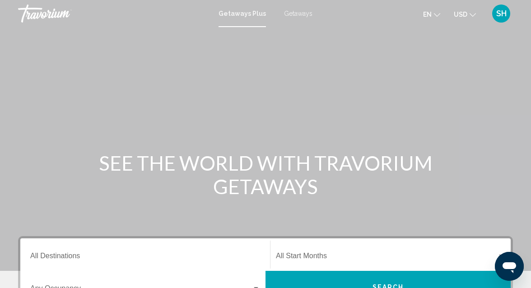
click at [288, 14] on span "Getaways" at bounding box center [298, 13] width 28 height 7
click at [291, 12] on span "Getaways" at bounding box center [298, 13] width 28 height 7
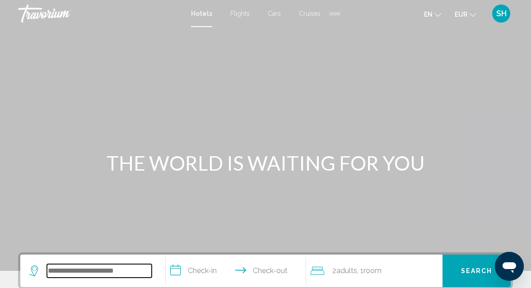
click at [116, 273] on input "Search widget" at bounding box center [99, 271] width 105 height 14
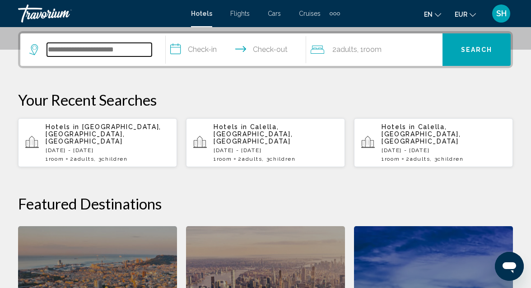
scroll to position [223, 0]
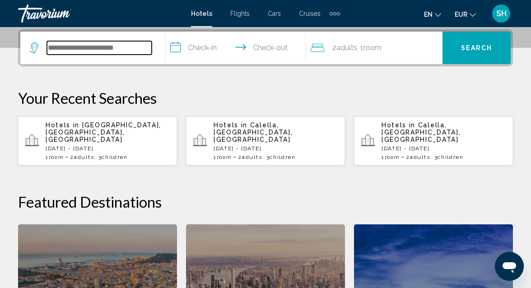
type input "*"
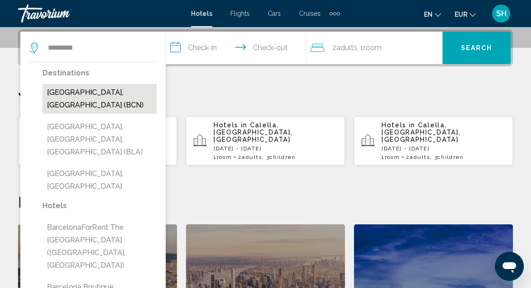
click at [103, 95] on button "Barcelona, Spain (BCN)" at bounding box center [99, 99] width 114 height 30
type input "**********"
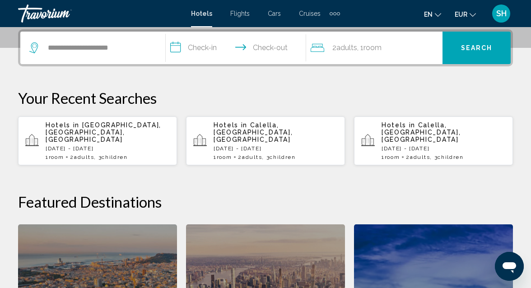
click at [199, 41] on input "**********" at bounding box center [238, 49] width 144 height 35
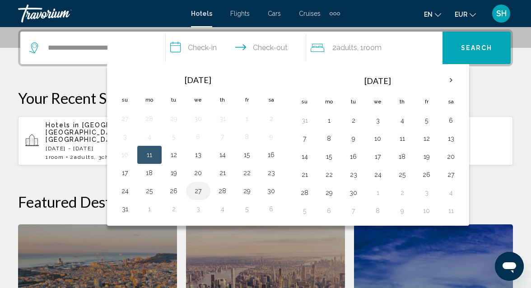
click at [200, 189] on button "27" at bounding box center [198, 191] width 14 height 13
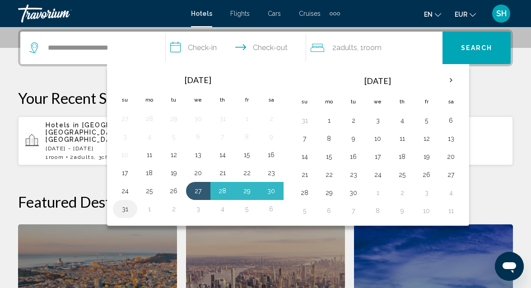
click at [123, 208] on button "31" at bounding box center [125, 209] width 14 height 13
type input "**********"
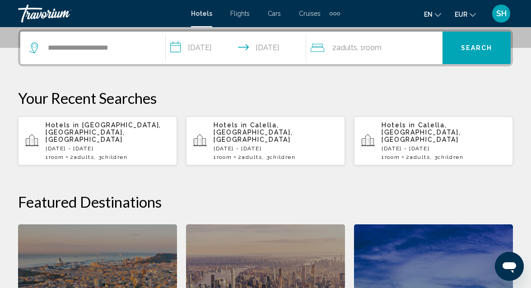
click at [356, 49] on span "Adults" at bounding box center [346, 47] width 21 height 9
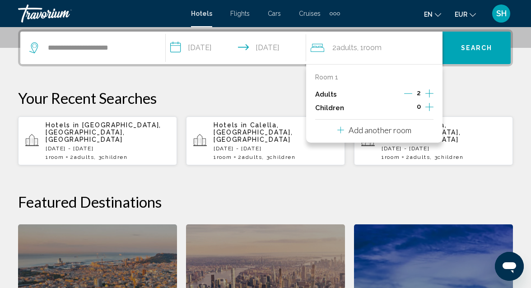
click at [429, 105] on icon "Increment children" at bounding box center [429, 107] width 8 height 11
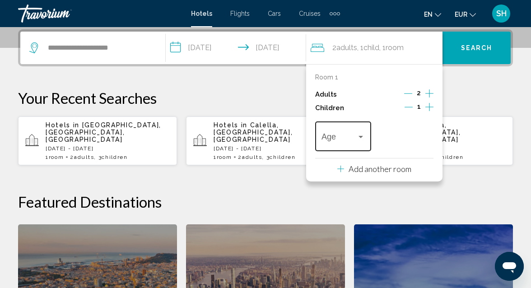
click at [363, 136] on div "Travelers: 2 adults, 1 child" at bounding box center [360, 136] width 8 height 7
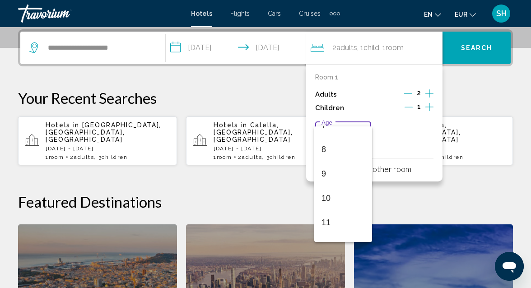
scroll to position [186, 0]
click at [328, 224] on span "11" at bounding box center [342, 220] width 43 height 24
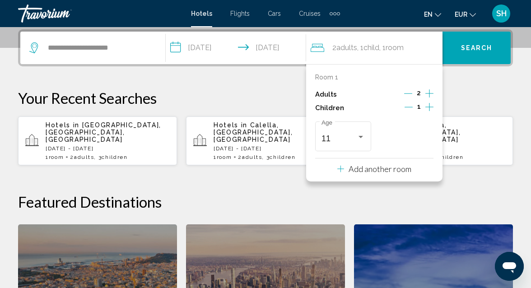
click at [476, 36] on button "Search" at bounding box center [476, 48] width 68 height 32
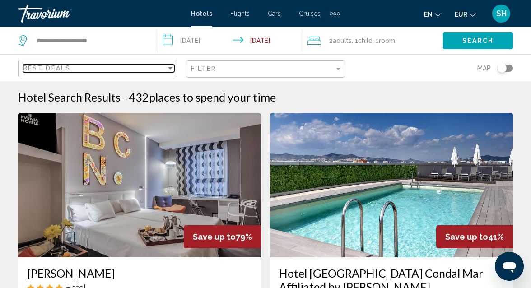
click at [172, 70] on div "Sort by" at bounding box center [170, 68] width 8 height 7
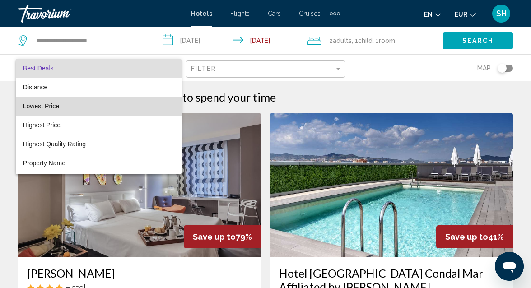
click at [92, 108] on span "Lowest Price" at bounding box center [98, 106] width 151 height 19
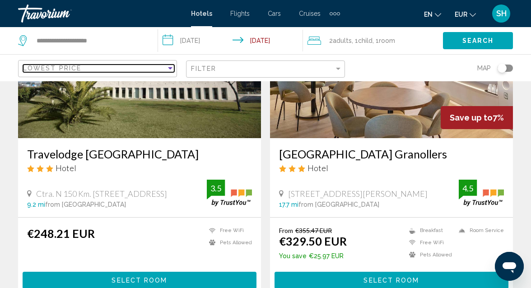
scroll to position [123, 0]
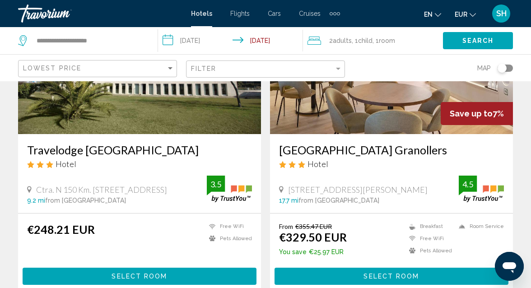
click at [320, 61] on div "Filter" at bounding box center [266, 69] width 151 height 17
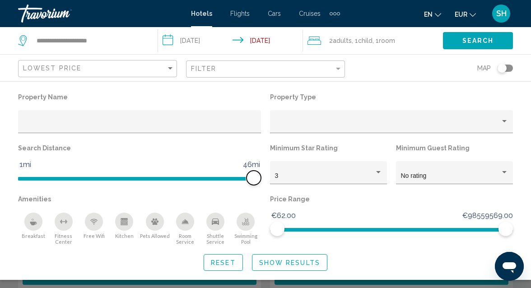
drag, startPoint x: 174, startPoint y: 178, endPoint x: 258, endPoint y: 180, distance: 84.4
click at [258, 180] on span "Hotel Filters" at bounding box center [253, 178] width 14 height 14
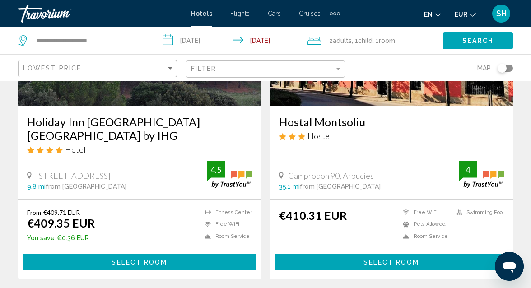
scroll to position [1918, 0]
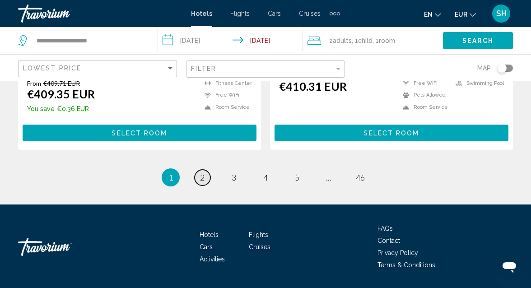
click at [205, 170] on link "page 2" at bounding box center [202, 178] width 16 height 16
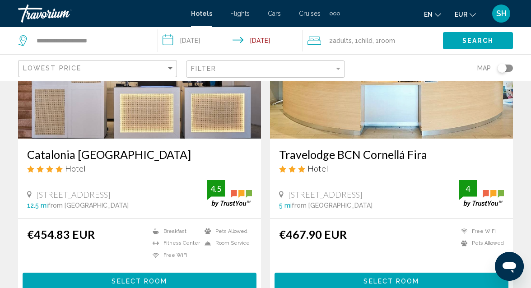
scroll to position [1757, 0]
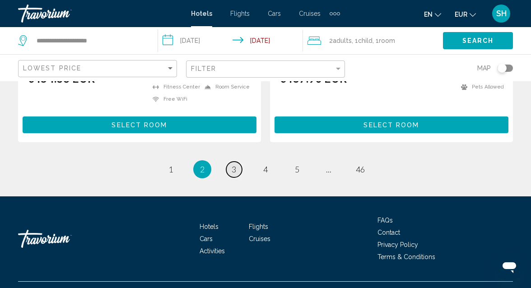
click at [235, 164] on span "3" at bounding box center [233, 169] width 5 height 10
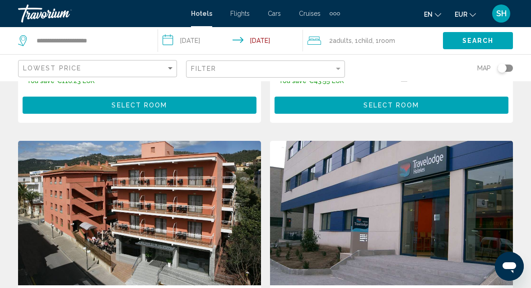
scroll to position [296, 0]
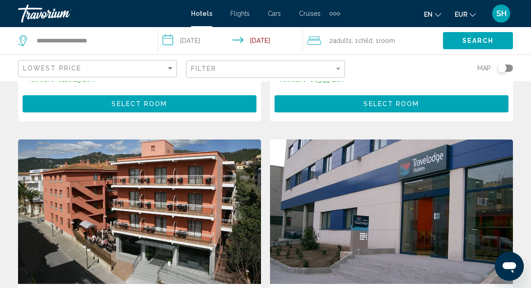
click at [227, 42] on input "**********" at bounding box center [232, 42] width 148 height 30
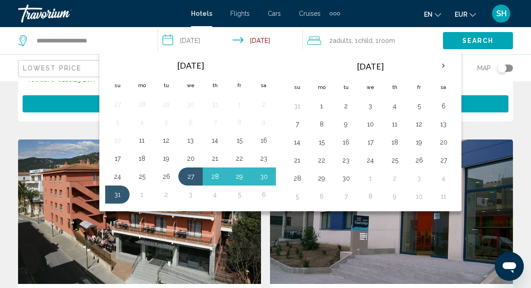
click at [526, 63] on app-hotels-search-filters "Lowest Price Filter Map" at bounding box center [265, 67] width 531 height 27
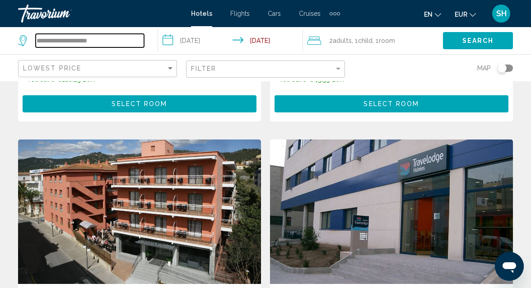
click at [132, 40] on input "**********" at bounding box center [90, 41] width 108 height 14
click at [117, 40] on input "**********" at bounding box center [90, 41] width 108 height 14
type input "*"
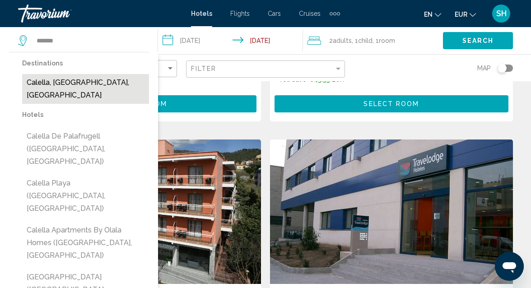
click at [74, 81] on button "Calella, Costa Brava, Spain" at bounding box center [85, 89] width 127 height 30
type input "**********"
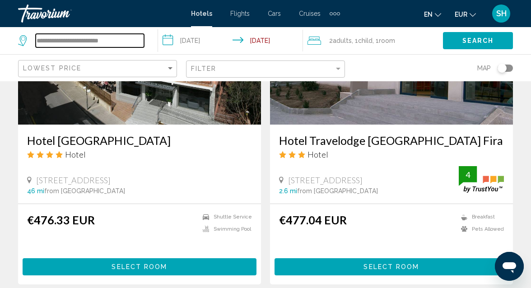
scroll to position [454, 0]
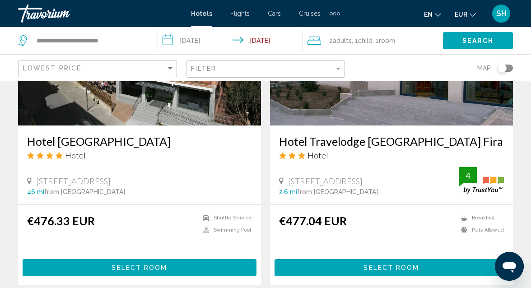
click at [487, 30] on div "Search" at bounding box center [487, 40] width 88 height 27
click at [483, 44] on span "Search" at bounding box center [478, 40] width 32 height 7
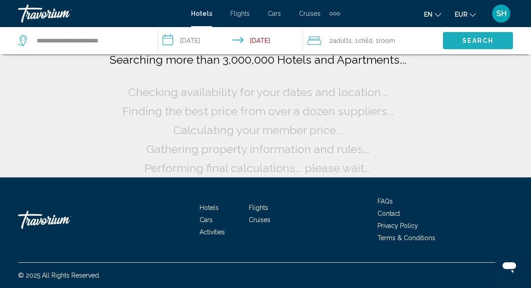
scroll to position [76, 0]
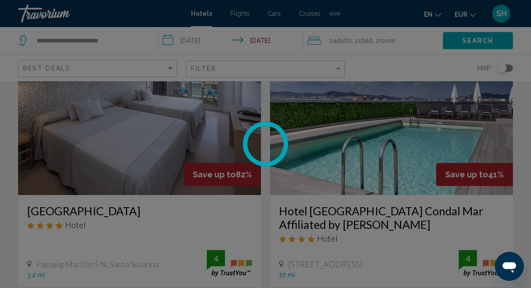
scroll to position [454, 0]
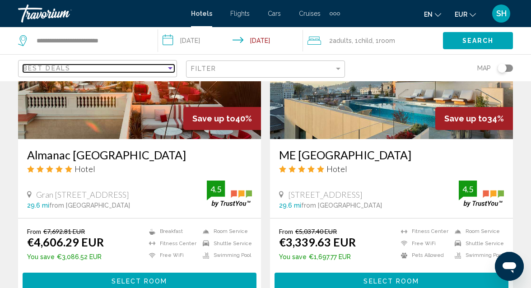
click at [169, 66] on div "Sort by" at bounding box center [170, 68] width 8 height 7
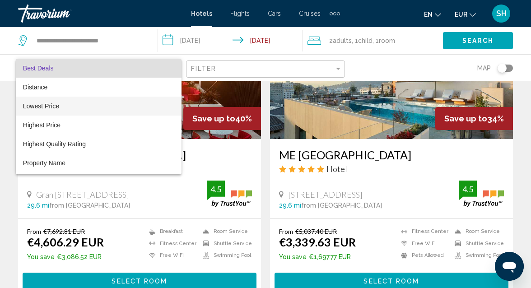
click at [138, 102] on span "Lowest Price" at bounding box center [98, 106] width 151 height 19
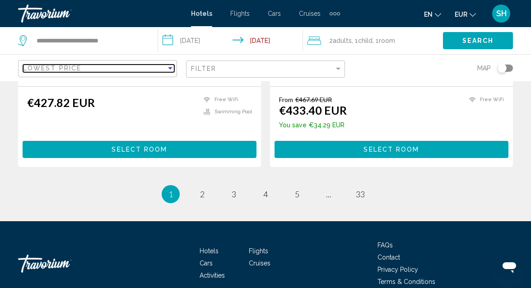
scroll to position [1888, 0]
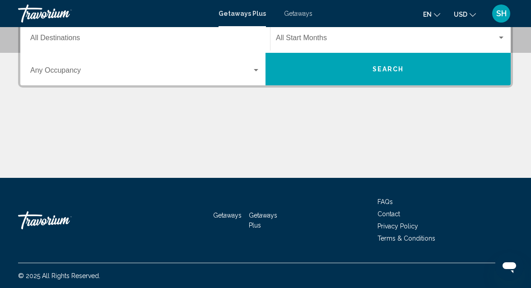
scroll to position [199, 0]
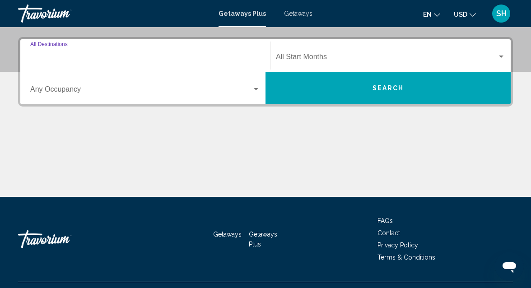
click at [74, 56] on input "Destination All Destinations" at bounding box center [145, 59] width 230 height 8
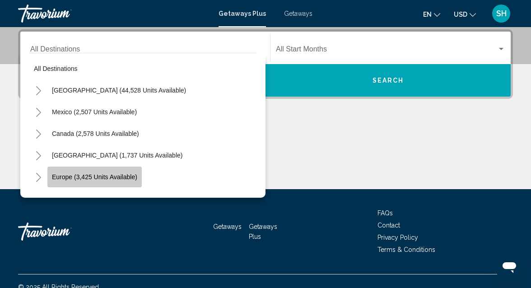
click at [108, 171] on button "Europe (3,425 units available)" at bounding box center [94, 176] width 94 height 21
type input "**********"
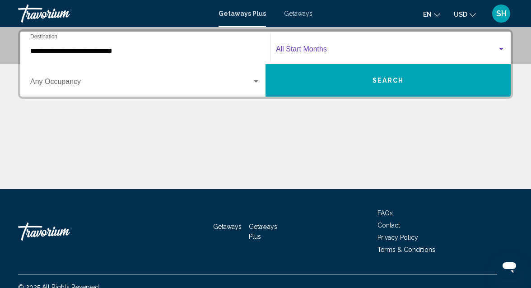
click at [329, 53] on span "Search widget" at bounding box center [386, 51] width 221 height 8
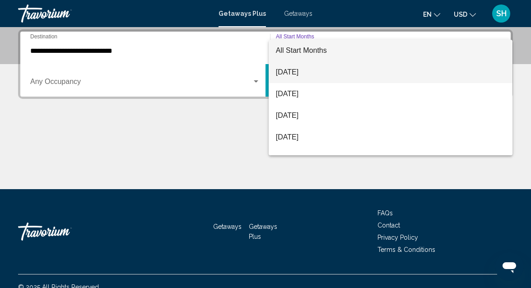
click at [315, 75] on span "August 2025" at bounding box center [390, 72] width 229 height 22
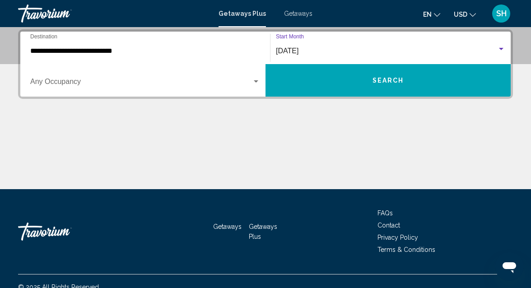
click at [373, 89] on button "Search" at bounding box center [387, 80] width 245 height 32
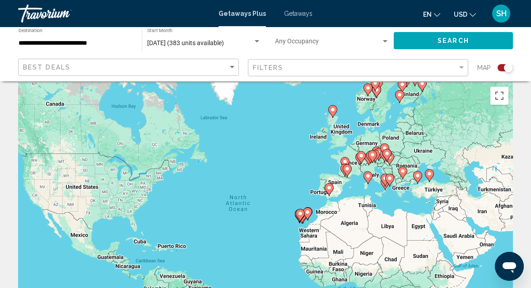
scroll to position [13, 0]
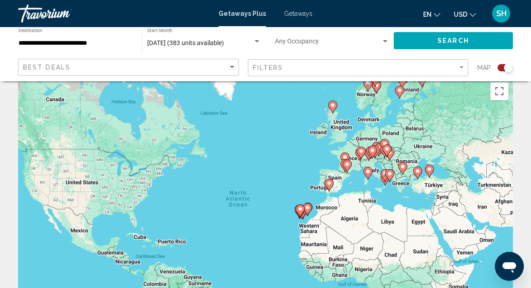
click at [329, 184] on image "Main content" at bounding box center [328, 182] width 5 height 5
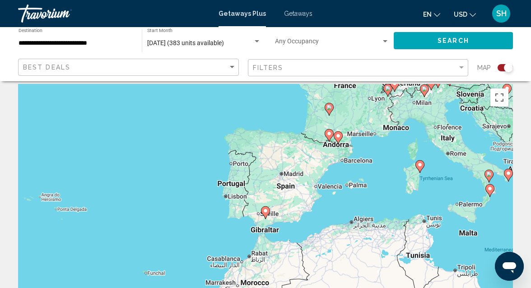
scroll to position [0, 0]
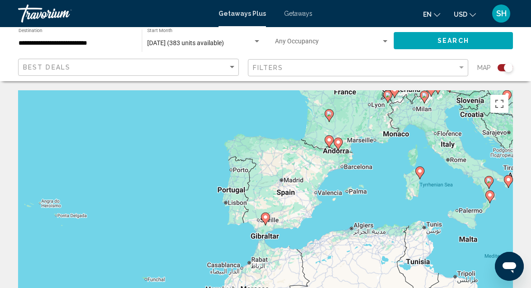
click at [339, 140] on image "Main content" at bounding box center [337, 141] width 5 height 5
type input "**********"
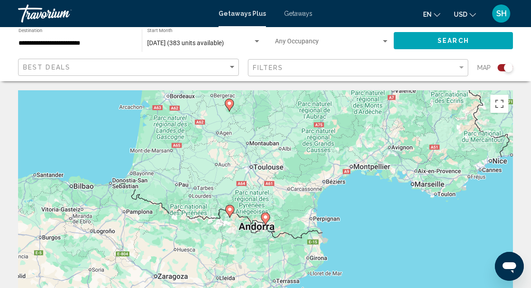
click at [267, 215] on image "Main content" at bounding box center [265, 216] width 5 height 5
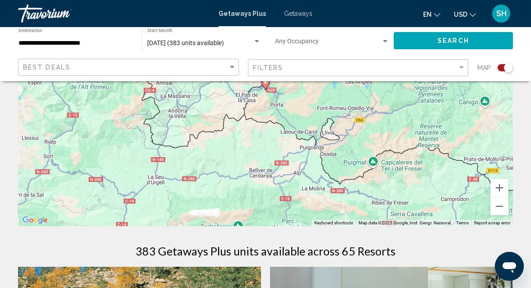
scroll to position [133, 0]
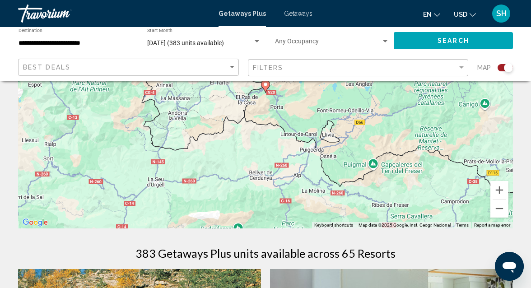
click at [306, 224] on div "To navigate, press the arrow keys. To activate drag with keyboard, press Alt + …" at bounding box center [265, 93] width 494 height 271
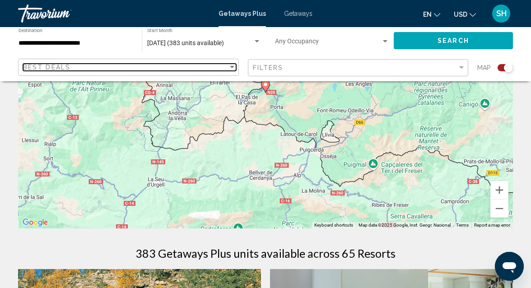
click at [229, 70] on div "Sort by" at bounding box center [232, 67] width 8 height 7
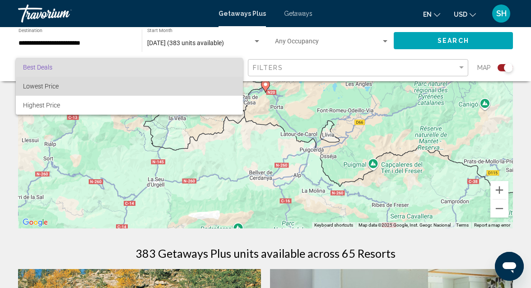
click at [179, 90] on span "Lowest Price" at bounding box center [129, 86] width 213 height 19
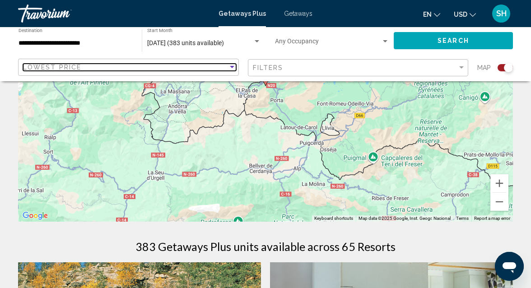
scroll to position [142, 0]
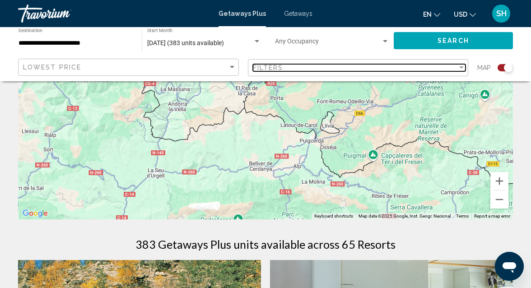
click at [462, 66] on div "Filter" at bounding box center [461, 67] width 5 height 2
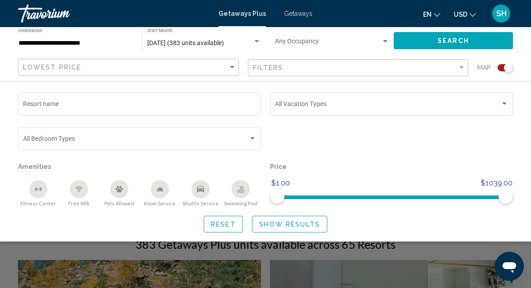
click at [294, 222] on span "Show Results" at bounding box center [289, 224] width 61 height 7
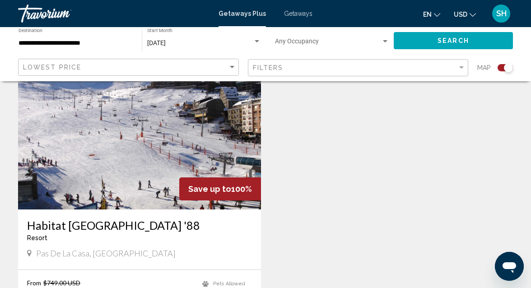
scroll to position [301, 0]
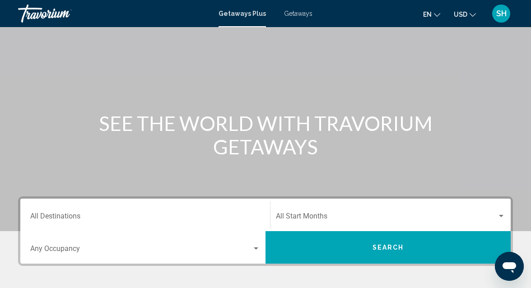
scroll to position [76, 0]
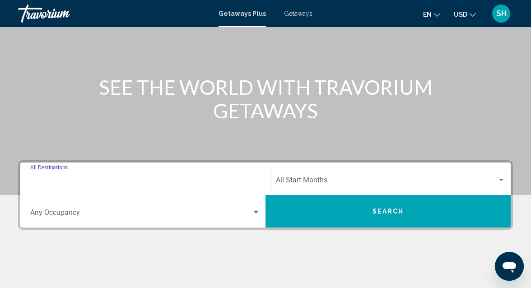
click at [76, 179] on input "Destination All Destinations" at bounding box center [145, 182] width 230 height 8
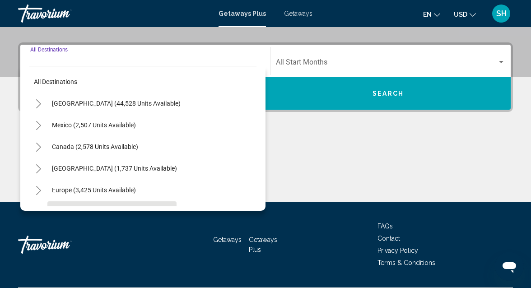
scroll to position [207, 0]
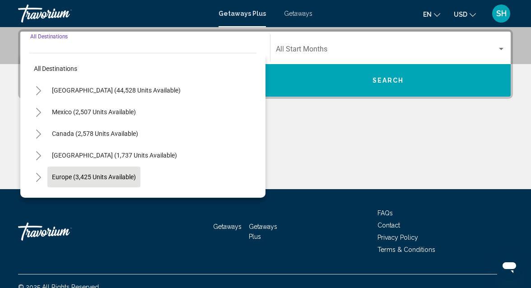
click at [92, 174] on span "Europe (3,425 units available)" at bounding box center [94, 176] width 84 height 7
type input "**********"
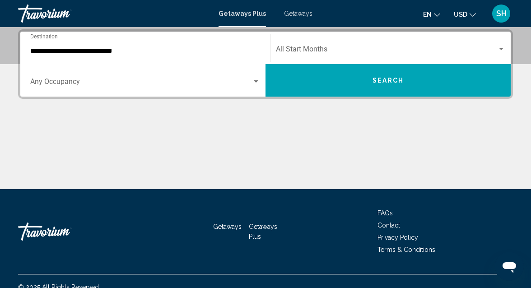
click at [245, 88] on div "Occupancy Any Occupancy" at bounding box center [145, 80] width 230 height 28
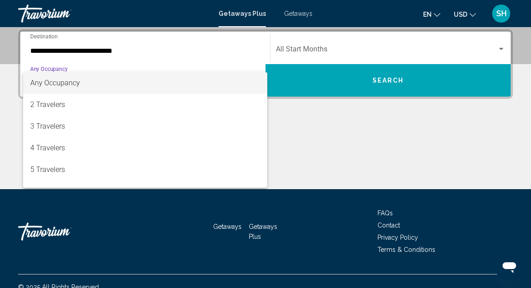
click at [222, 90] on span "Any Occupancy" at bounding box center [145, 83] width 230 height 22
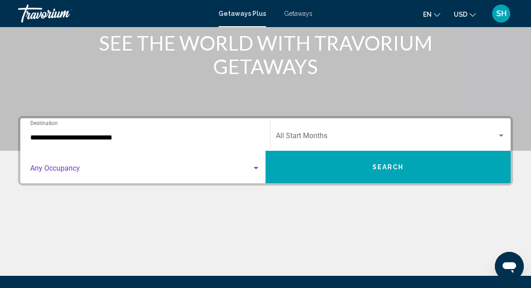
click at [325, 139] on span "Search widget" at bounding box center [386, 138] width 221 height 8
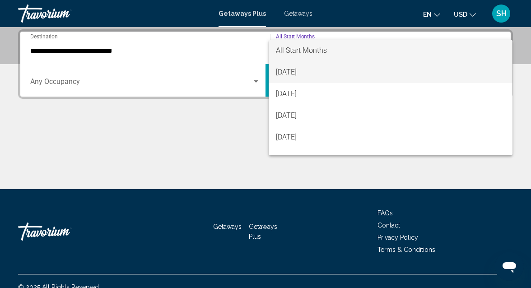
click at [314, 77] on span "[DATE]" at bounding box center [390, 72] width 229 height 22
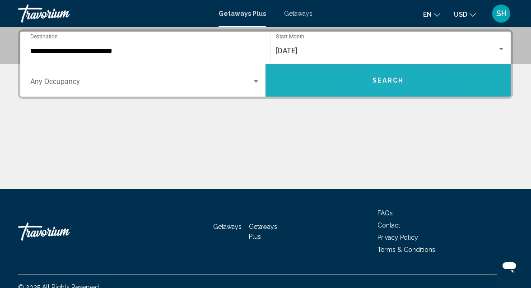
click at [370, 89] on button "Search" at bounding box center [387, 80] width 245 height 32
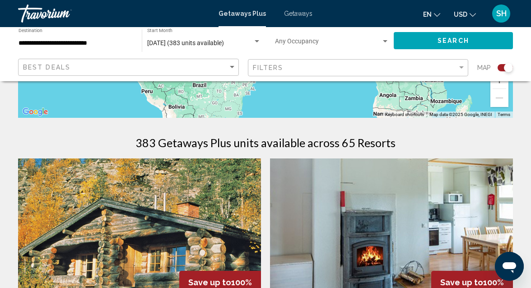
scroll to position [240, 0]
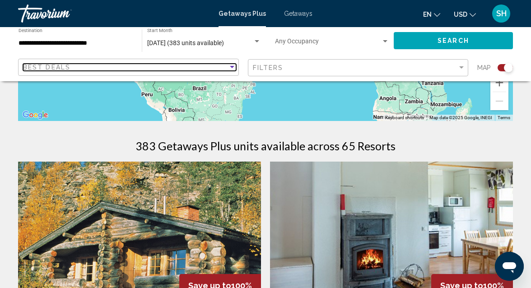
click at [229, 68] on div "Sort by" at bounding box center [232, 67] width 8 height 7
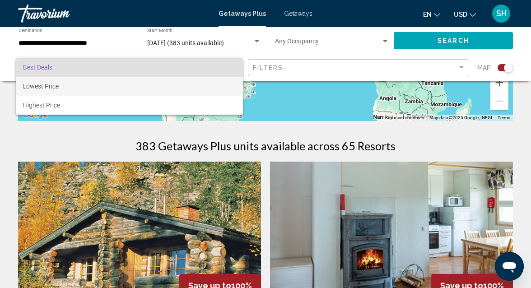
click at [168, 88] on span "Lowest Price" at bounding box center [129, 86] width 213 height 19
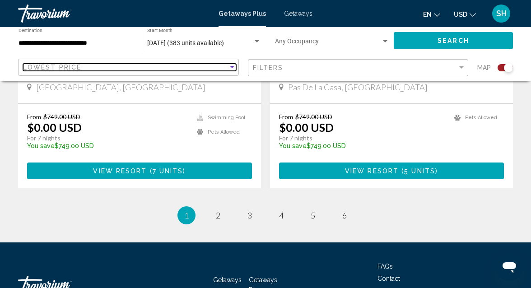
scroll to position [2103, 0]
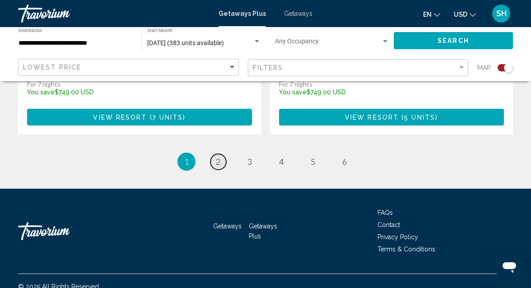
click at [218, 157] on span "2" at bounding box center [218, 162] width 5 height 10
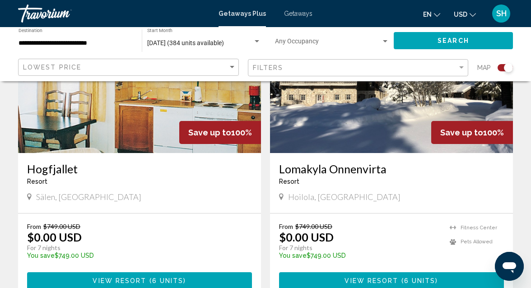
scroll to position [706, 0]
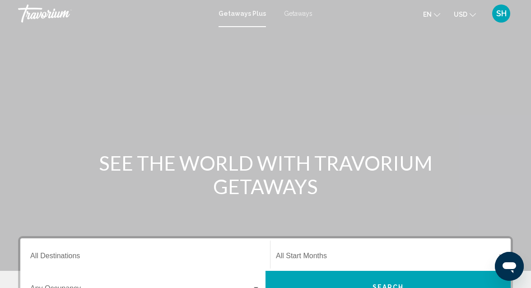
click at [300, 12] on span "Getaways" at bounding box center [298, 13] width 28 height 7
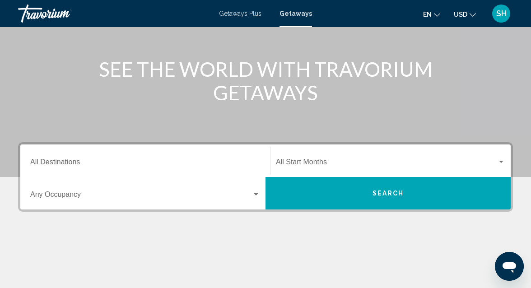
scroll to position [102, 0]
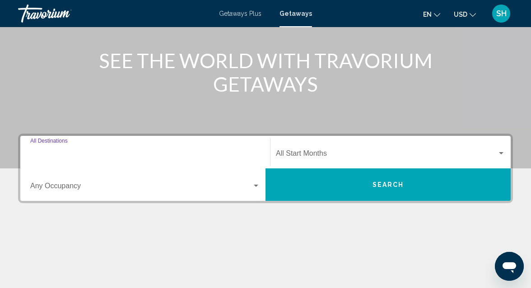
click at [64, 157] on input "Destination All Destinations" at bounding box center [145, 155] width 230 height 8
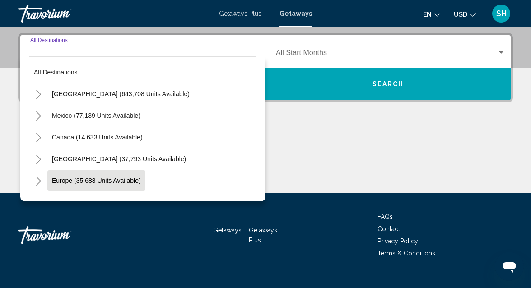
scroll to position [207, 0]
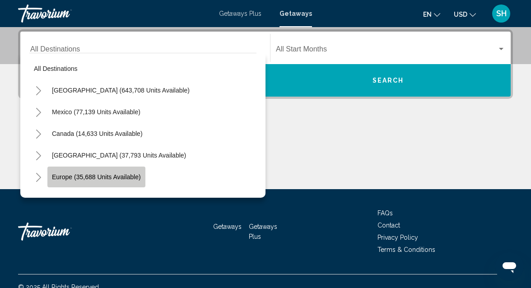
click at [98, 176] on span "Europe (35,688 units available)" at bounding box center [96, 176] width 89 height 7
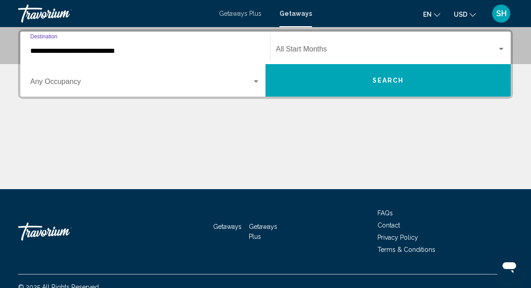
click at [308, 49] on span "Search widget" at bounding box center [386, 51] width 221 height 8
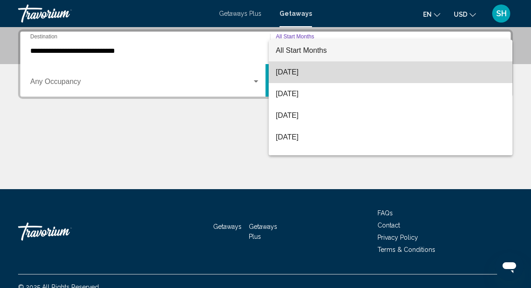
click at [303, 73] on span "[DATE]" at bounding box center [390, 72] width 229 height 22
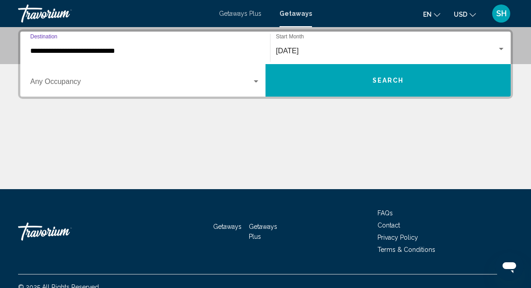
click at [95, 53] on input "**********" at bounding box center [145, 51] width 230 height 8
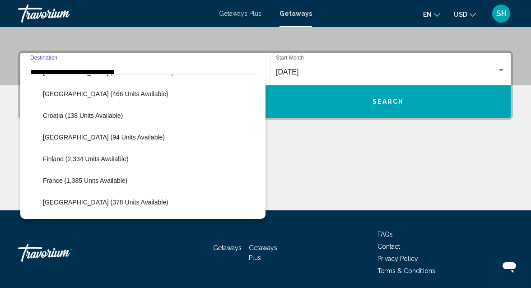
scroll to position [171, 0]
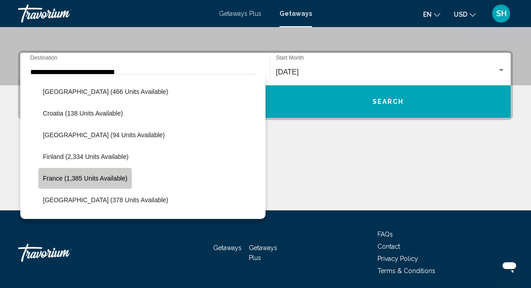
click at [83, 180] on span "France (1,385 units available)" at bounding box center [85, 178] width 84 height 7
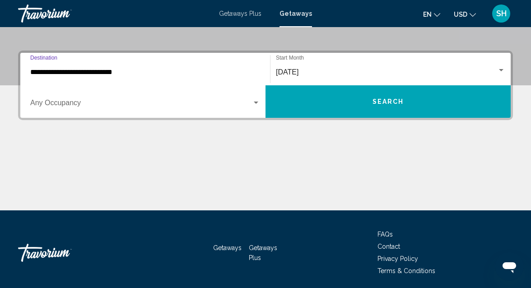
scroll to position [207, 0]
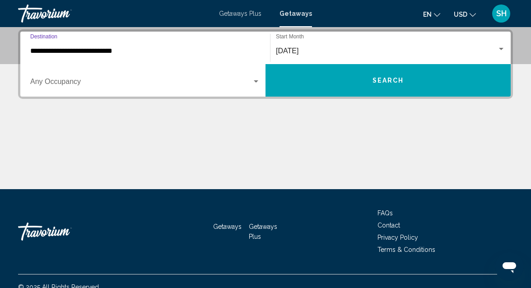
click at [132, 58] on div "**********" at bounding box center [145, 48] width 230 height 28
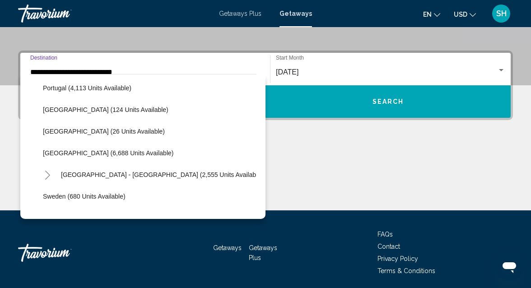
scroll to position [414, 0]
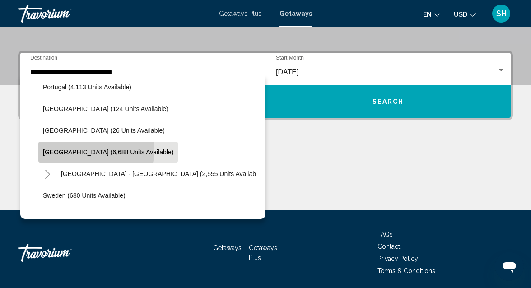
click at [96, 150] on span "[GEOGRAPHIC_DATA] (6,688 units available)" at bounding box center [108, 151] width 130 height 7
type input "**********"
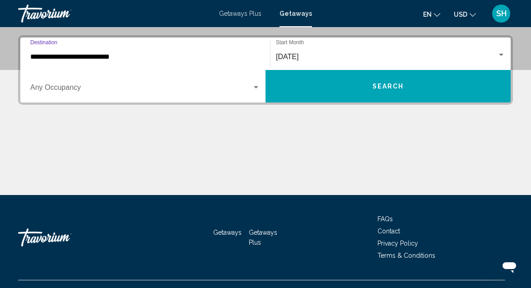
scroll to position [207, 0]
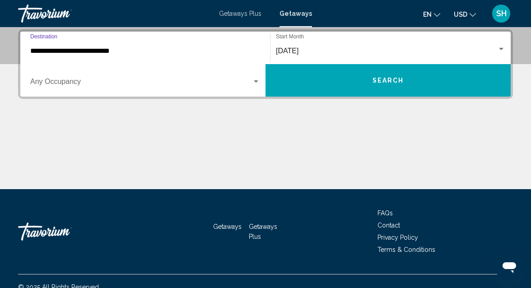
click at [400, 80] on span "Search" at bounding box center [388, 80] width 32 height 7
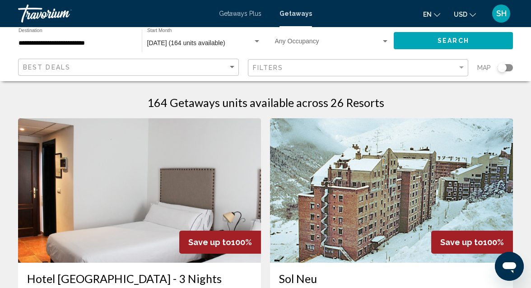
scroll to position [4, 0]
click at [234, 73] on div "Best Deals" at bounding box center [129, 67] width 213 height 17
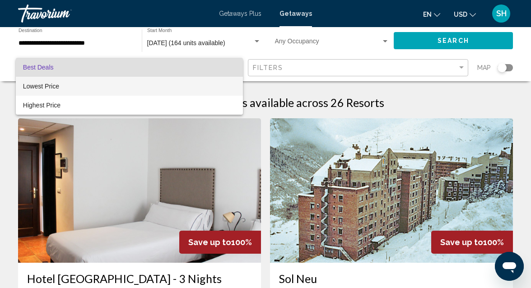
click at [165, 86] on span "Lowest Price" at bounding box center [129, 86] width 213 height 19
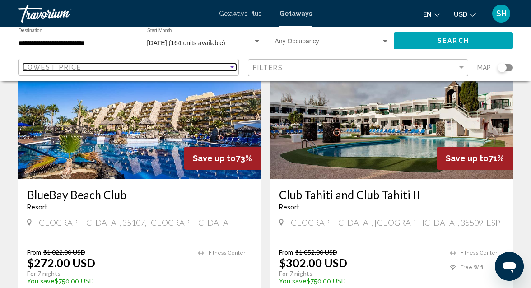
scroll to position [1060, 0]
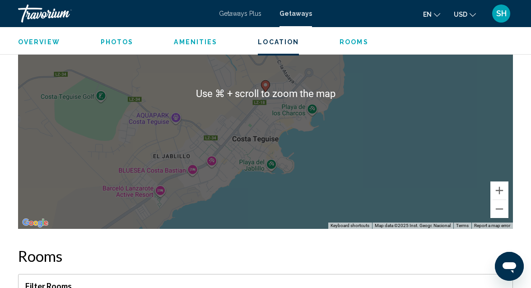
scroll to position [1422, 0]
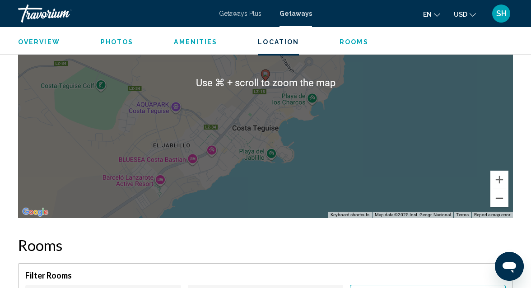
click at [494, 189] on button "Zoom out" at bounding box center [499, 198] width 18 height 18
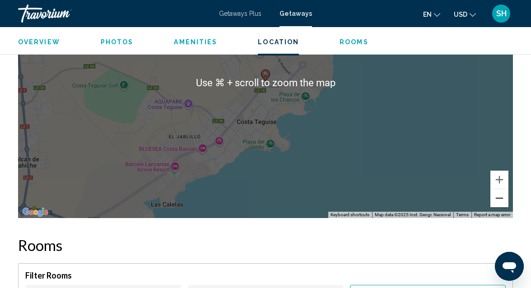
click at [494, 189] on button "Zoom out" at bounding box center [499, 198] width 18 height 18
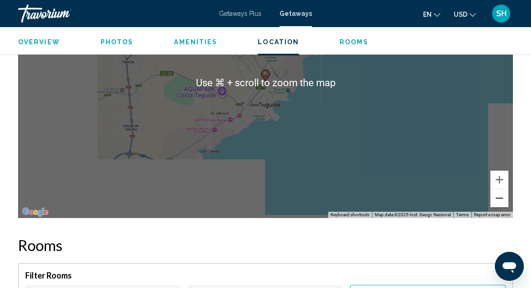
click at [494, 189] on button "Zoom out" at bounding box center [499, 198] width 18 height 18
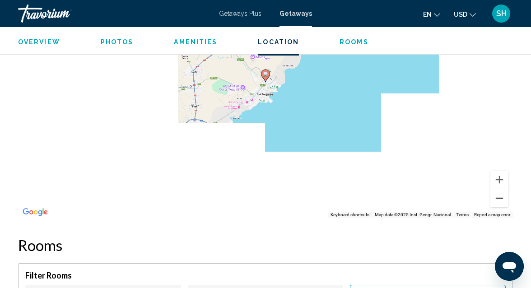
click at [494, 189] on button "Zoom out" at bounding box center [499, 198] width 18 height 18
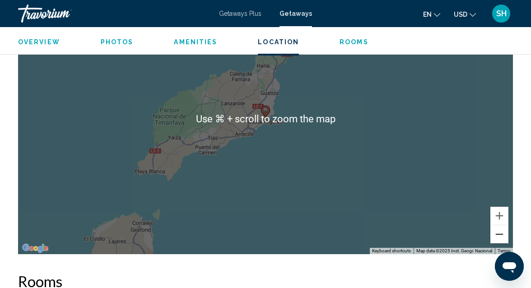
scroll to position [1388, 0]
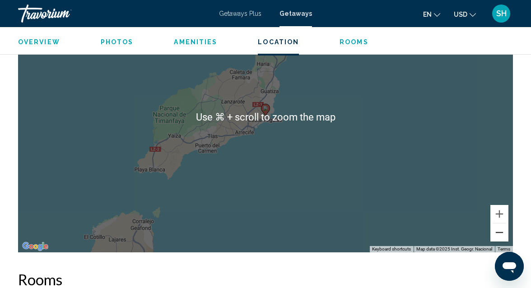
click at [500, 223] on button "Zoom out" at bounding box center [499, 232] width 18 height 18
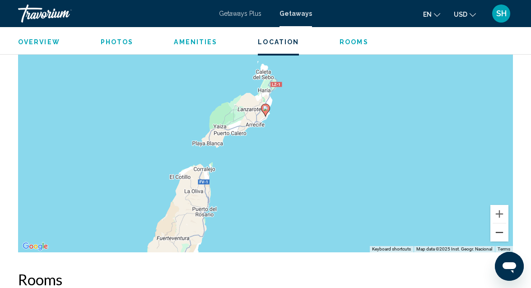
click at [498, 223] on button "Zoom out" at bounding box center [499, 232] width 18 height 18
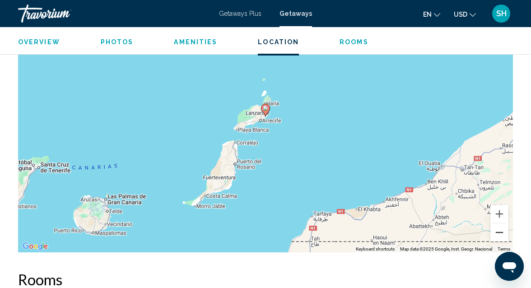
click at [498, 223] on button "Zoom out" at bounding box center [499, 232] width 18 height 18
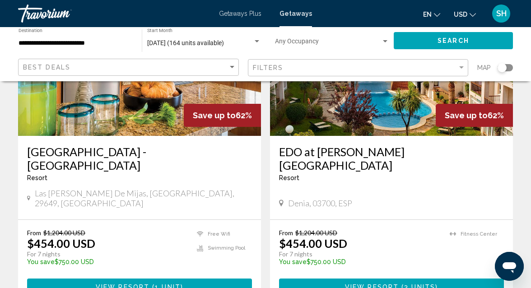
scroll to position [1416, 0]
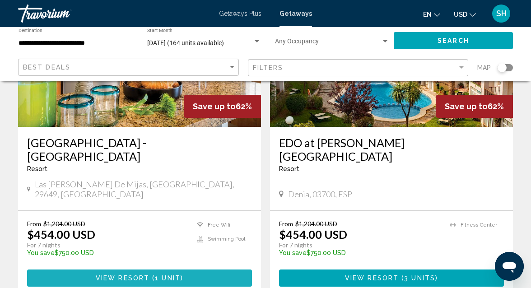
click at [143, 275] on span "View Resort" at bounding box center [123, 278] width 54 height 7
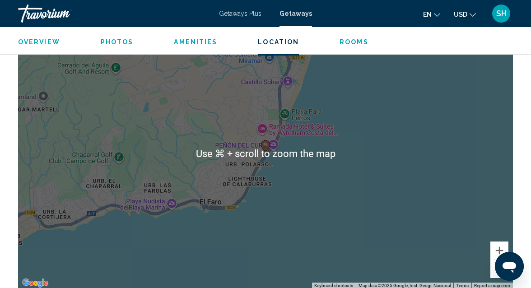
scroll to position [1461, 0]
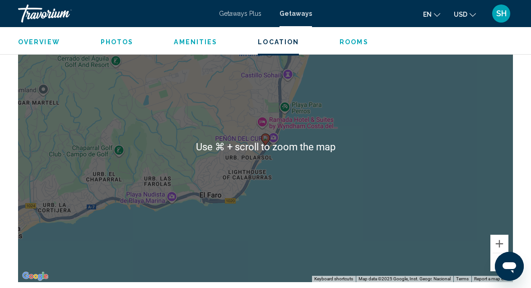
click at [498, 253] on button "Zoom out" at bounding box center [499, 262] width 18 height 18
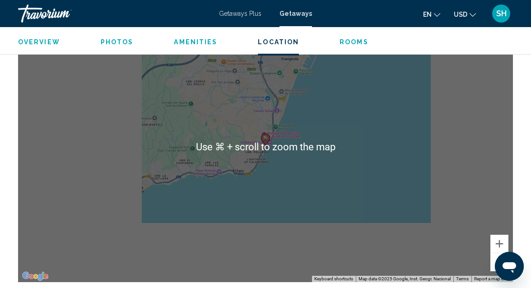
click at [498, 253] on button "Zoom out" at bounding box center [499, 262] width 18 height 18
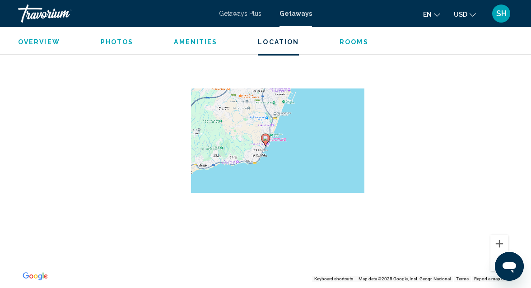
click at [498, 253] on button "Zoom out" at bounding box center [499, 262] width 18 height 18
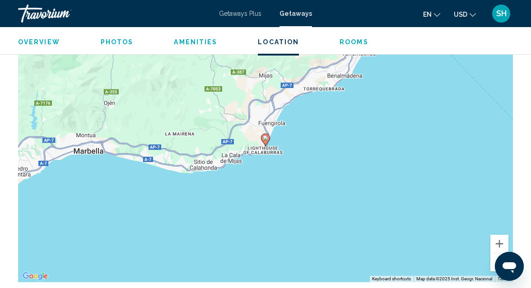
click at [498, 253] on button "Zoom out" at bounding box center [499, 262] width 18 height 18
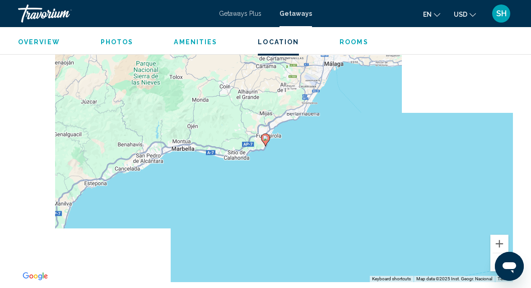
click at [498, 253] on button "Zoom out" at bounding box center [499, 262] width 18 height 18
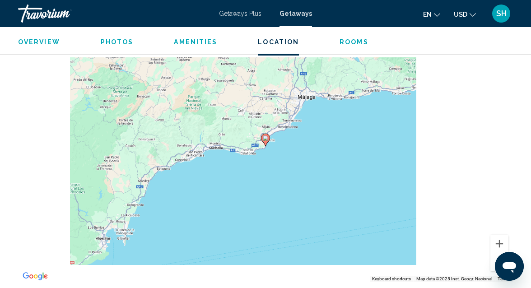
click at [498, 253] on button "Zoom out" at bounding box center [499, 262] width 18 height 18
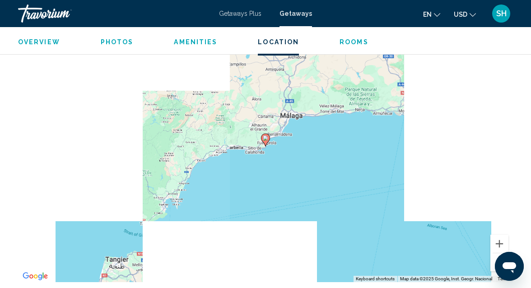
click at [498, 253] on button "Zoom out" at bounding box center [499, 262] width 18 height 18
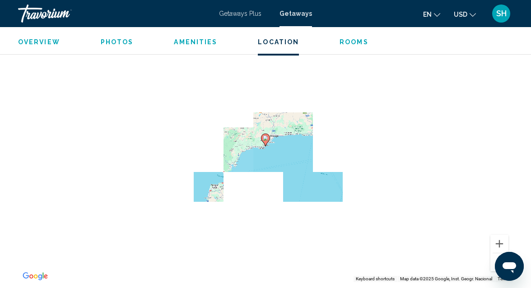
click at [498, 253] on button "Zoom out" at bounding box center [499, 262] width 18 height 18
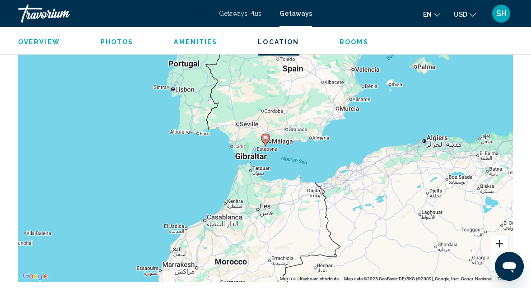
click at [499, 235] on button "Zoom in" at bounding box center [499, 244] width 18 height 18
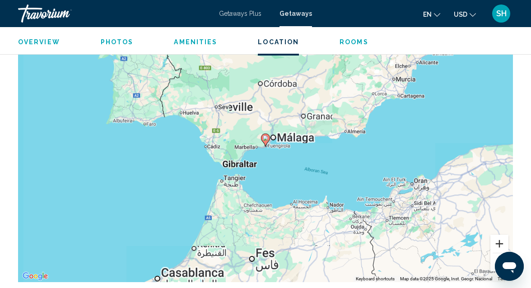
click at [499, 235] on button "Zoom in" at bounding box center [499, 244] width 18 height 18
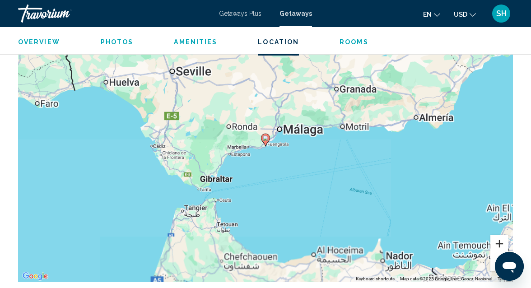
click at [499, 235] on button "Zoom in" at bounding box center [499, 244] width 18 height 18
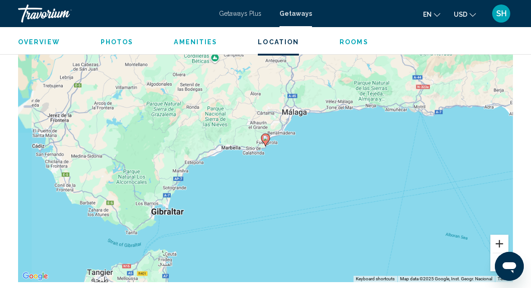
click at [499, 235] on button "Zoom in" at bounding box center [499, 244] width 18 height 18
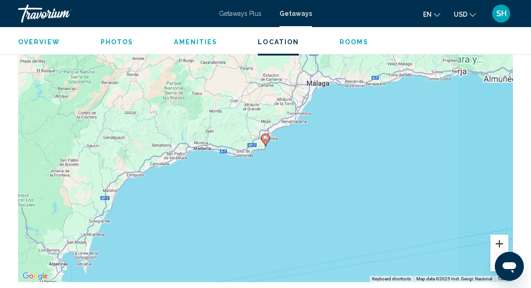
click at [499, 235] on button "Zoom in" at bounding box center [499, 244] width 18 height 18
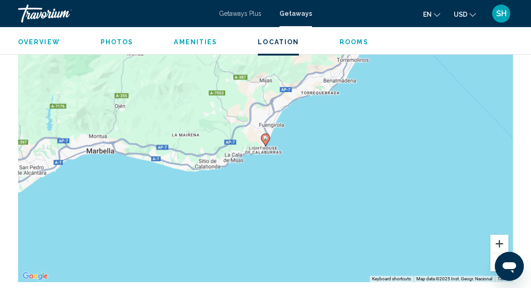
click at [499, 235] on button "Zoom in" at bounding box center [499, 244] width 18 height 18
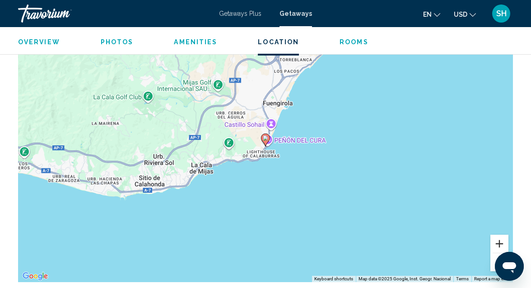
click at [499, 235] on button "Zoom in" at bounding box center [499, 244] width 18 height 18
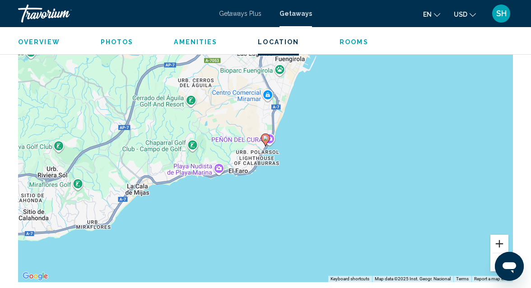
click at [499, 235] on button "Zoom in" at bounding box center [499, 244] width 18 height 18
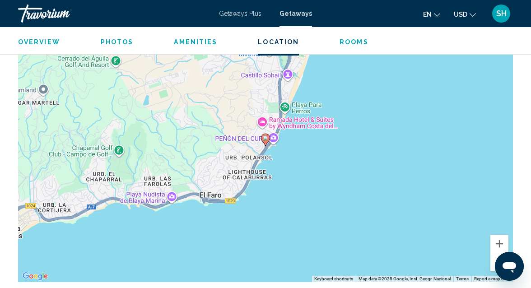
click at [491, 253] on button "Zoom out" at bounding box center [499, 262] width 18 height 18
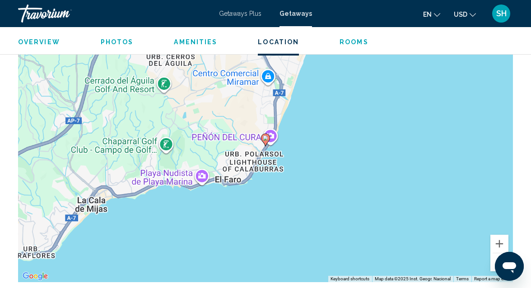
click at [491, 253] on button "Zoom out" at bounding box center [499, 262] width 18 height 18
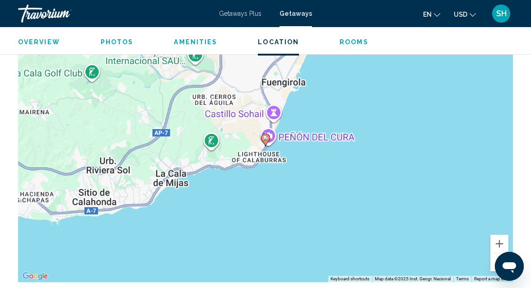
click at [491, 253] on button "Zoom out" at bounding box center [499, 262] width 18 height 18
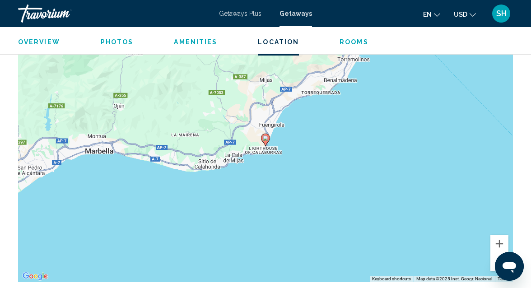
click at [491, 253] on button "Zoom out" at bounding box center [499, 262] width 18 height 18
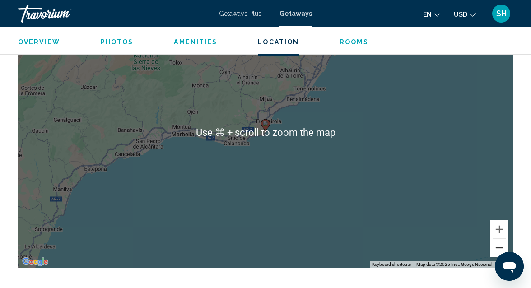
scroll to position [1483, 0]
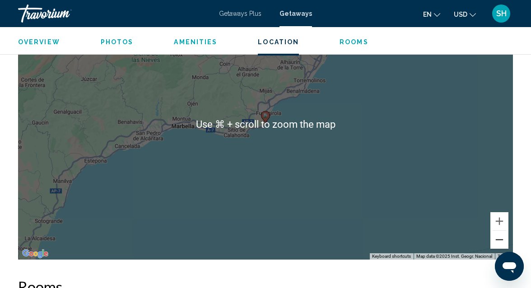
click at [503, 231] on button "Zoom out" at bounding box center [499, 240] width 18 height 18
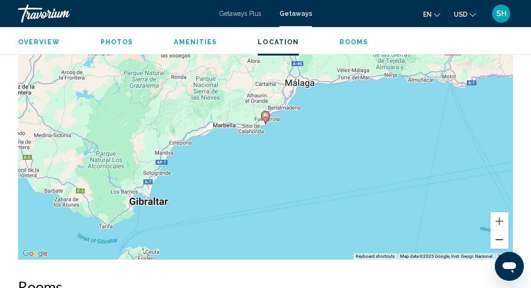
click at [503, 231] on button "Zoom out" at bounding box center [499, 240] width 18 height 18
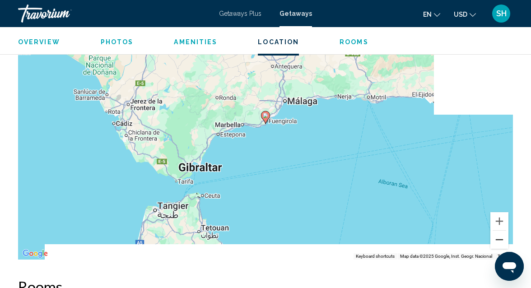
click at [503, 231] on button "Zoom out" at bounding box center [499, 240] width 18 height 18
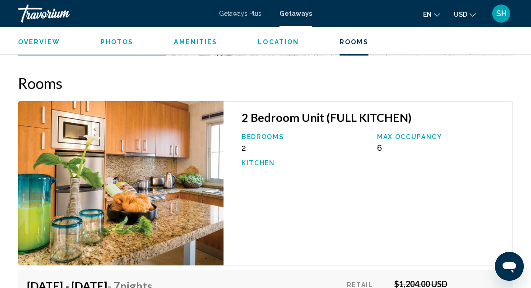
scroll to position [1680, 0]
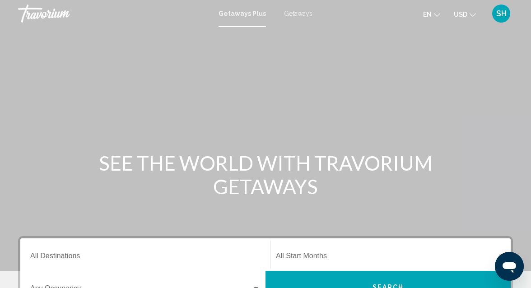
click at [294, 13] on span "Getaways" at bounding box center [298, 13] width 28 height 7
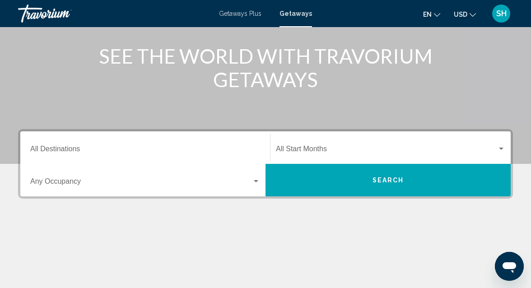
scroll to position [109, 0]
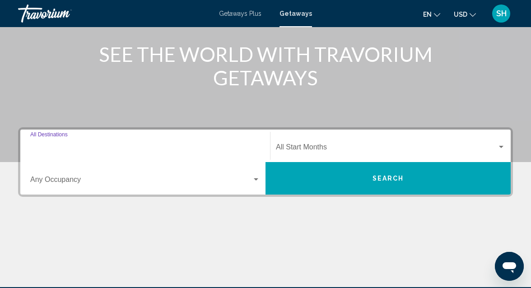
click at [79, 145] on input "Destination All Destinations" at bounding box center [145, 149] width 230 height 8
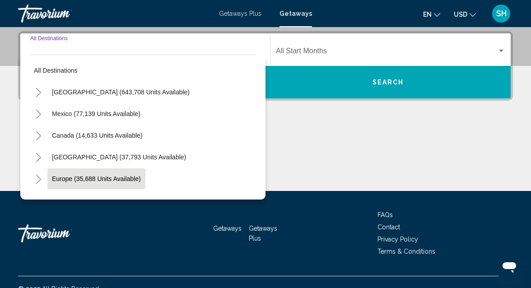
scroll to position [207, 0]
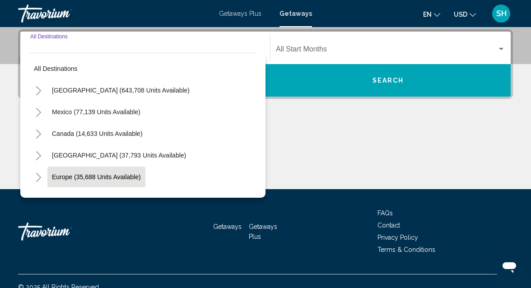
click at [89, 179] on span "Europe (35,688 units available)" at bounding box center [96, 176] width 89 height 7
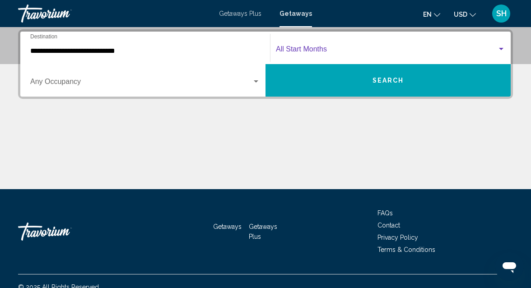
click at [349, 52] on span "Search widget" at bounding box center [386, 51] width 221 height 8
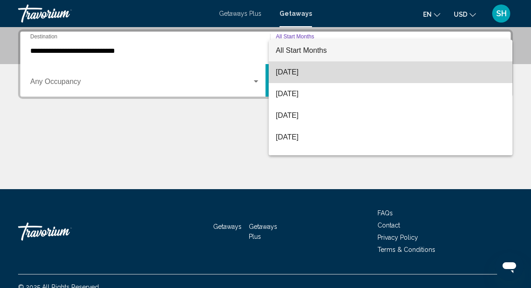
click at [336, 78] on span "[DATE]" at bounding box center [390, 72] width 229 height 22
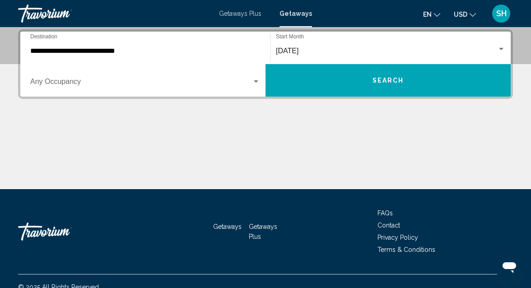
click at [117, 55] on div "**********" at bounding box center [145, 48] width 230 height 28
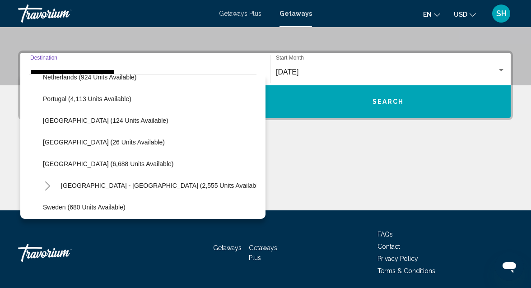
scroll to position [405, 0]
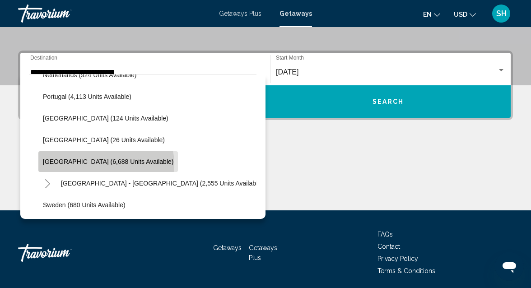
click at [106, 163] on span "[GEOGRAPHIC_DATA] (6,688 units available)" at bounding box center [108, 161] width 130 height 7
type input "**********"
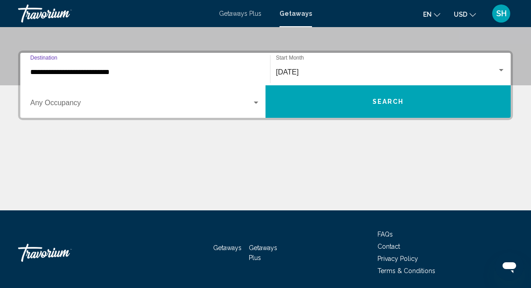
scroll to position [207, 0]
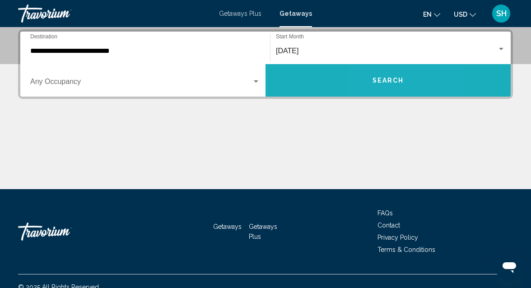
click at [373, 77] on span "Search" at bounding box center [388, 80] width 32 height 7
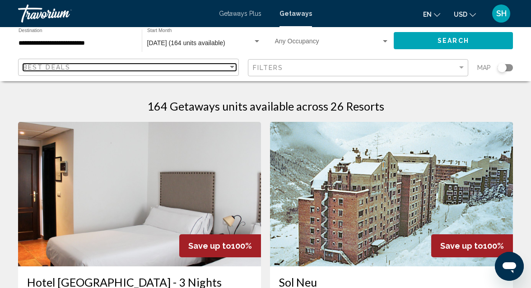
click at [234, 68] on div "Sort by" at bounding box center [232, 67] width 8 height 7
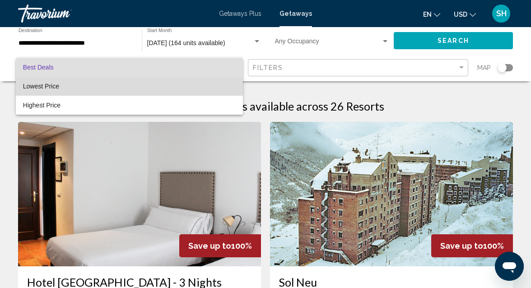
click at [125, 89] on span "Lowest Price" at bounding box center [129, 86] width 213 height 19
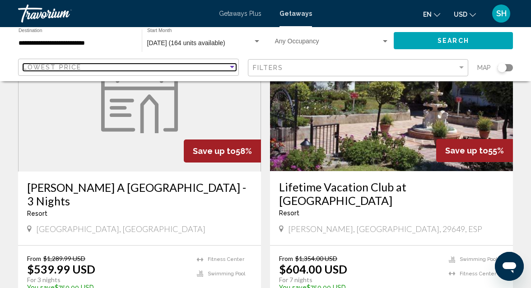
scroll to position [1704, 0]
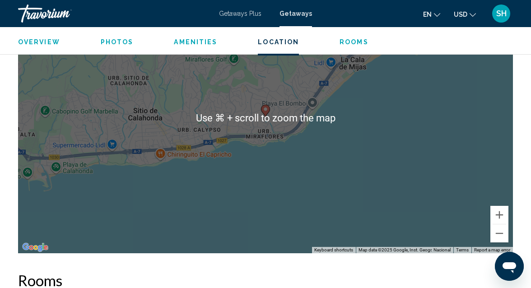
scroll to position [1342, 0]
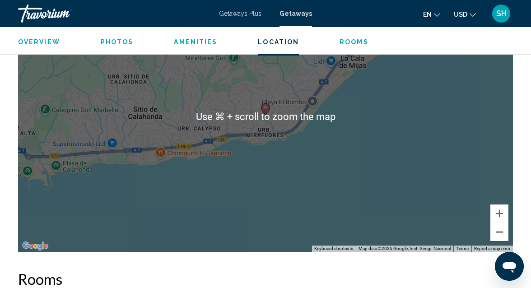
click at [496, 223] on button "Zoom out" at bounding box center [499, 232] width 18 height 18
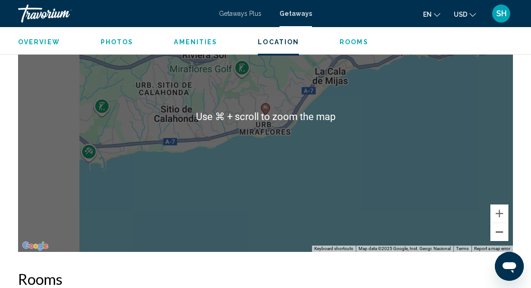
click at [496, 223] on button "Zoom out" at bounding box center [499, 232] width 18 height 18
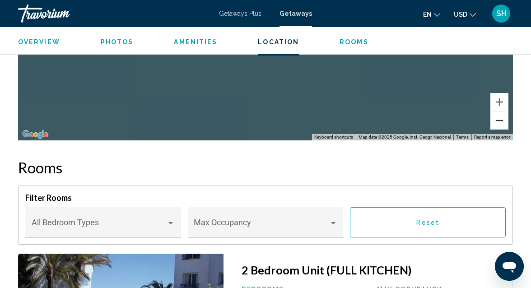
scroll to position [1444, 0]
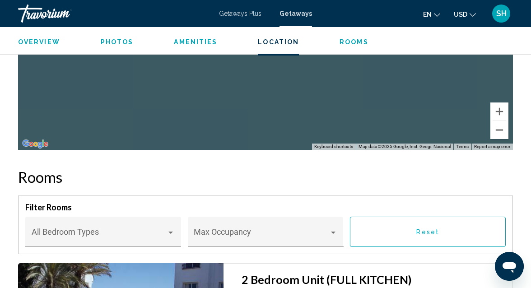
click at [499, 121] on button "Zoom out" at bounding box center [499, 130] width 18 height 18
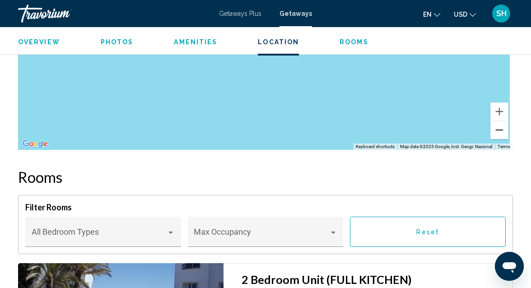
click at [499, 121] on button "Zoom out" at bounding box center [499, 130] width 18 height 18
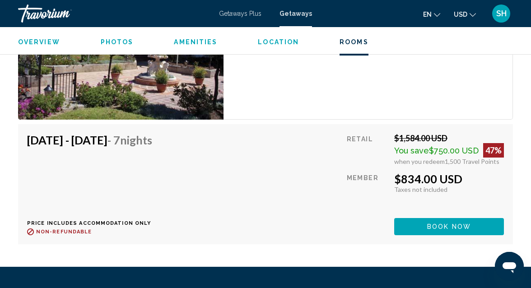
scroll to position [2007, 0]
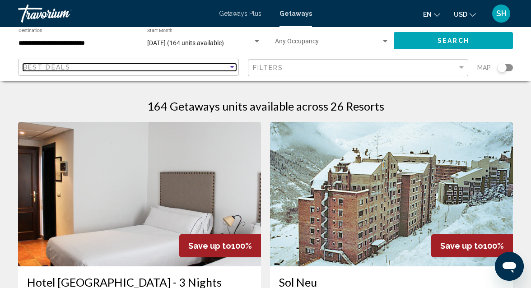
click at [233, 69] on div "Sort by" at bounding box center [232, 67] width 8 height 7
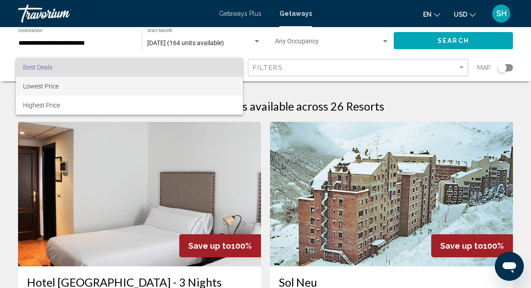
click at [177, 87] on span "Lowest Price" at bounding box center [129, 86] width 213 height 19
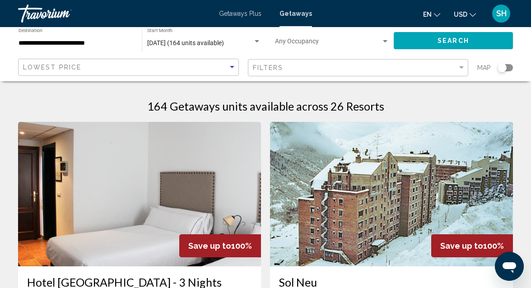
click at [436, 40] on button "Search" at bounding box center [452, 40] width 119 height 17
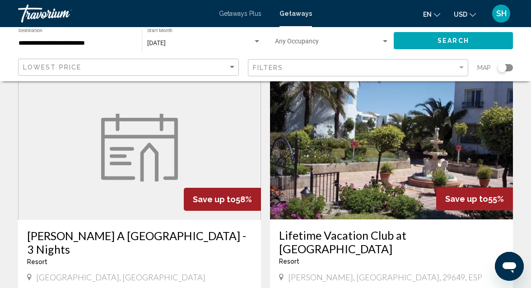
scroll to position [1659, 0]
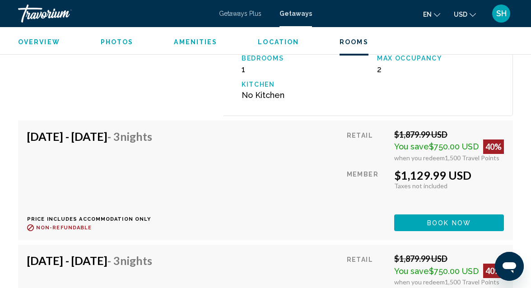
scroll to position [2036, 0]
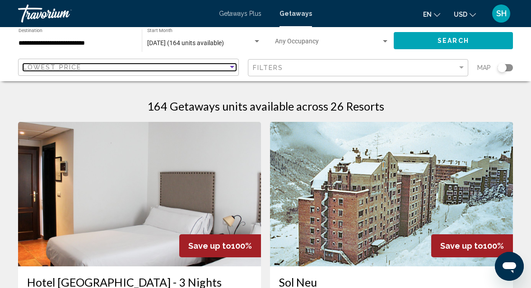
click at [232, 65] on div "Sort by" at bounding box center [232, 67] width 8 height 7
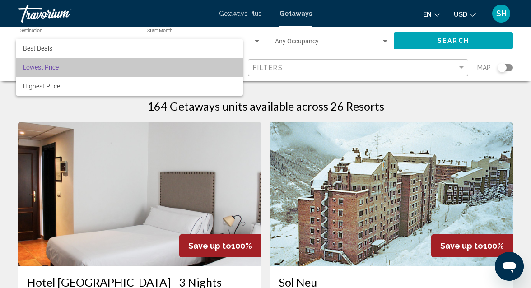
click at [208, 69] on span "Lowest Price" at bounding box center [129, 67] width 213 height 19
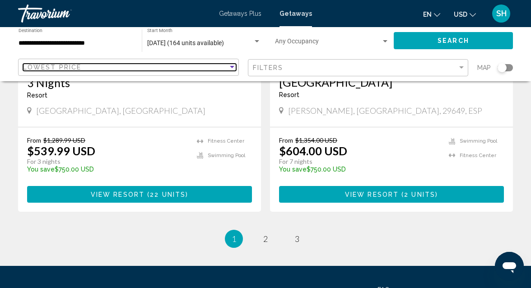
scroll to position [1824, 0]
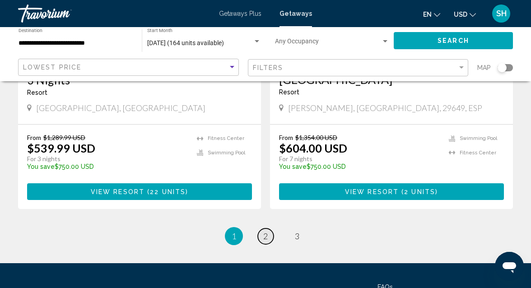
click at [268, 228] on link "page 2" at bounding box center [266, 236] width 16 height 16
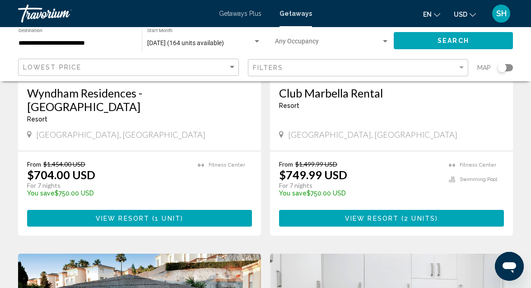
scroll to position [191, 0]
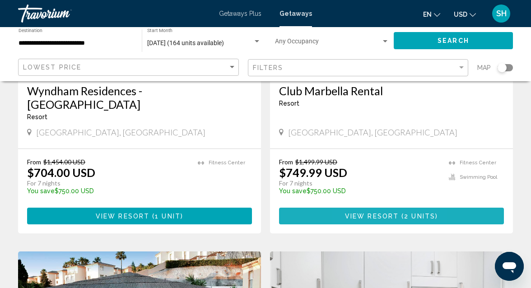
click at [360, 212] on span "View Resort" at bounding box center [372, 215] width 54 height 7
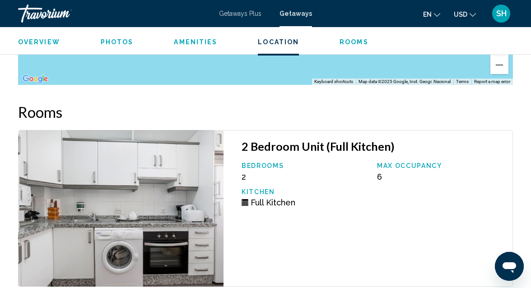
scroll to position [1533, 0]
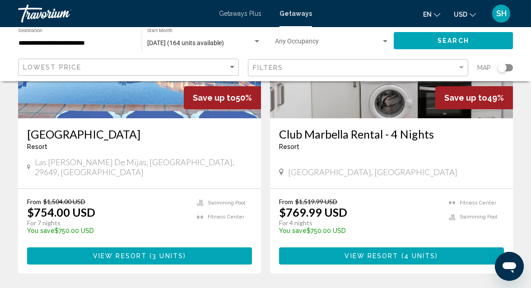
scroll to position [471, 0]
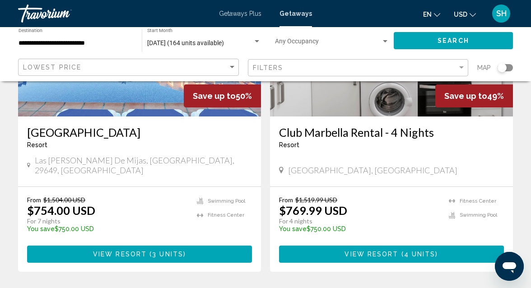
click at [190, 245] on button "View Resort ( 3 units )" at bounding box center [139, 253] width 225 height 17
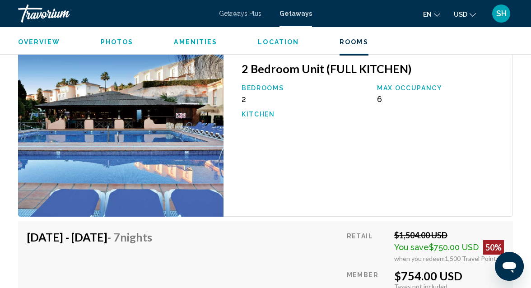
scroll to position [1754, 0]
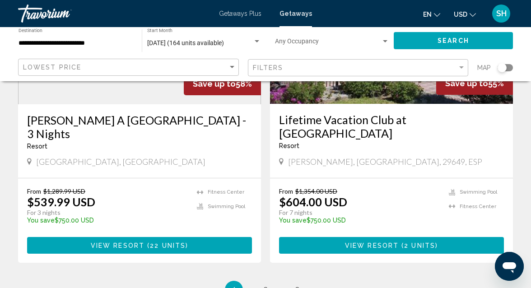
scroll to position [1824, 0]
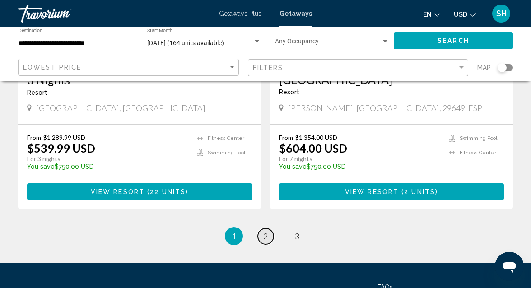
click at [265, 231] on span "2" at bounding box center [265, 236] width 5 height 10
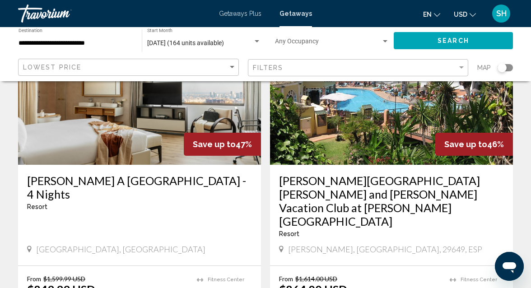
scroll to position [769, 0]
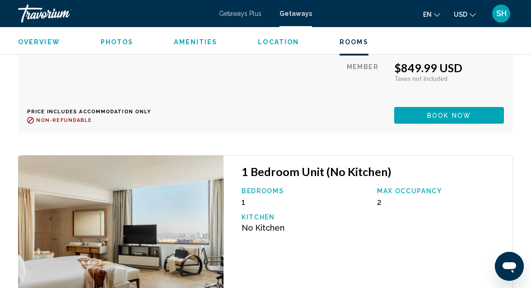
scroll to position [1911, 0]
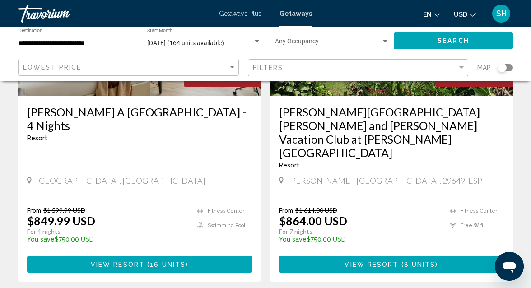
scroll to position [809, 0]
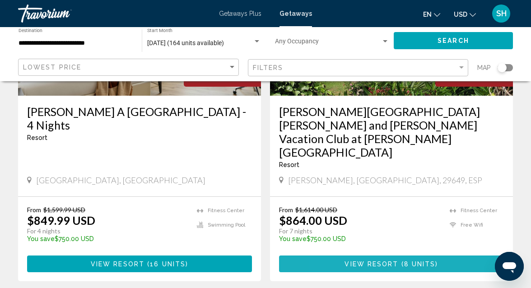
click at [349, 260] on span "View Resort" at bounding box center [371, 263] width 54 height 7
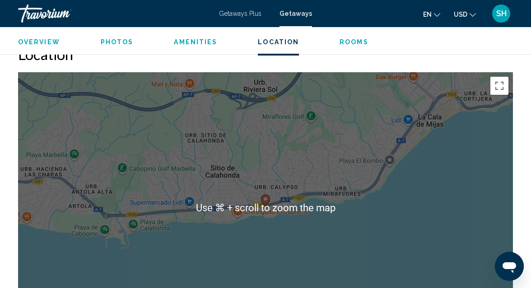
scroll to position [1258, 0]
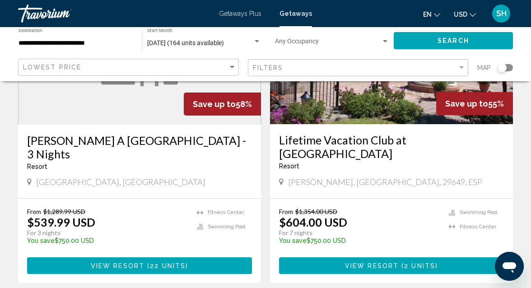
scroll to position [1753, 0]
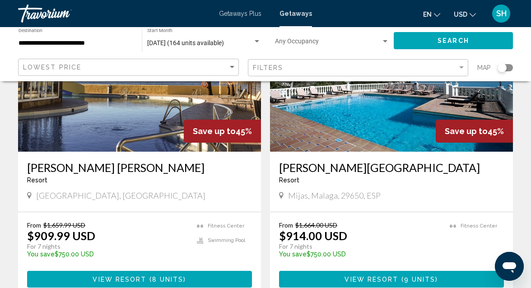
scroll to position [1102, 0]
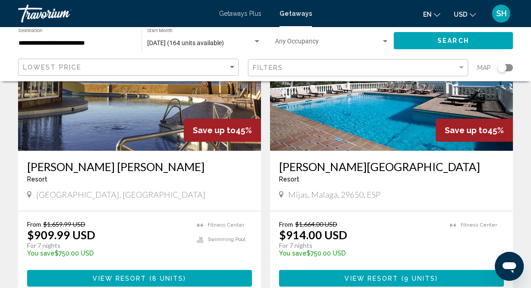
click at [147, 275] on span "Main content" at bounding box center [148, 278] width 3 height 7
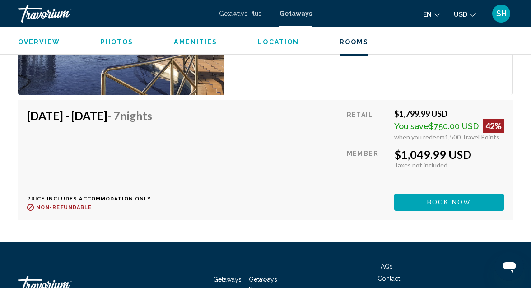
scroll to position [2137, 0]
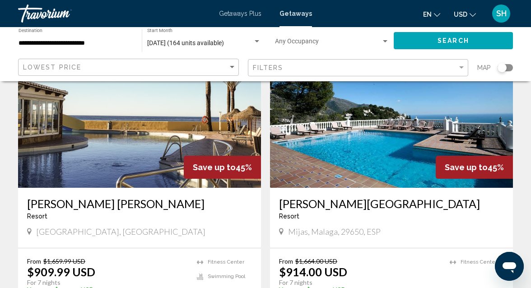
scroll to position [1068, 0]
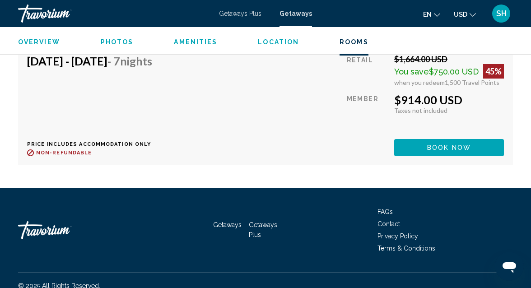
scroll to position [1714, 0]
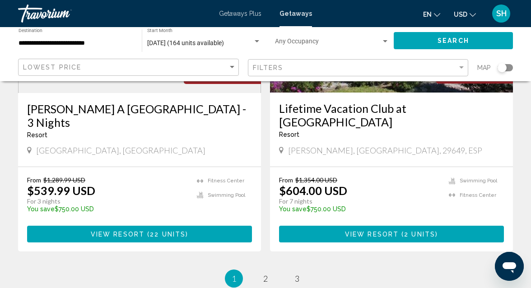
scroll to position [1790, 0]
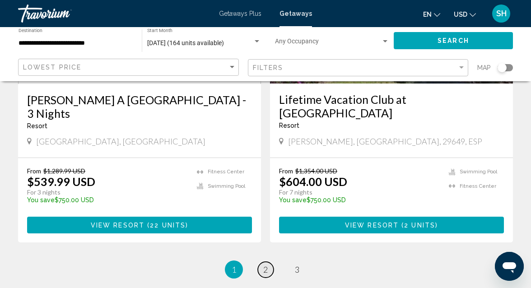
click at [269, 262] on link "page 2" at bounding box center [266, 270] width 16 height 16
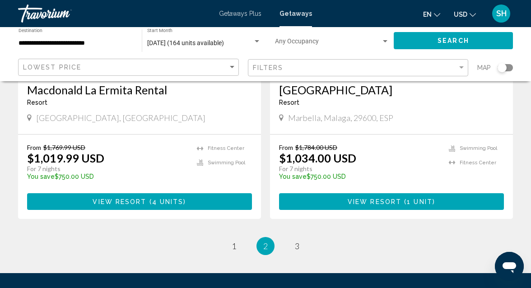
scroll to position [1837, 0]
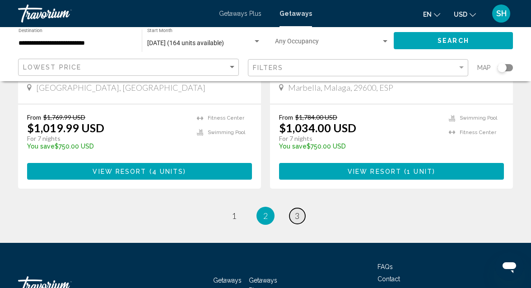
click at [300, 208] on link "page 3" at bounding box center [297, 216] width 16 height 16
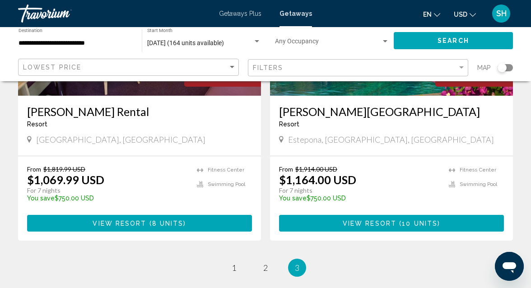
scroll to position [173, 0]
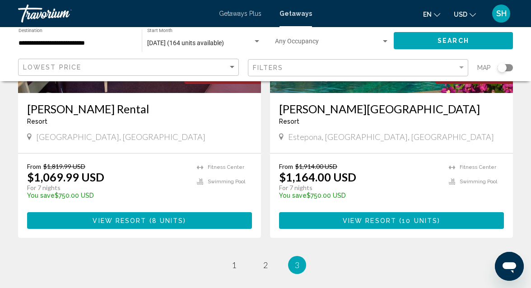
click at [393, 222] on span "View Resort" at bounding box center [369, 220] width 54 height 7
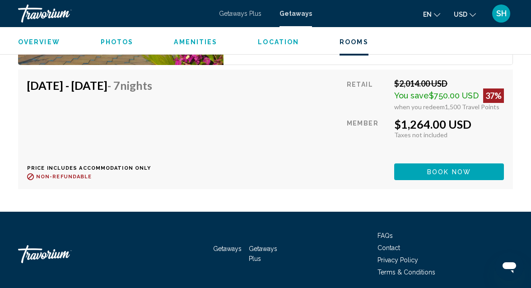
scroll to position [2097, 0]
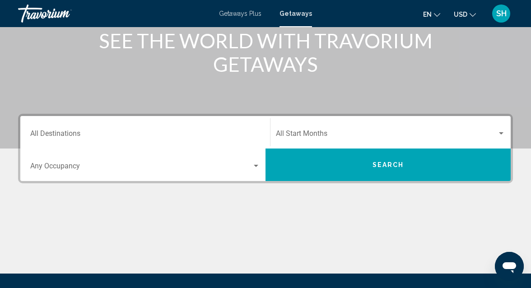
scroll to position [133, 0]
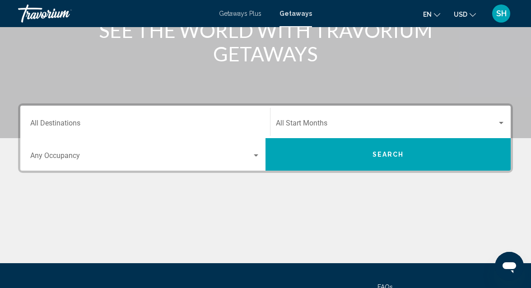
click at [75, 118] on div "Destination All Destinations" at bounding box center [145, 122] width 230 height 28
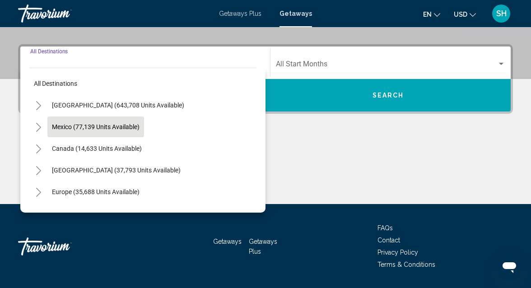
scroll to position [207, 0]
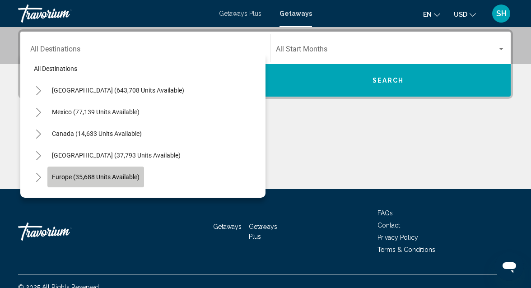
click at [108, 177] on span "Europe (35,688 units available)" at bounding box center [96, 176] width 88 height 7
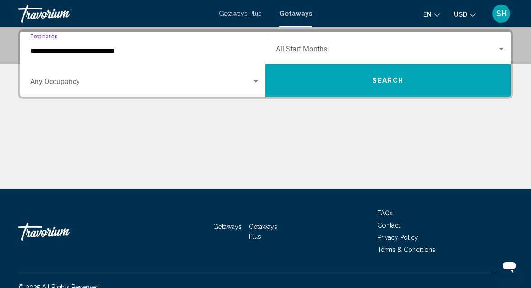
click at [116, 51] on input "**********" at bounding box center [145, 51] width 230 height 8
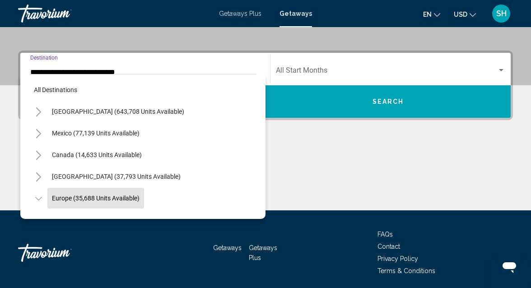
scroll to position [54, 0]
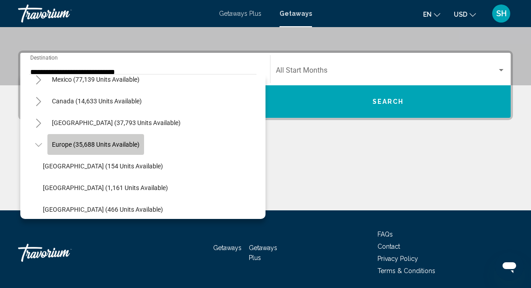
click at [123, 145] on span "Europe (35,688 units available)" at bounding box center [96, 144] width 88 height 7
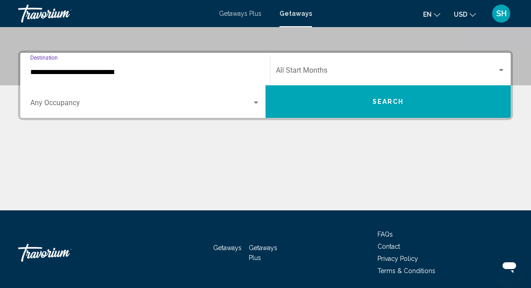
scroll to position [207, 0]
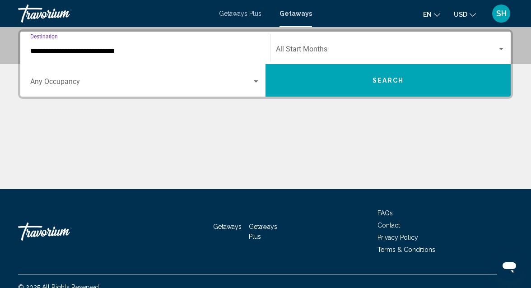
click at [122, 50] on input "**********" at bounding box center [145, 51] width 230 height 8
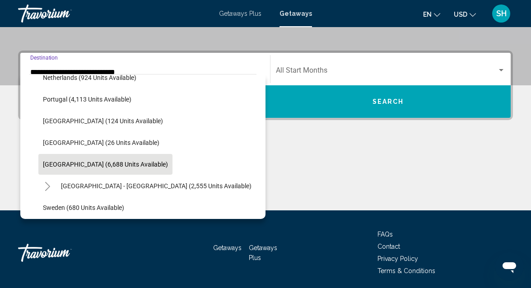
scroll to position [403, 0]
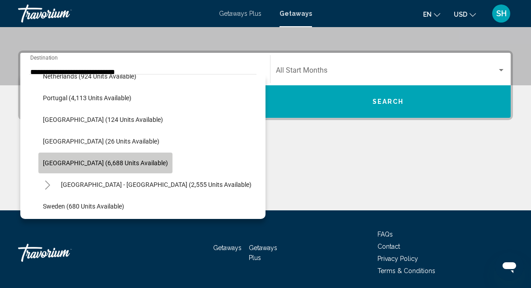
click at [111, 164] on span "Spain (6,688 units available)" at bounding box center [105, 162] width 125 height 7
type input "**********"
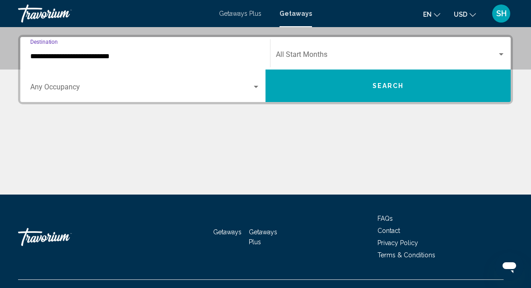
scroll to position [207, 0]
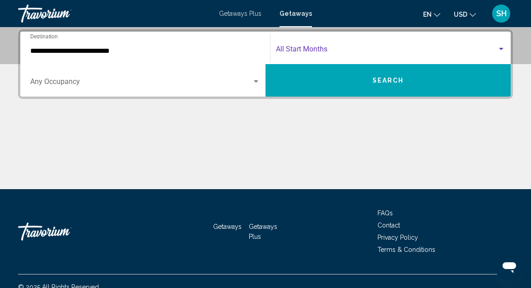
click at [321, 54] on span "Search widget" at bounding box center [386, 51] width 221 height 8
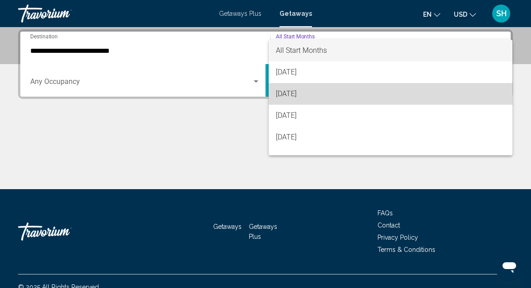
click at [326, 94] on span "September 2025" at bounding box center [390, 94] width 229 height 22
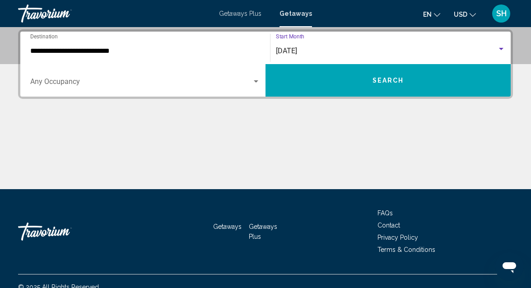
click at [350, 80] on button "Search" at bounding box center [387, 80] width 245 height 32
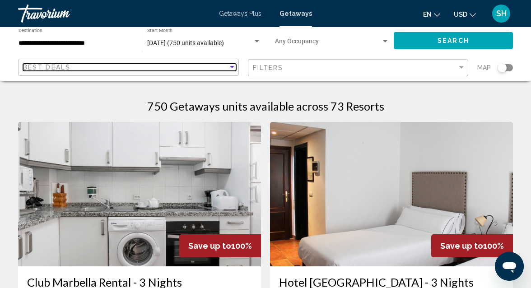
click at [233, 66] on div "Sort by" at bounding box center [232, 67] width 5 height 2
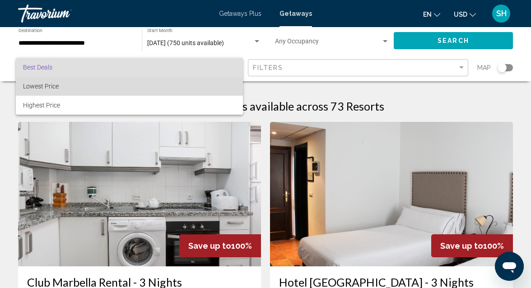
click at [195, 85] on span "Lowest Price" at bounding box center [129, 86] width 213 height 19
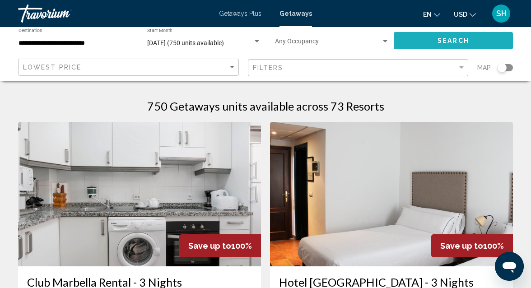
click at [468, 34] on button "Search" at bounding box center [452, 40] width 119 height 17
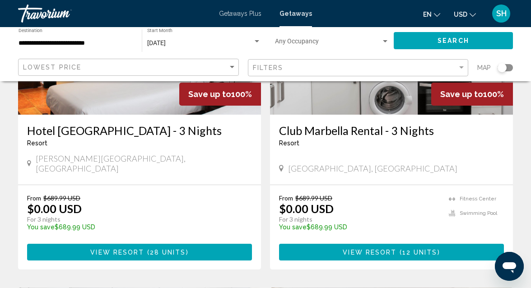
scroll to position [152, 0]
click at [418, 249] on span "12 units" at bounding box center [419, 252] width 35 height 7
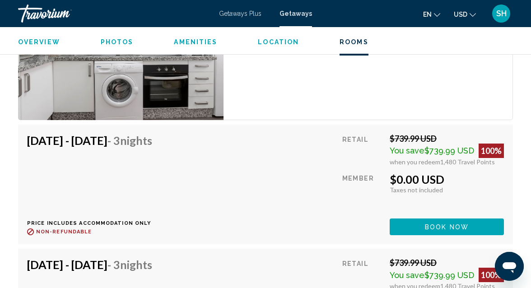
scroll to position [1665, 0]
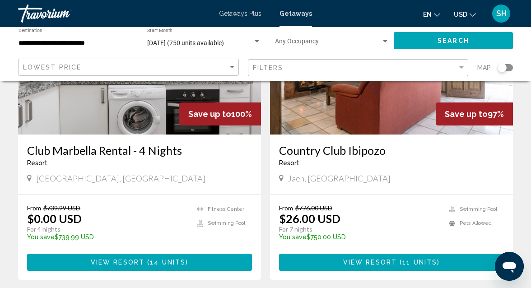
scroll to position [452, 0]
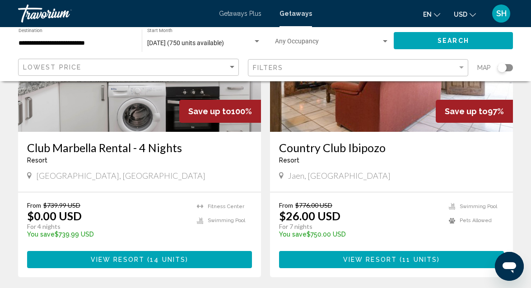
click at [201, 251] on button "View Resort ( 14 units )" at bounding box center [139, 259] width 225 height 17
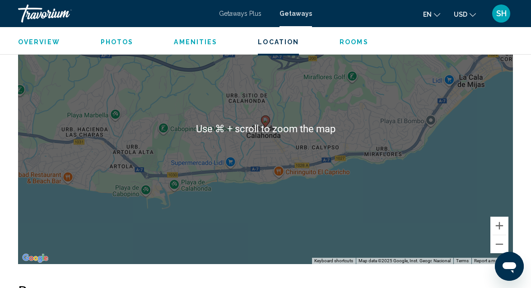
scroll to position [1352, 0]
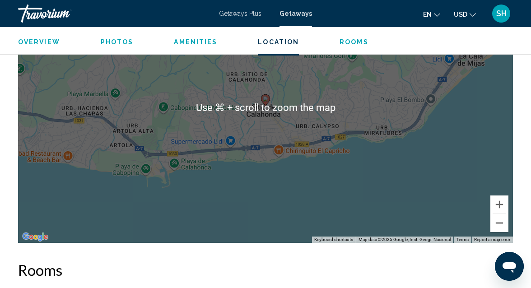
click at [500, 221] on button "Zoom out" at bounding box center [499, 223] width 18 height 18
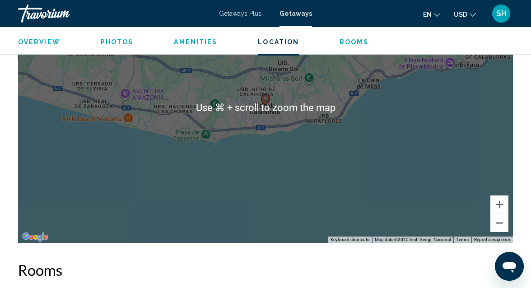
click at [500, 221] on button "Zoom out" at bounding box center [499, 223] width 18 height 18
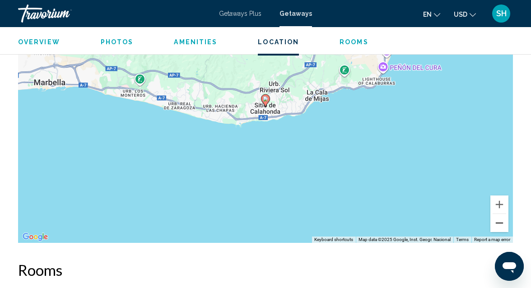
click at [500, 221] on button "Zoom out" at bounding box center [499, 223] width 18 height 18
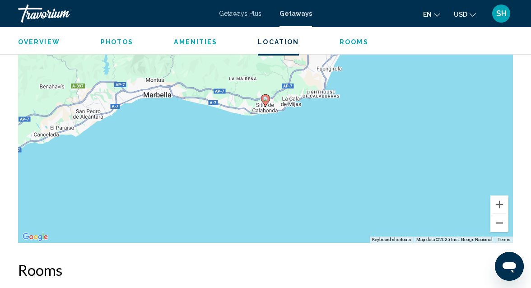
click at [499, 214] on button "Zoom out" at bounding box center [499, 223] width 18 height 18
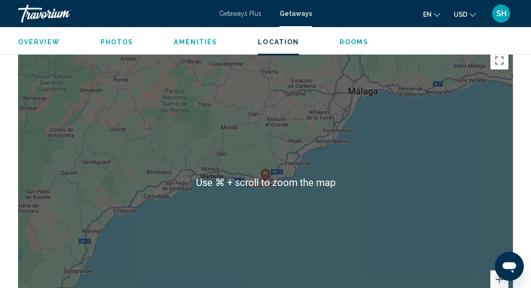
scroll to position [1276, 0]
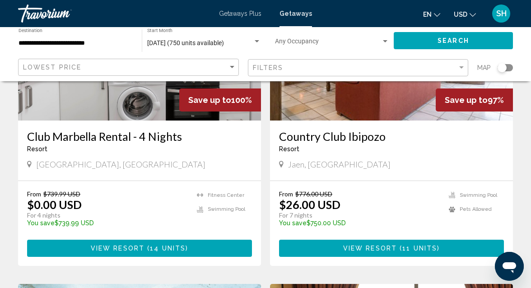
scroll to position [459, 0]
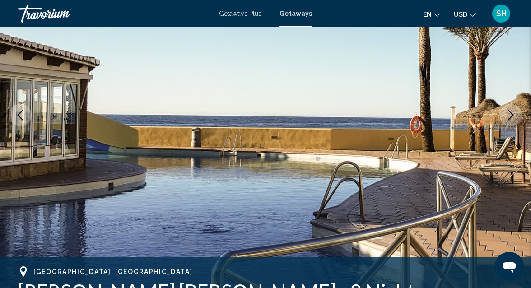
scroll to position [126, 0]
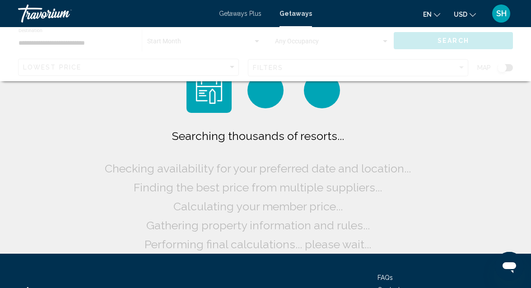
click at [119, 41] on input "**********" at bounding box center [75, 43] width 114 height 7
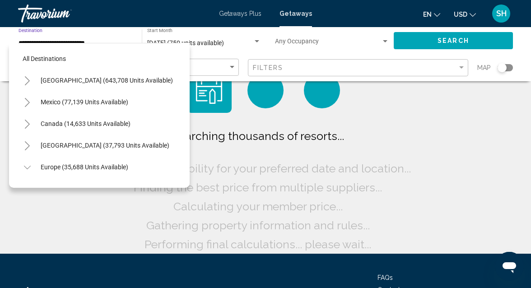
scroll to position [422, 0]
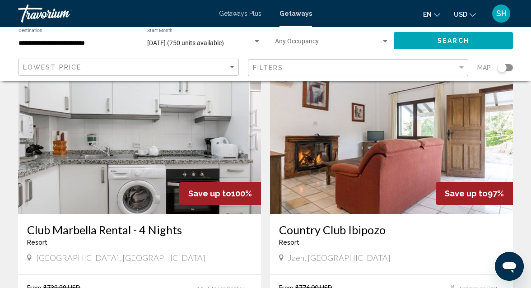
scroll to position [372, 0]
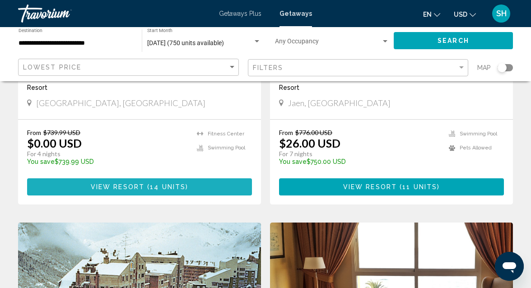
click at [169, 184] on span "14 units" at bounding box center [168, 187] width 36 height 7
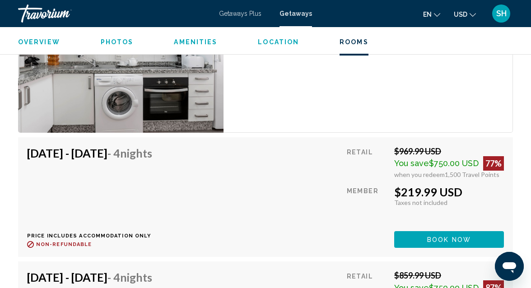
scroll to position [1662, 0]
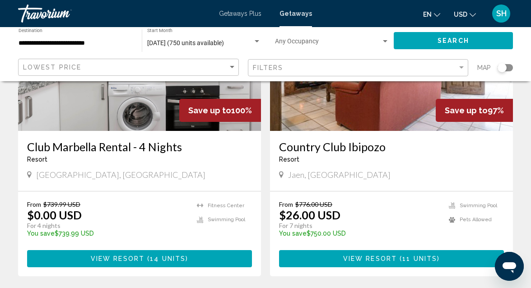
scroll to position [453, 0]
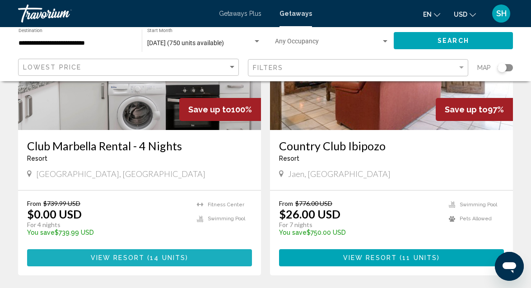
click at [196, 249] on button "View Resort ( 14 units )" at bounding box center [139, 257] width 225 height 17
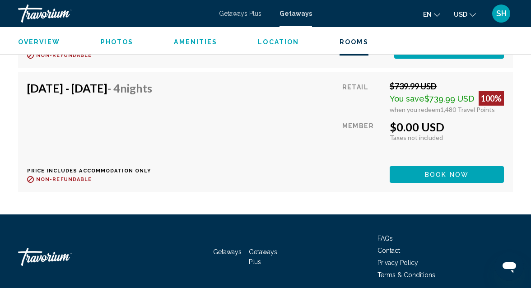
scroll to position [2102, 0]
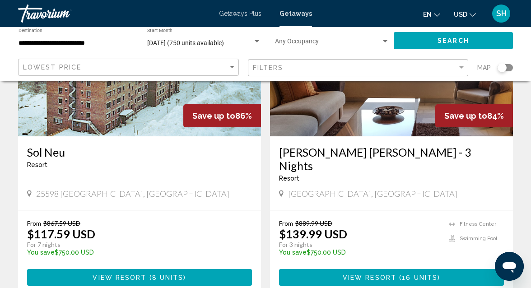
scroll to position [755, 0]
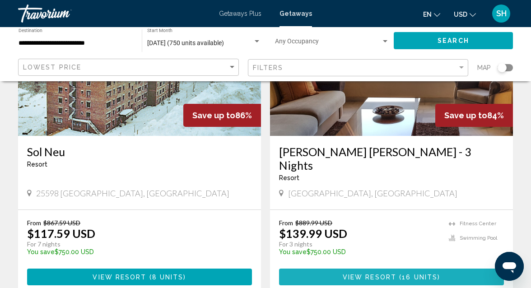
click at [385, 273] on span "View Resort" at bounding box center [369, 276] width 54 height 7
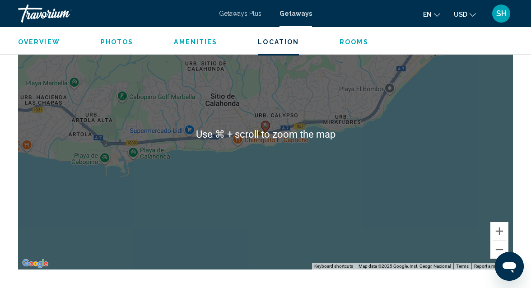
scroll to position [1328, 0]
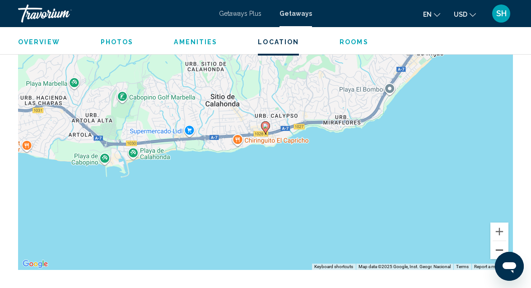
click at [503, 245] on button "Zoom out" at bounding box center [499, 250] width 18 height 18
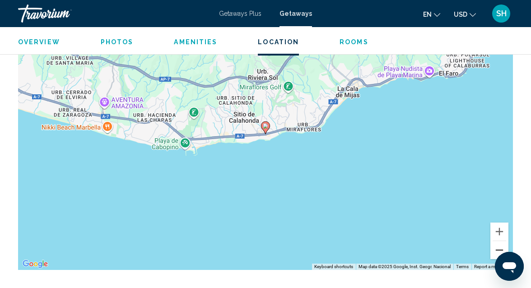
click at [503, 245] on button "Zoom out" at bounding box center [499, 250] width 18 height 18
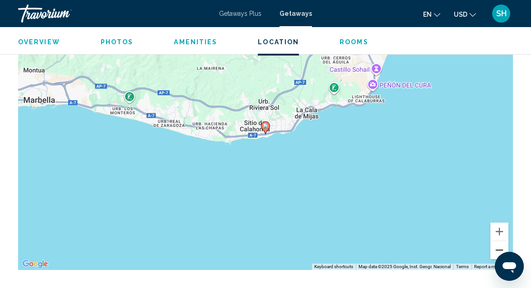
click at [503, 245] on button "Zoom out" at bounding box center [499, 250] width 18 height 18
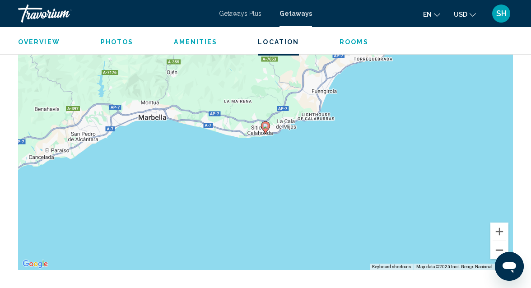
click at [503, 245] on button "Zoom out" at bounding box center [499, 250] width 18 height 18
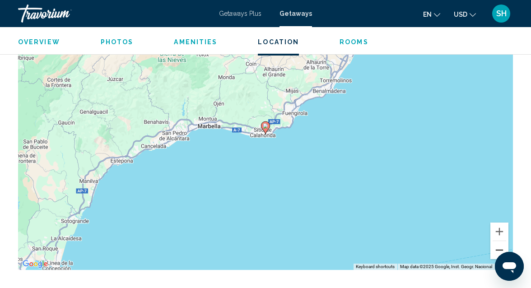
click at [503, 245] on button "Zoom out" at bounding box center [499, 250] width 18 height 18
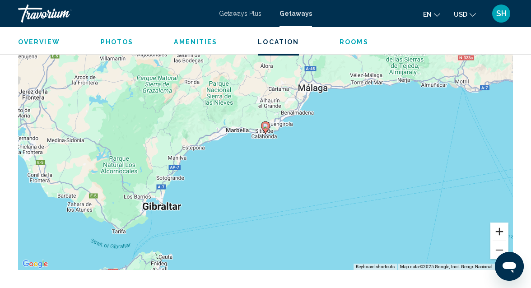
click at [500, 224] on button "Zoom in" at bounding box center [499, 231] width 18 height 18
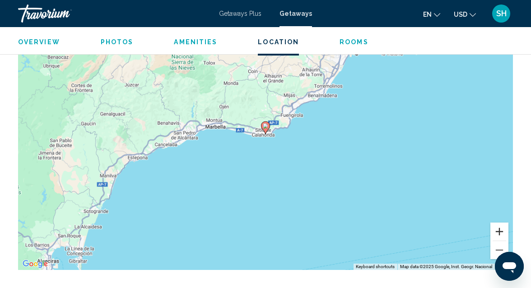
click at [500, 224] on button "Zoom in" at bounding box center [499, 231] width 18 height 18
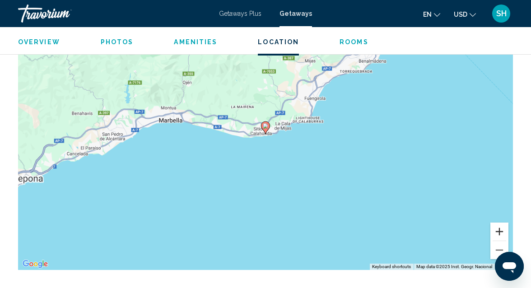
click at [500, 224] on button "Zoom in" at bounding box center [499, 231] width 18 height 18
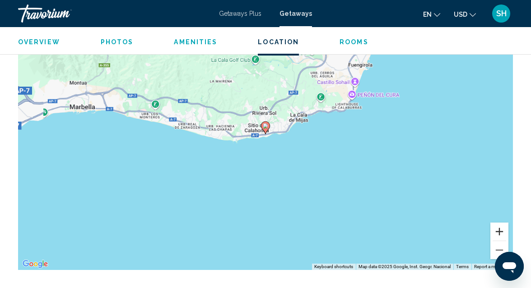
click at [500, 224] on button "Zoom in" at bounding box center [499, 231] width 18 height 18
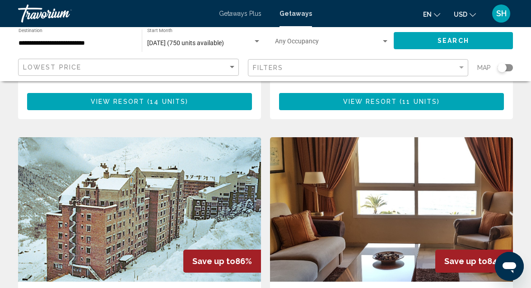
scroll to position [609, 0]
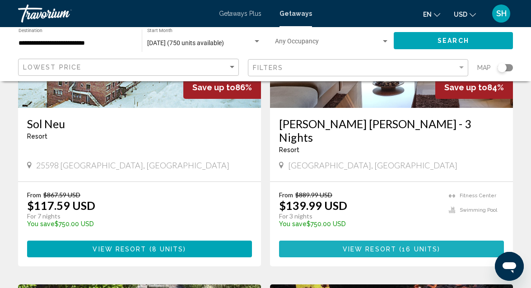
click at [394, 245] on span "View Resort" at bounding box center [369, 248] width 54 height 7
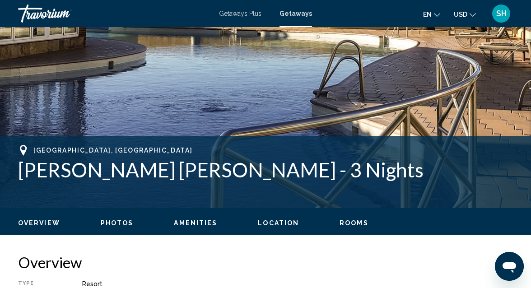
scroll to position [247, 0]
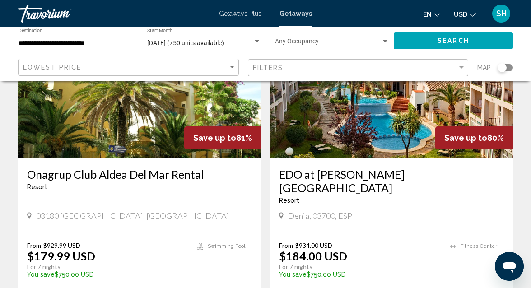
scroll to position [1680, 0]
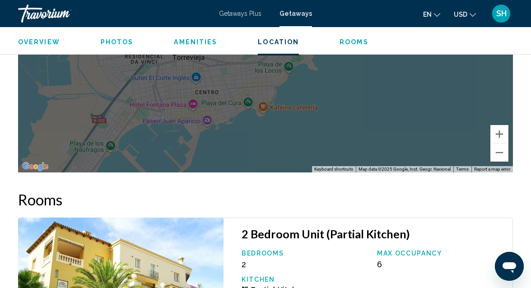
scroll to position [1484, 0]
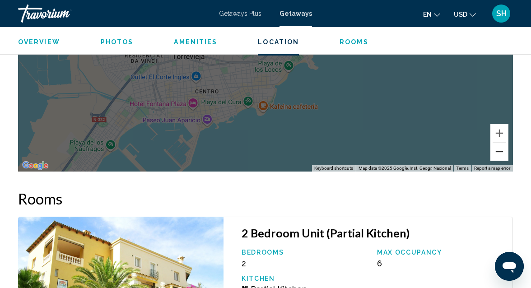
click at [498, 152] on button "Zoom out" at bounding box center [499, 152] width 18 height 18
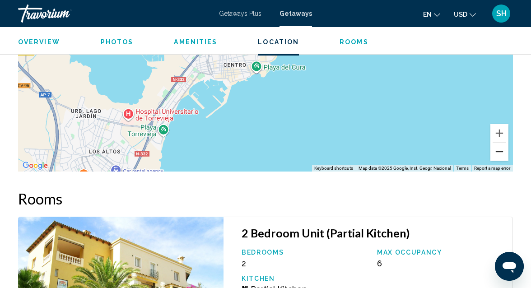
click at [498, 152] on button "Zoom out" at bounding box center [499, 152] width 18 height 18
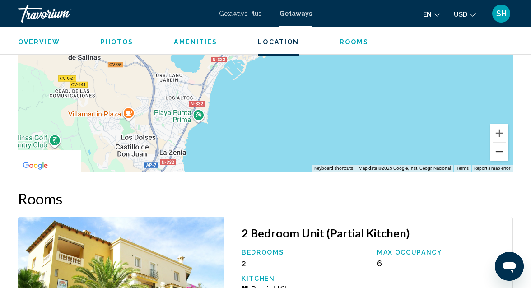
click at [498, 152] on button "Zoom out" at bounding box center [499, 152] width 18 height 18
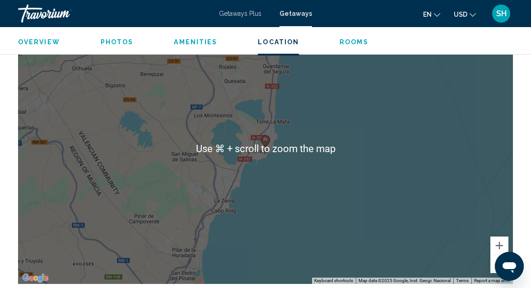
scroll to position [1346, 0]
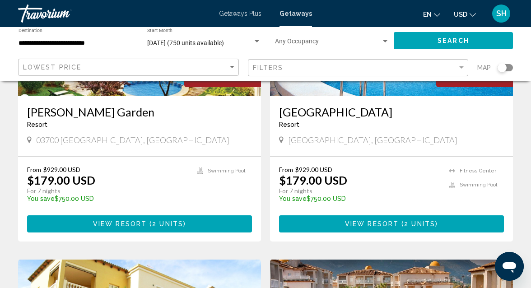
scroll to position [1433, 0]
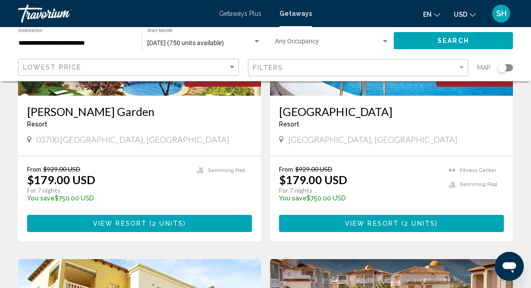
click at [158, 219] on span "View Resort ( 2 units )" at bounding box center [139, 222] width 93 height 7
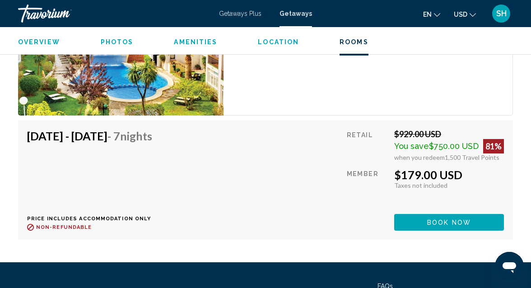
scroll to position [1840, 0]
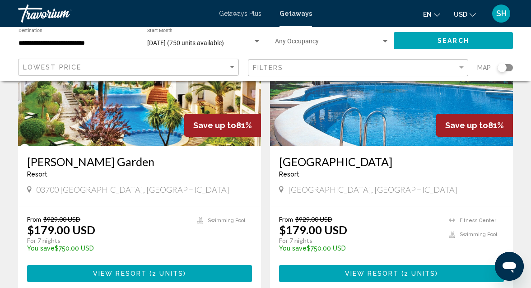
scroll to position [1384, 0]
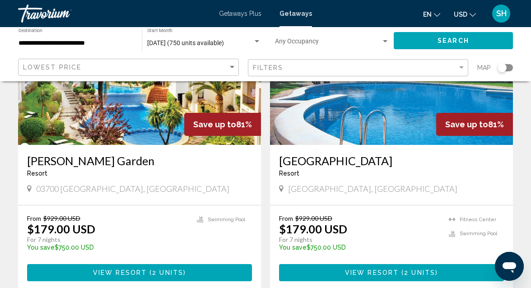
click at [349, 269] on span "View Resort" at bounding box center [372, 272] width 54 height 7
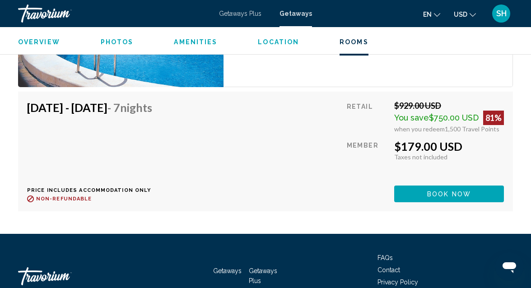
scroll to position [1705, 0]
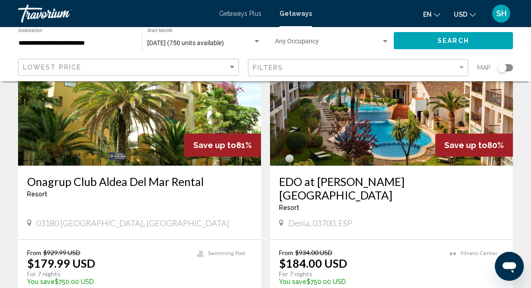
scroll to position [1673, 0]
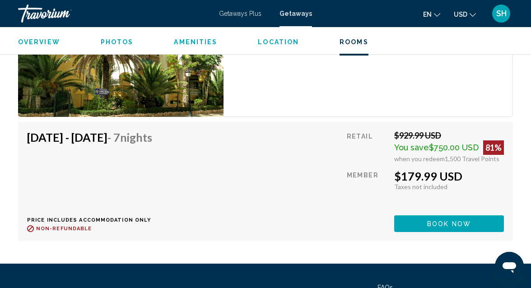
scroll to position [1729, 0]
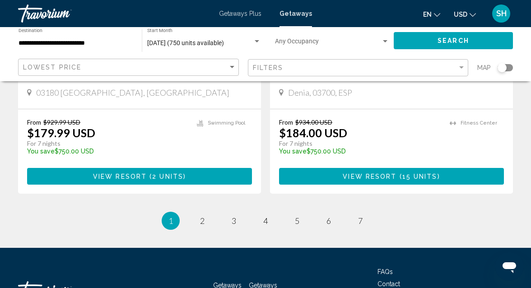
scroll to position [1806, 0]
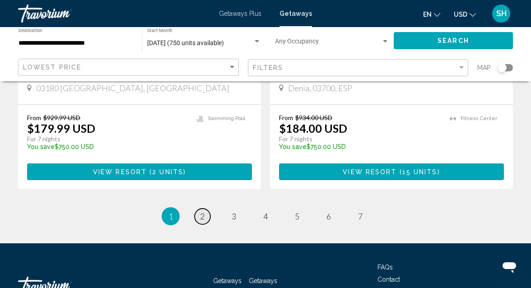
click at [201, 208] on link "page 2" at bounding box center [202, 216] width 16 height 16
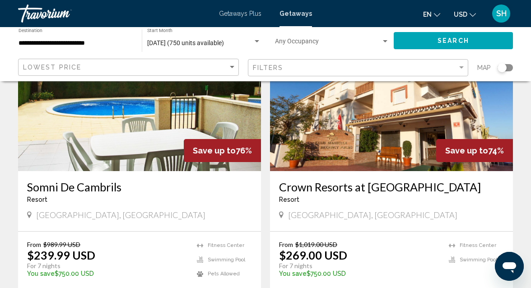
scroll to position [738, 0]
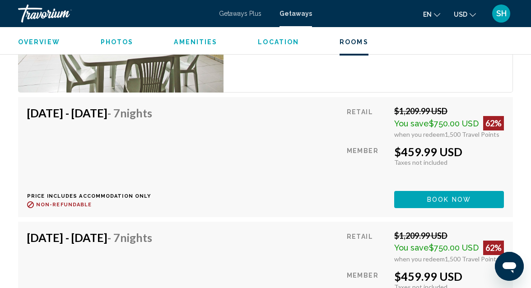
scroll to position [1996, 0]
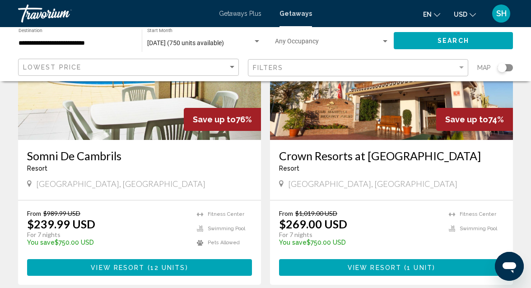
scroll to position [769, 0]
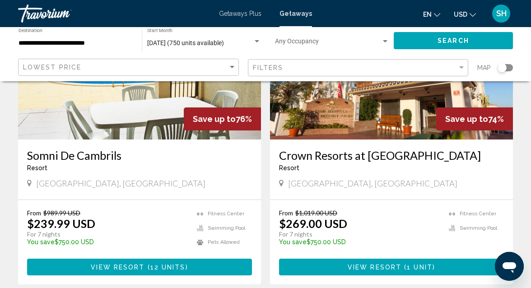
click at [370, 263] on span "View Resort" at bounding box center [374, 266] width 54 height 7
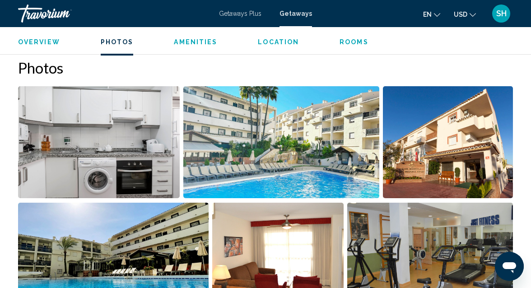
scroll to position [576, 0]
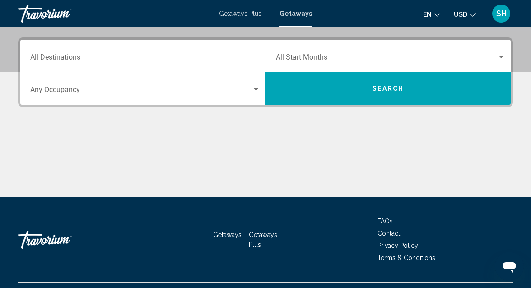
scroll to position [209, 0]
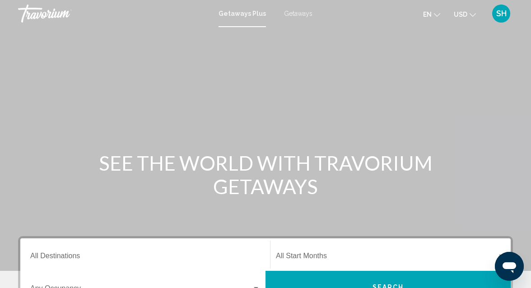
click at [300, 11] on span "Getaways" at bounding box center [298, 13] width 28 height 7
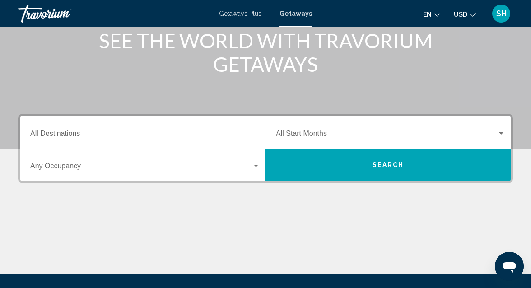
scroll to position [123, 0]
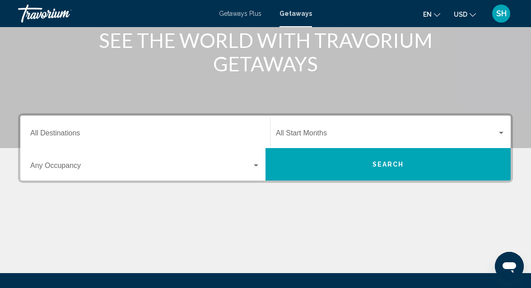
click at [68, 131] on input "Destination All Destinations" at bounding box center [145, 135] width 230 height 8
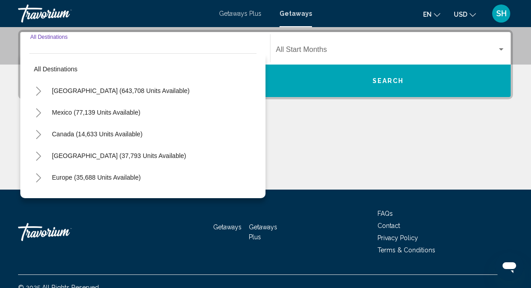
scroll to position [207, 0]
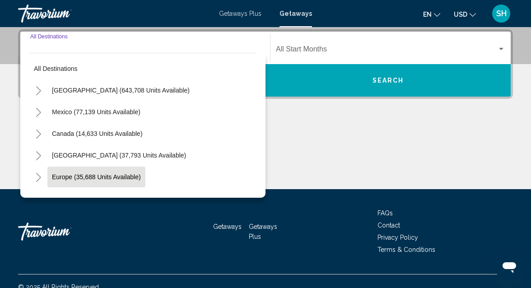
click at [105, 175] on span "Europe (35,688 units available)" at bounding box center [96, 176] width 89 height 7
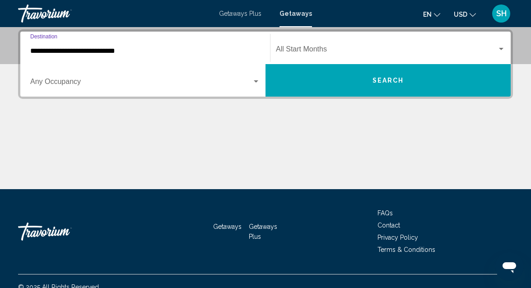
click at [102, 50] on input "**********" at bounding box center [145, 51] width 230 height 8
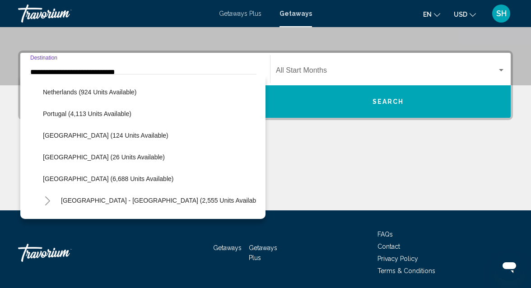
scroll to position [389, 0]
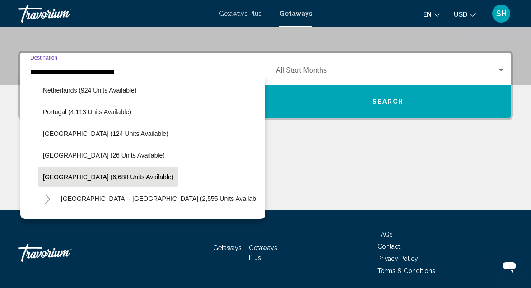
click at [76, 171] on button "[GEOGRAPHIC_DATA] (6,688 units available)" at bounding box center [107, 176] width 139 height 21
type input "**********"
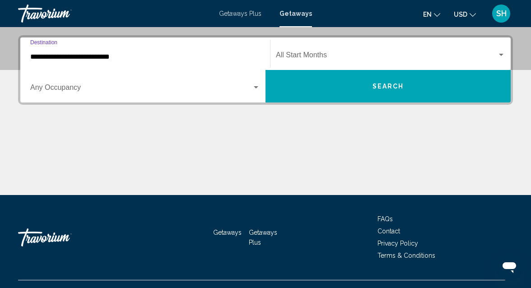
scroll to position [207, 0]
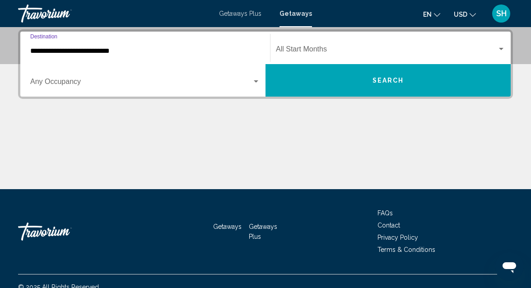
click at [298, 55] on div "Start Month All Start Months" at bounding box center [390, 48] width 229 height 28
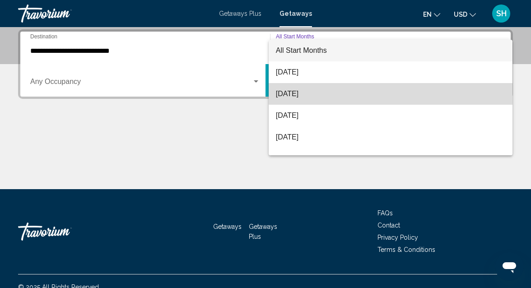
click at [294, 92] on span "[DATE]" at bounding box center [390, 94] width 229 height 22
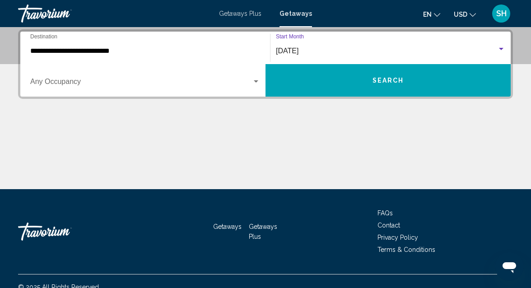
click at [306, 88] on button "Search" at bounding box center [387, 80] width 245 height 32
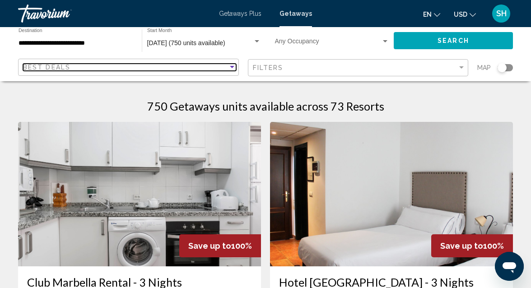
click at [233, 68] on div "Sort by" at bounding box center [232, 67] width 5 height 2
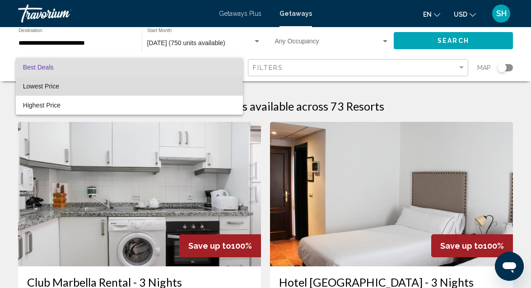
click at [211, 88] on span "Lowest Price" at bounding box center [129, 86] width 213 height 19
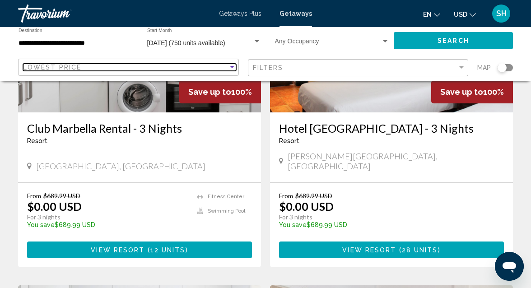
scroll to position [157, 0]
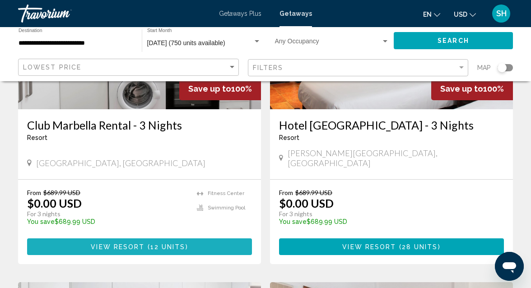
click at [167, 243] on span "12 units" at bounding box center [167, 246] width 35 height 7
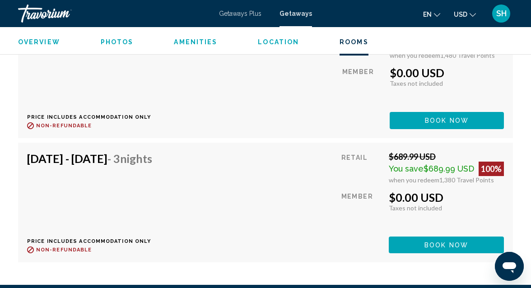
scroll to position [1907, 0]
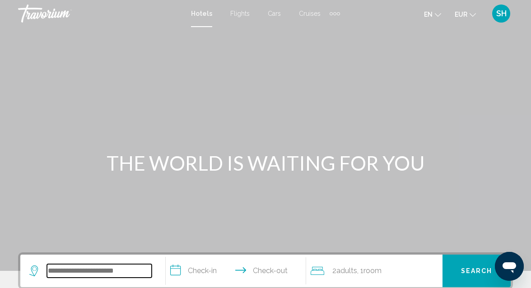
click at [116, 272] on input "Search widget" at bounding box center [99, 271] width 105 height 14
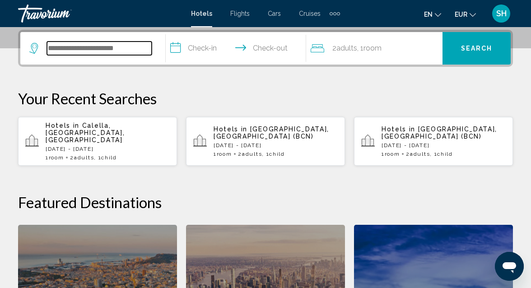
scroll to position [223, 0]
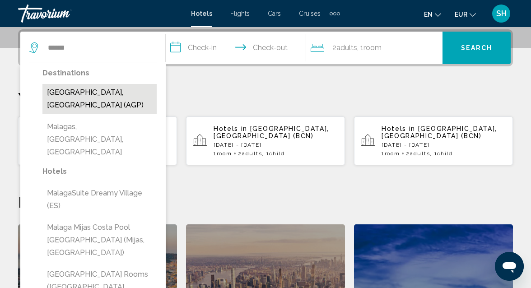
click at [74, 94] on button "[GEOGRAPHIC_DATA], [GEOGRAPHIC_DATA] (AGP)" at bounding box center [99, 99] width 114 height 30
type input "**********"
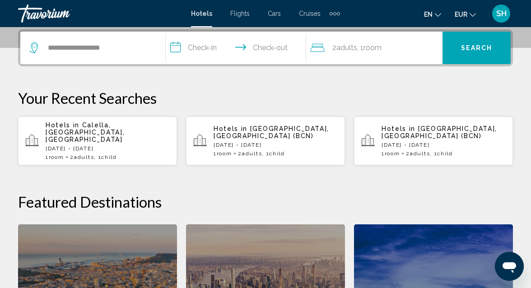
click at [199, 51] on input "**********" at bounding box center [238, 49] width 144 height 35
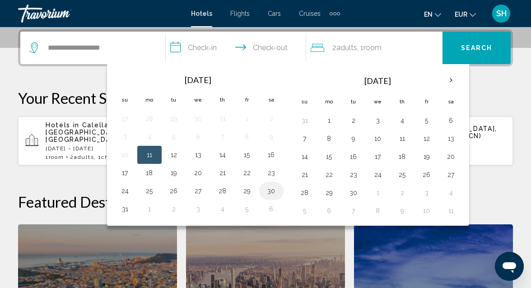
click at [268, 188] on button "30" at bounding box center [271, 191] width 14 height 13
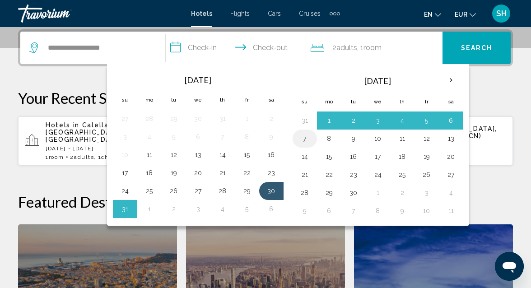
click at [307, 139] on button "7" at bounding box center [304, 138] width 14 height 13
type input "**********"
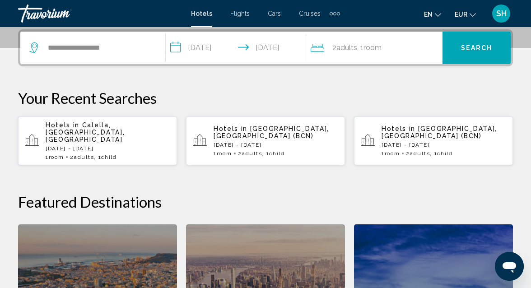
click at [349, 53] on span "2 Adult Adults" at bounding box center [344, 48] width 25 height 13
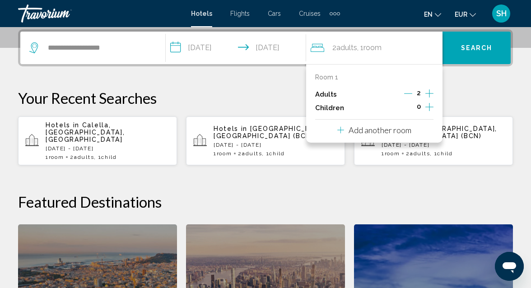
click at [427, 105] on icon "Increment children" at bounding box center [429, 107] width 8 height 11
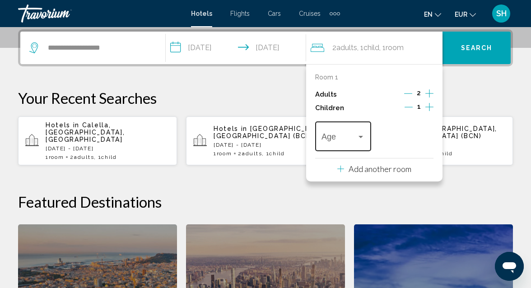
click at [368, 138] on div "Age" at bounding box center [342, 135] width 55 height 32
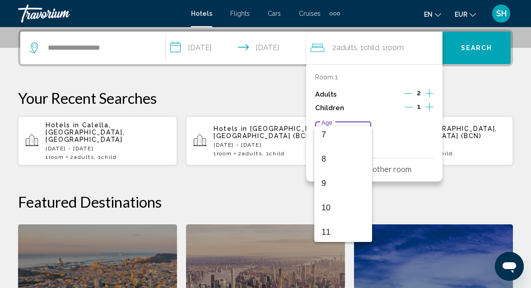
scroll to position [176, 0]
click at [330, 232] on span "11" at bounding box center [342, 230] width 43 height 24
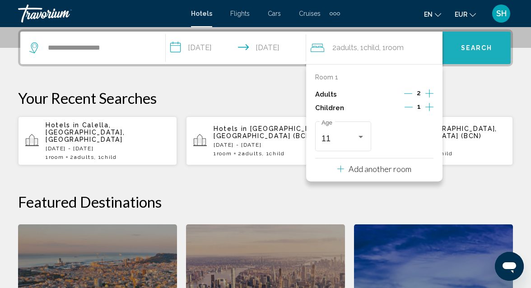
click at [480, 53] on button "Search" at bounding box center [476, 48] width 68 height 32
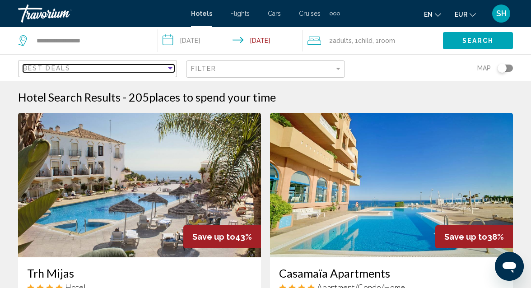
click at [172, 70] on div "Sort by" at bounding box center [170, 68] width 8 height 7
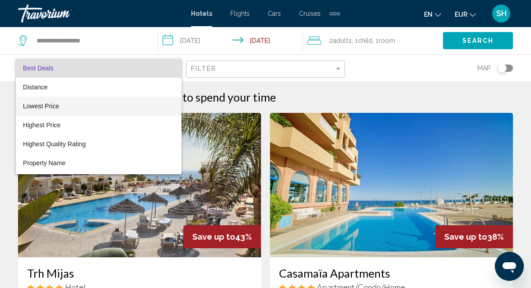
click at [127, 101] on span "Lowest Price" at bounding box center [98, 106] width 151 height 19
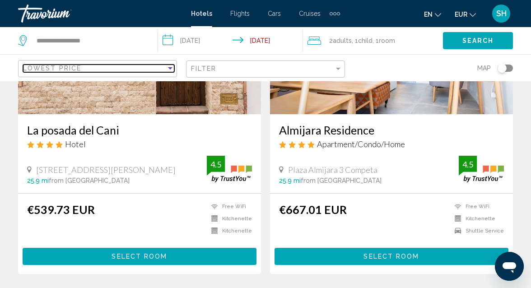
scroll to position [139, 0]
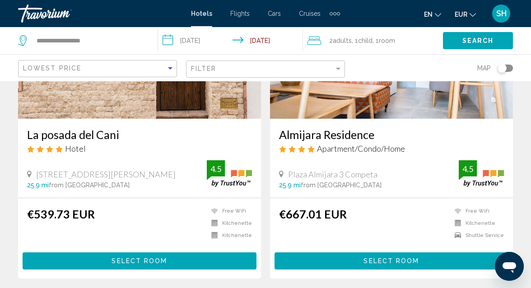
click at [162, 259] on span "Select Room" at bounding box center [138, 261] width 55 height 7
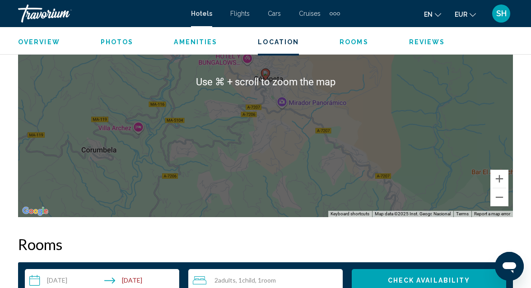
scroll to position [1125, 0]
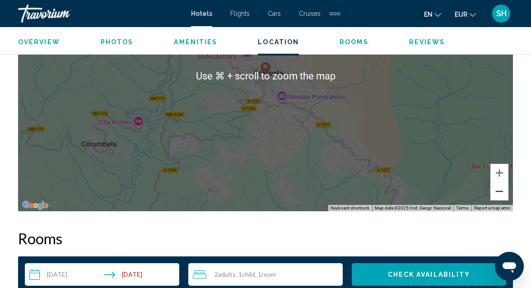
click at [493, 199] on button "Zoom out" at bounding box center [499, 191] width 18 height 18
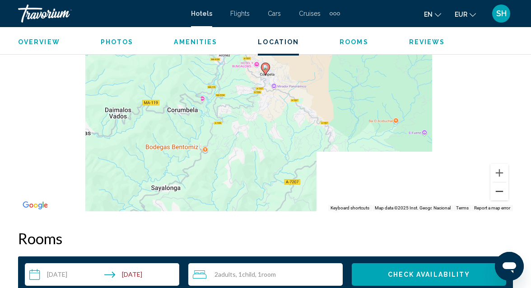
click at [495, 197] on button "Zoom out" at bounding box center [499, 191] width 18 height 18
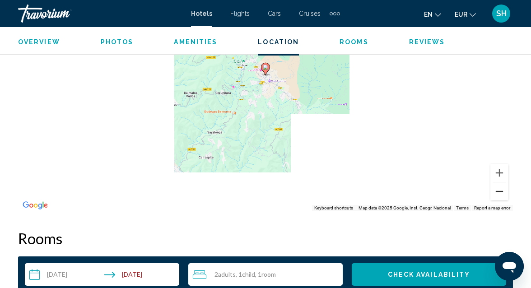
click at [495, 197] on button "Zoom out" at bounding box center [499, 191] width 18 height 18
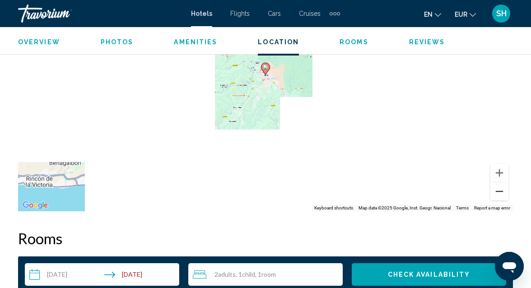
click at [495, 197] on button "Zoom out" at bounding box center [499, 191] width 18 height 18
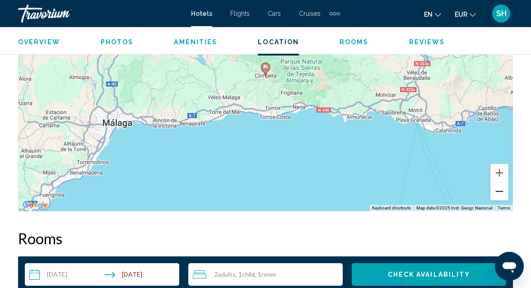
click at [495, 197] on button "Zoom out" at bounding box center [499, 191] width 18 height 18
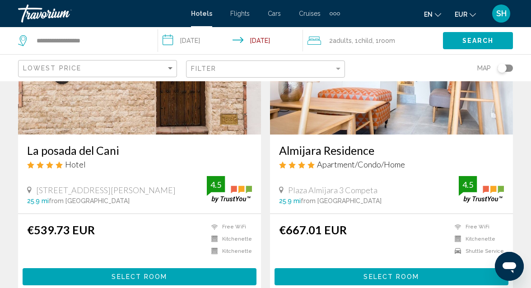
scroll to position [124, 0]
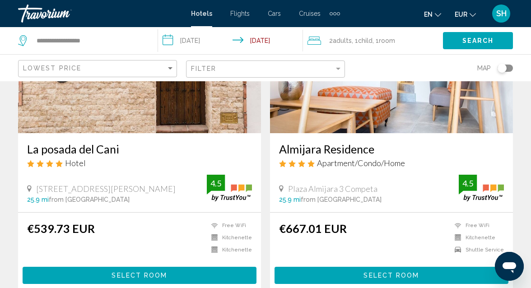
click at [346, 274] on button "Select Room" at bounding box center [391, 275] width 234 height 17
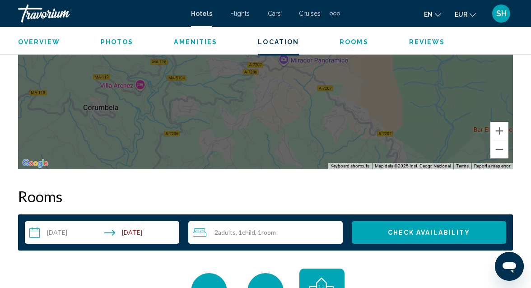
scroll to position [1161, 0]
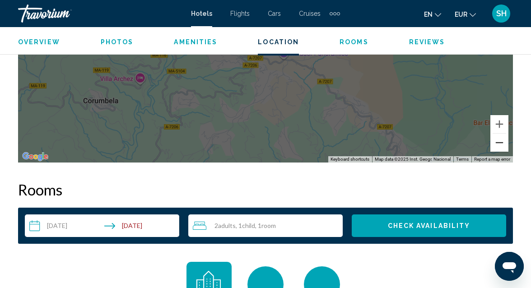
click at [500, 143] on button "Zoom out" at bounding box center [499, 143] width 18 height 18
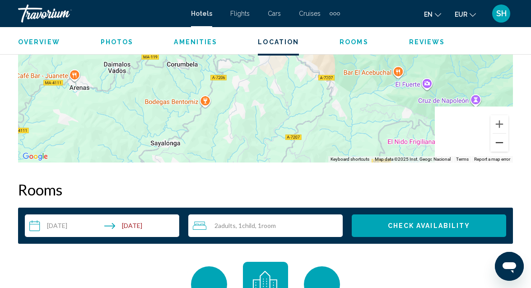
click at [500, 143] on button "Zoom out" at bounding box center [499, 143] width 18 height 18
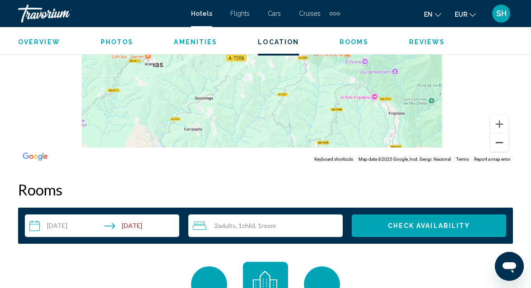
click at [500, 143] on button "Zoom out" at bounding box center [499, 143] width 18 height 18
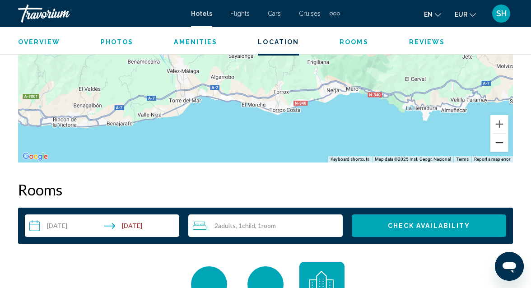
click at [500, 143] on button "Zoom out" at bounding box center [499, 143] width 18 height 18
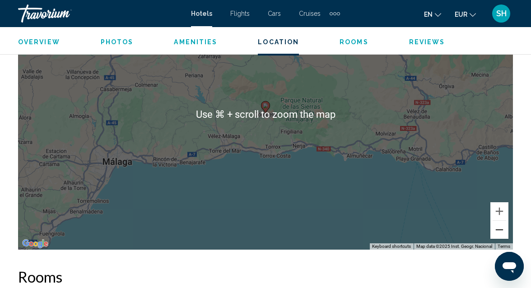
scroll to position [1071, 0]
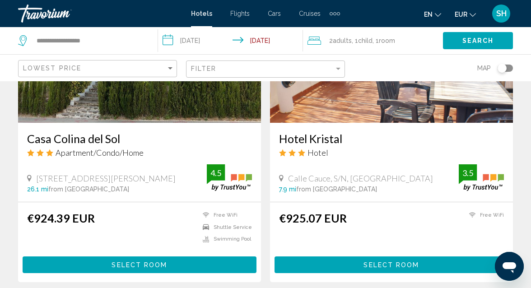
scroll to position [1427, 0]
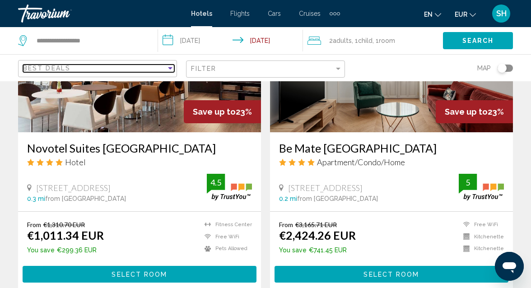
click at [172, 69] on div "Sort by" at bounding box center [170, 68] width 8 height 7
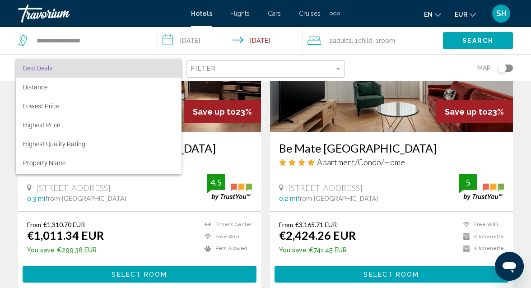
click at [215, 139] on div at bounding box center [265, 144] width 531 height 288
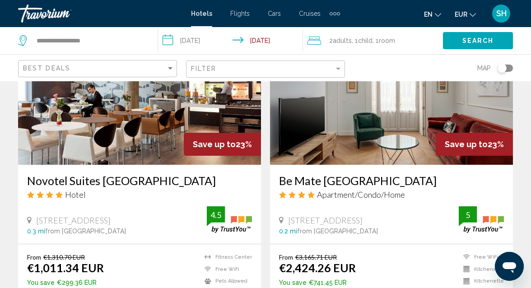
scroll to position [1415, 0]
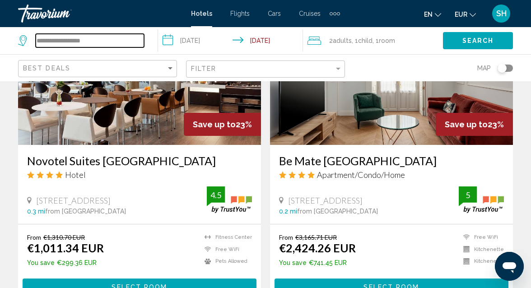
click at [119, 42] on input "**********" at bounding box center [90, 41] width 108 height 14
type input "*"
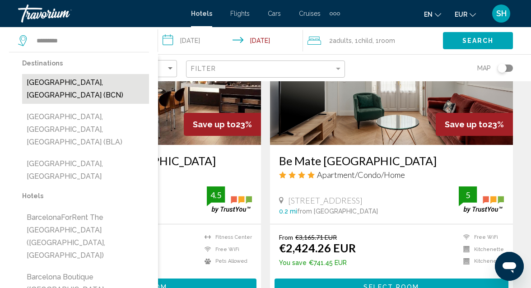
click at [91, 85] on button "[GEOGRAPHIC_DATA], [GEOGRAPHIC_DATA] (BCN)" at bounding box center [85, 89] width 127 height 30
type input "**********"
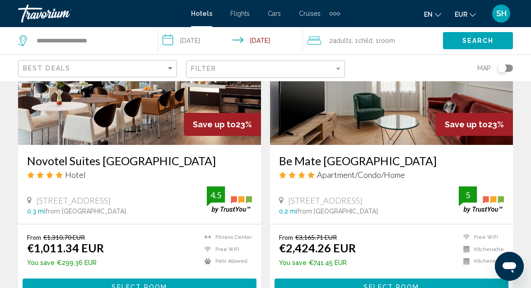
click at [196, 42] on input "**********" at bounding box center [232, 42] width 148 height 30
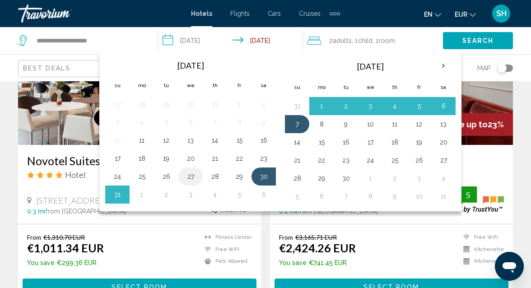
click at [188, 178] on button "27" at bounding box center [190, 176] width 14 height 13
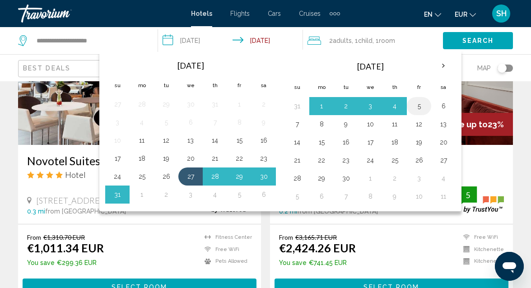
click at [416, 105] on button "5" at bounding box center [418, 106] width 14 height 13
type input "**********"
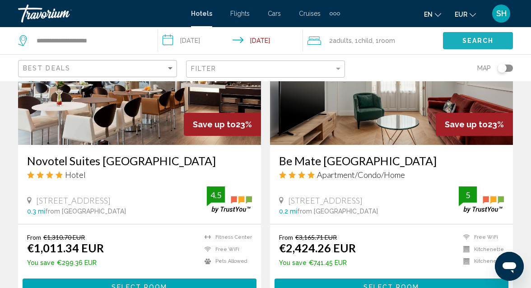
click at [481, 39] on span "Search" at bounding box center [478, 40] width 32 height 7
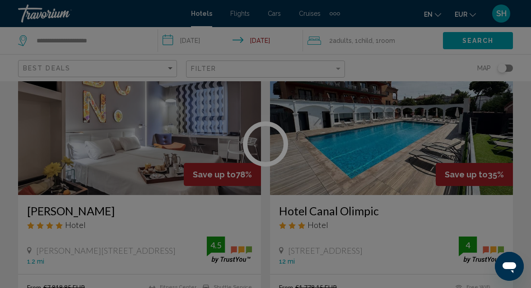
scroll to position [1415, 0]
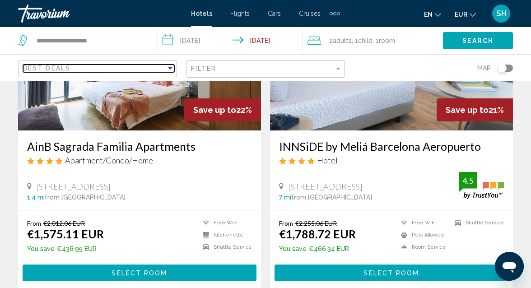
click at [170, 69] on div "Sort by" at bounding box center [170, 68] width 5 height 2
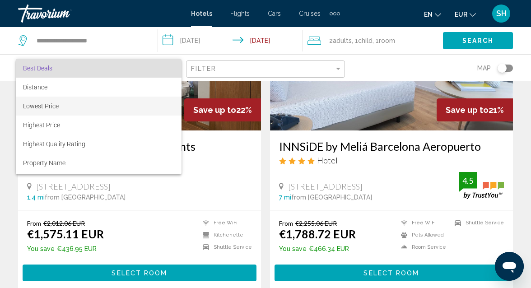
click at [139, 99] on span "Lowest Price" at bounding box center [98, 106] width 151 height 19
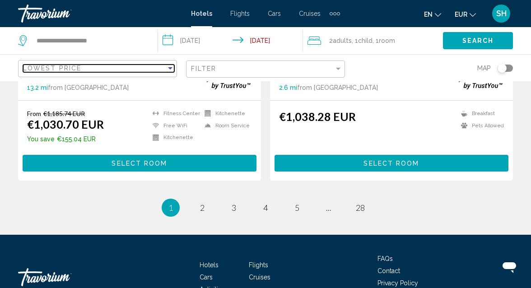
scroll to position [1918, 0]
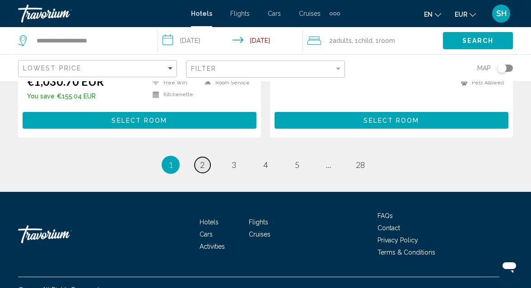
click at [200, 160] on span "2" at bounding box center [202, 165] width 5 height 10
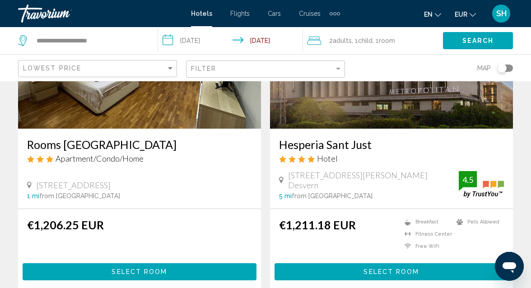
scroll to position [1904, 0]
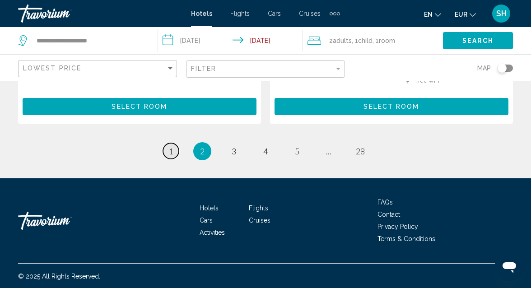
click at [168, 147] on span "1" at bounding box center [170, 151] width 5 height 10
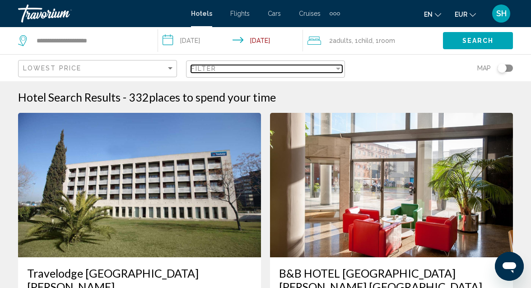
click at [283, 71] on div "Filter" at bounding box center [262, 68] width 143 height 7
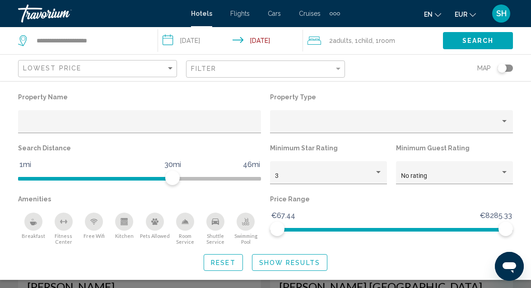
click at [261, 180] on div "Search Distance 1mi 46mi 30mi" at bounding box center [140, 167] width 252 height 51
click at [259, 178] on span "Hotel Filters" at bounding box center [139, 179] width 243 height 4
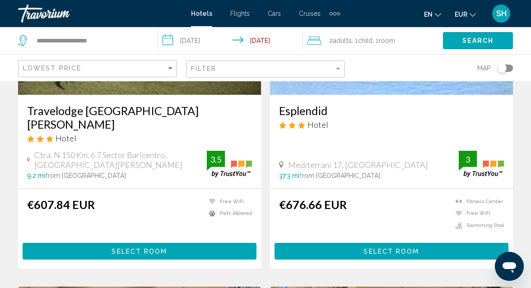
scroll to position [165, 0]
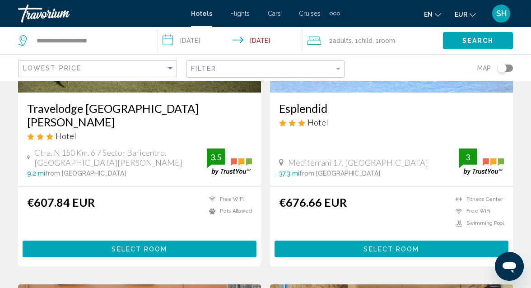
click at [388, 240] on button "Select Room" at bounding box center [391, 248] width 234 height 17
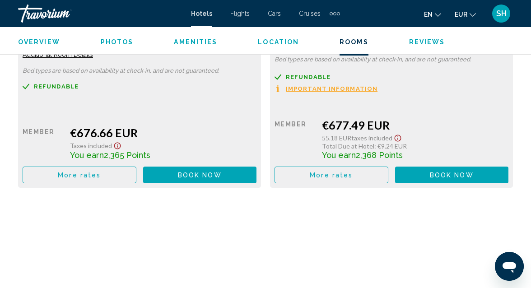
scroll to position [1527, 0]
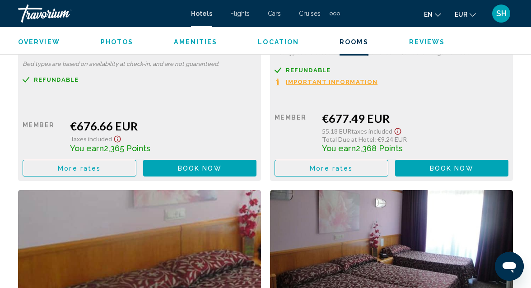
click at [105, 164] on button "More rates" at bounding box center [80, 168] width 114 height 17
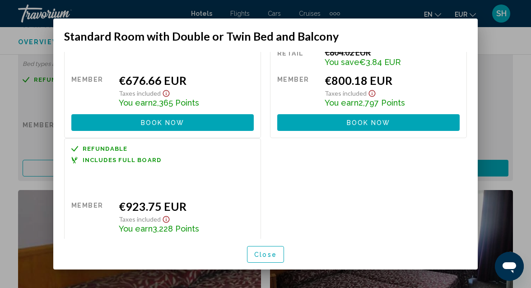
scroll to position [74, 0]
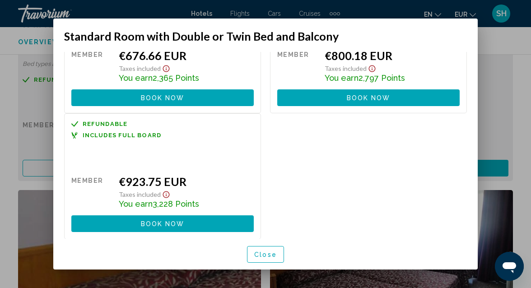
click at [503, 44] on div at bounding box center [265, 144] width 531 height 288
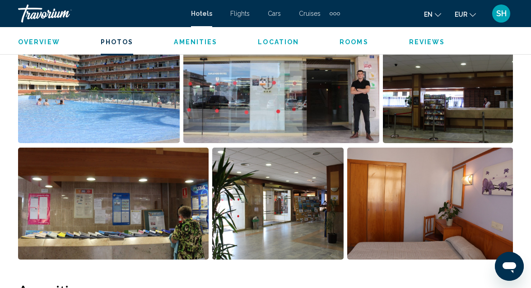
scroll to position [629, 0]
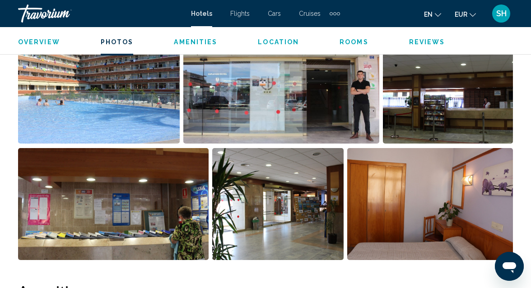
click at [337, 113] on img "Open full-screen image slider" at bounding box center [280, 88] width 195 height 112
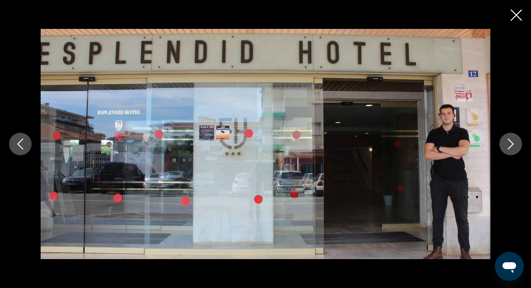
click at [508, 148] on icon "Next image" at bounding box center [510, 144] width 11 height 11
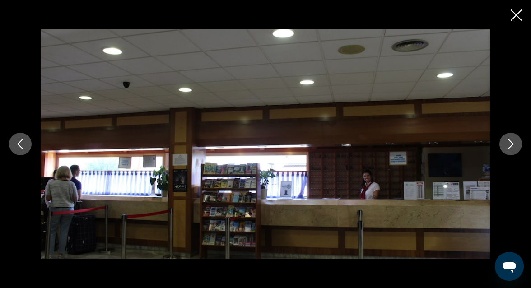
click at [508, 148] on icon "Next image" at bounding box center [510, 144] width 11 height 11
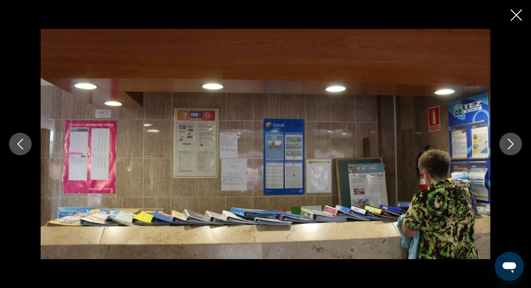
click at [508, 148] on icon "Next image" at bounding box center [510, 144] width 11 height 11
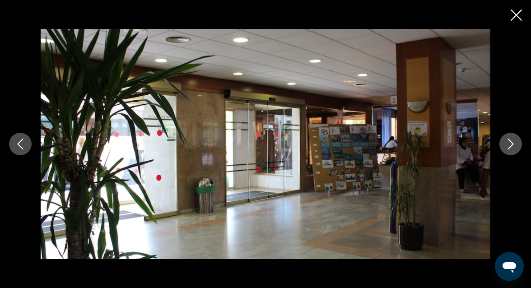
click at [508, 148] on icon "Next image" at bounding box center [510, 144] width 11 height 11
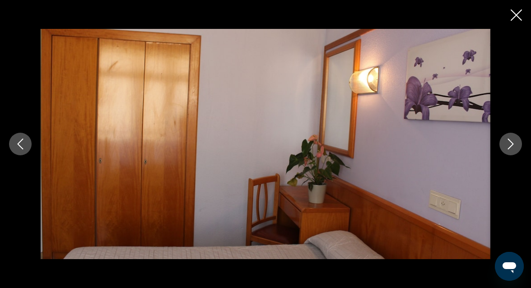
click at [508, 148] on icon "Next image" at bounding box center [510, 144] width 11 height 11
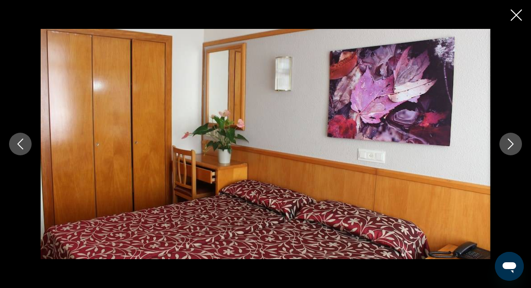
click at [508, 148] on icon "Next image" at bounding box center [510, 144] width 11 height 11
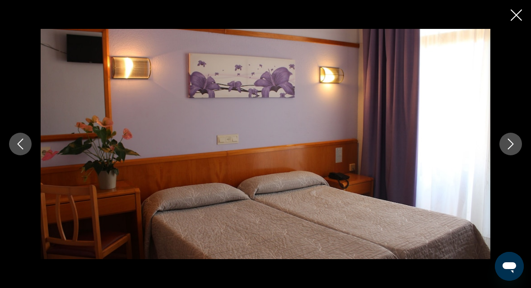
click at [508, 148] on icon "Next image" at bounding box center [510, 144] width 11 height 11
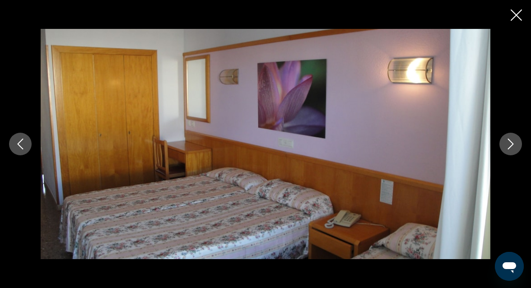
click at [508, 148] on icon "Next image" at bounding box center [510, 144] width 11 height 11
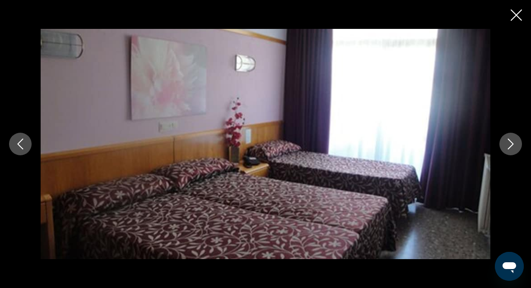
click at [508, 148] on icon "Next image" at bounding box center [510, 144] width 11 height 11
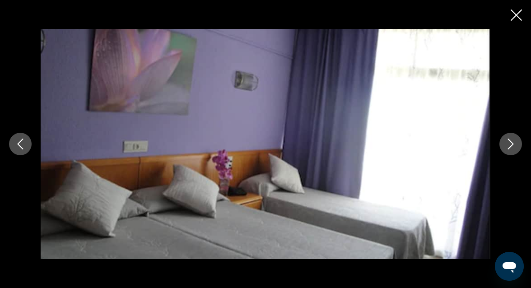
click at [508, 148] on icon "Next image" at bounding box center [510, 144] width 11 height 11
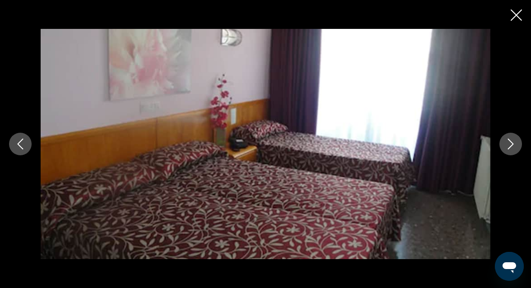
click at [508, 148] on icon "Next image" at bounding box center [510, 144] width 11 height 11
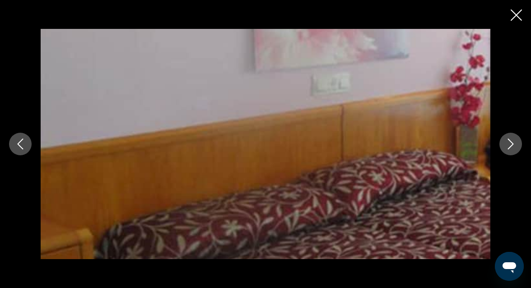
click at [508, 148] on icon "Next image" at bounding box center [510, 144] width 11 height 11
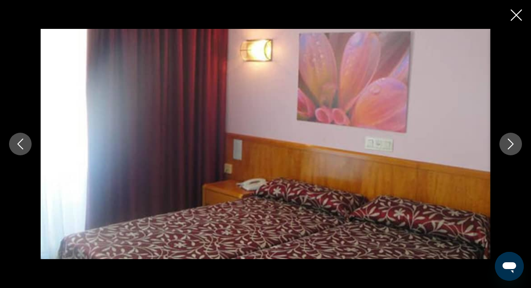
click at [508, 148] on icon "Next image" at bounding box center [510, 144] width 11 height 11
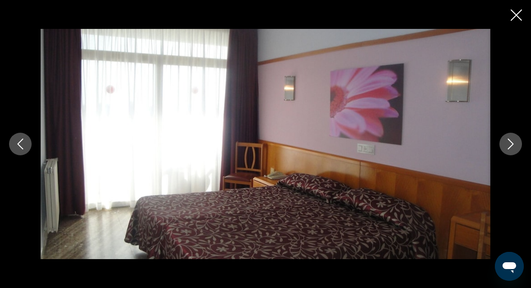
click at [508, 148] on icon "Next image" at bounding box center [510, 144] width 11 height 11
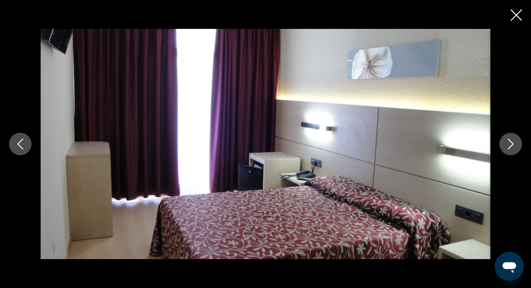
click at [508, 148] on icon "Next image" at bounding box center [510, 144] width 11 height 11
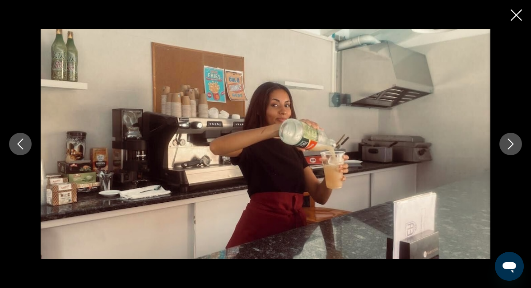
click at [508, 148] on icon "Next image" at bounding box center [510, 144] width 11 height 11
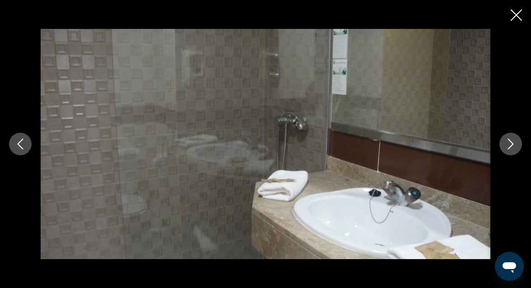
click at [508, 148] on icon "Next image" at bounding box center [510, 144] width 11 height 11
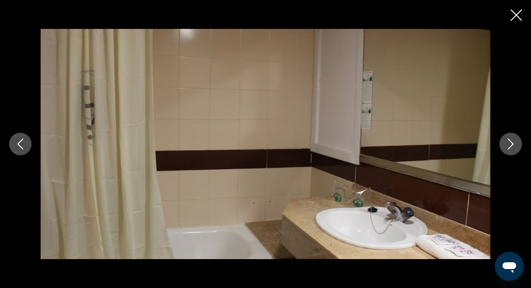
click at [508, 148] on icon "Next image" at bounding box center [510, 144] width 11 height 11
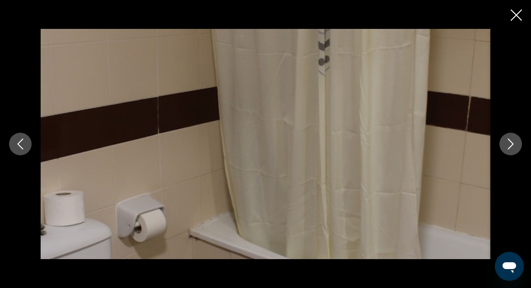
click at [508, 148] on icon "Next image" at bounding box center [510, 144] width 11 height 11
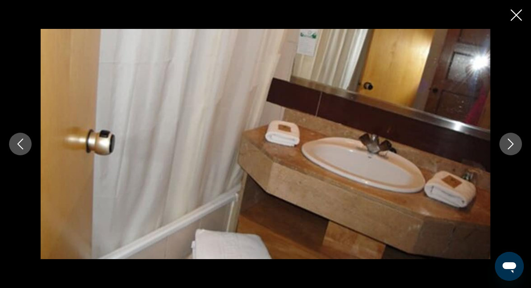
click at [508, 148] on icon "Next image" at bounding box center [510, 144] width 11 height 11
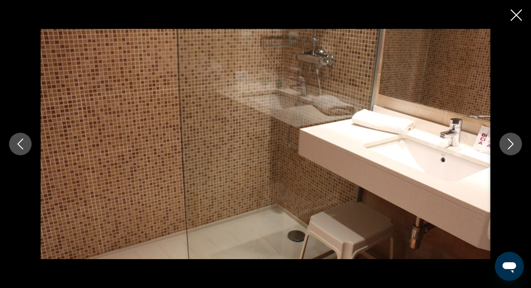
click at [509, 148] on icon "Next image" at bounding box center [510, 144] width 11 height 11
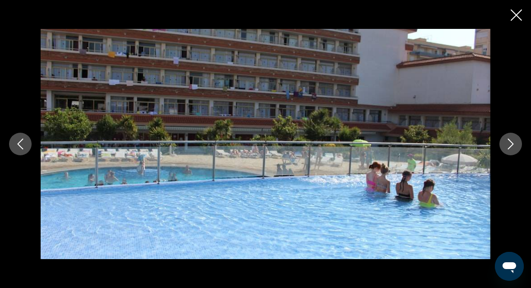
click at [509, 148] on icon "Next image" at bounding box center [510, 144] width 11 height 11
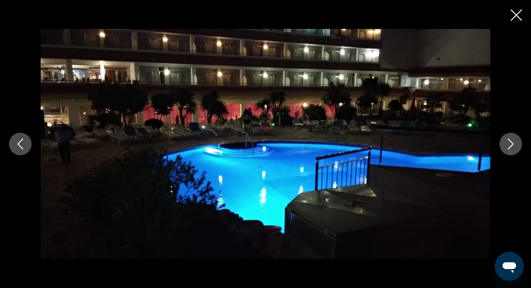
click at [509, 148] on icon "Next image" at bounding box center [510, 144] width 11 height 11
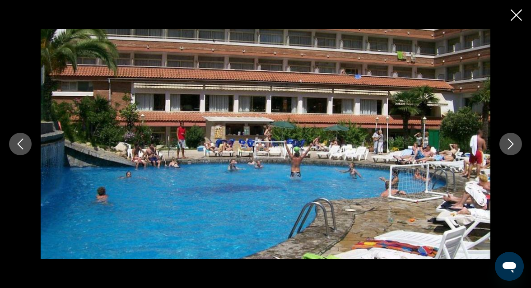
click at [509, 148] on icon "Next image" at bounding box center [510, 144] width 11 height 11
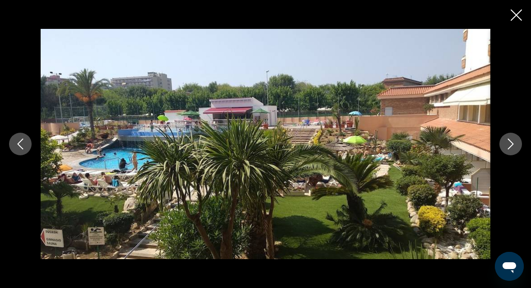
click at [509, 148] on icon "Next image" at bounding box center [510, 144] width 11 height 11
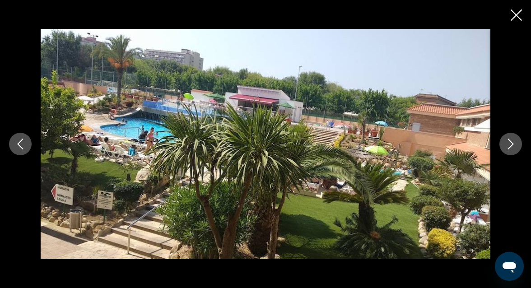
click at [509, 148] on icon "Next image" at bounding box center [510, 144] width 11 height 11
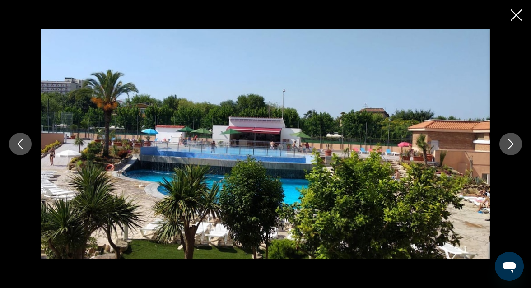
click at [509, 148] on icon "Next image" at bounding box center [510, 144] width 11 height 11
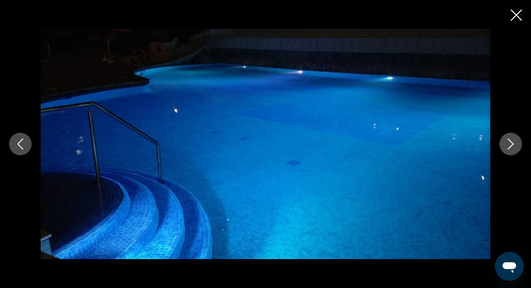
click at [509, 148] on icon "Next image" at bounding box center [510, 144] width 11 height 11
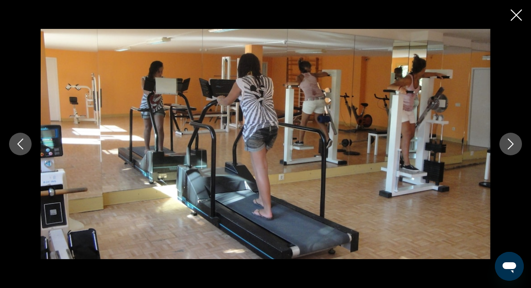
click at [509, 148] on icon "Next image" at bounding box center [510, 144] width 11 height 11
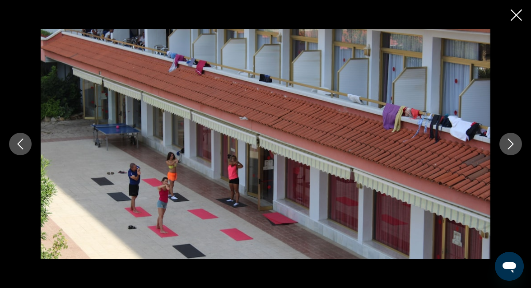
click at [509, 148] on icon "Next image" at bounding box center [510, 144] width 11 height 11
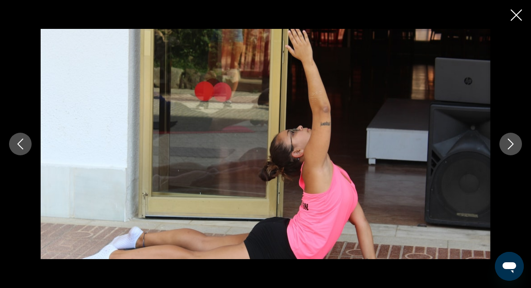
click at [509, 148] on icon "Next image" at bounding box center [510, 144] width 11 height 11
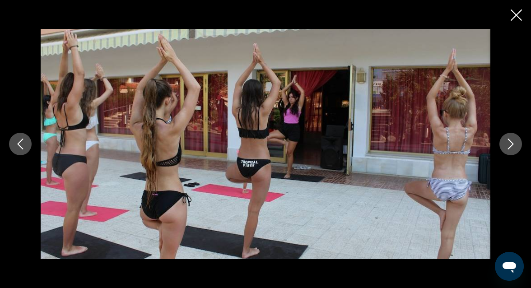
click at [509, 148] on icon "Next image" at bounding box center [510, 144] width 11 height 11
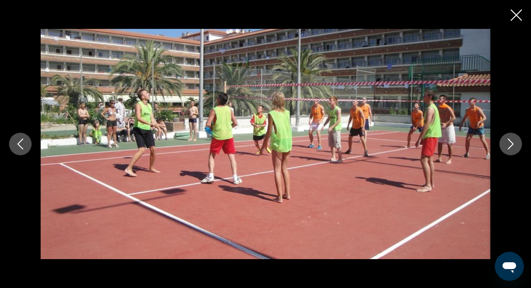
click at [509, 148] on icon "Next image" at bounding box center [510, 144] width 11 height 11
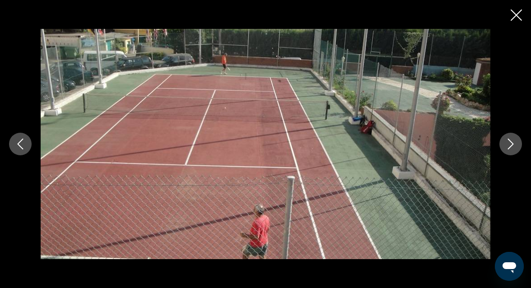
click at [509, 148] on icon "Next image" at bounding box center [510, 144] width 11 height 11
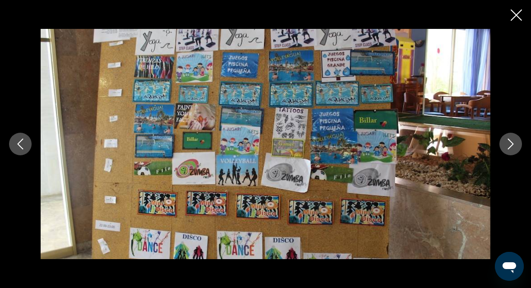
click at [509, 148] on icon "Next image" at bounding box center [510, 144] width 11 height 11
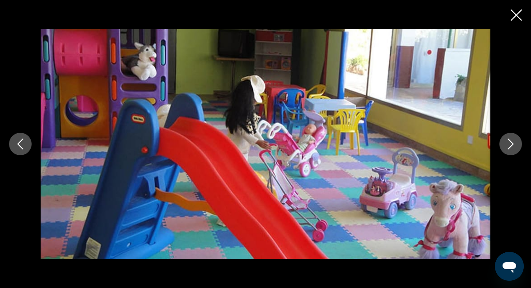
click at [17, 149] on button "Previous image" at bounding box center [20, 144] width 23 height 23
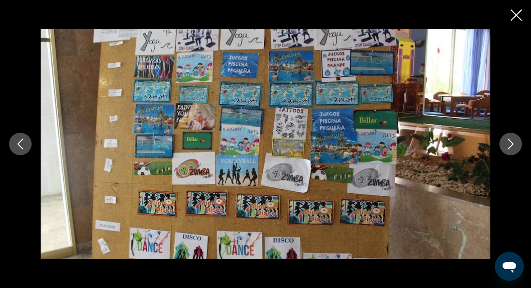
click at [512, 140] on icon "Next image" at bounding box center [510, 144] width 11 height 11
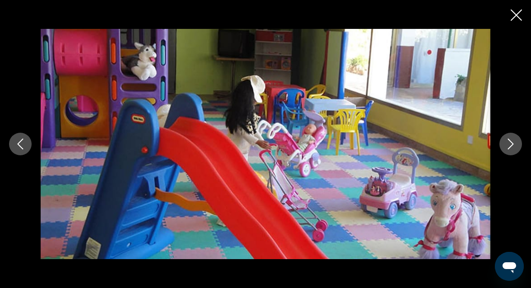
click at [511, 139] on icon "Next image" at bounding box center [510, 144] width 11 height 11
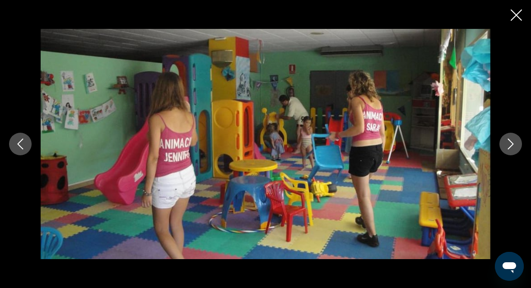
click at [511, 139] on icon "Next image" at bounding box center [510, 144] width 11 height 11
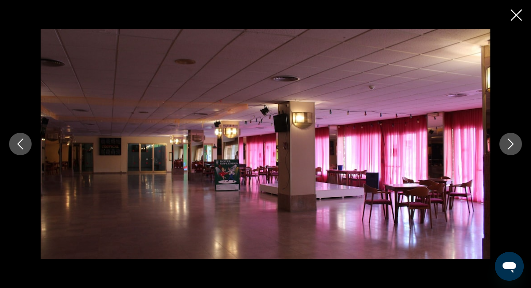
click at [511, 139] on icon "Next image" at bounding box center [510, 144] width 11 height 11
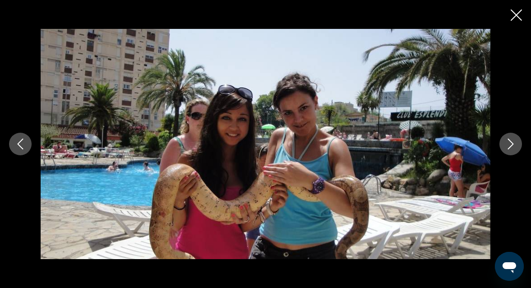
click at [512, 139] on icon "Next image" at bounding box center [510, 144] width 11 height 11
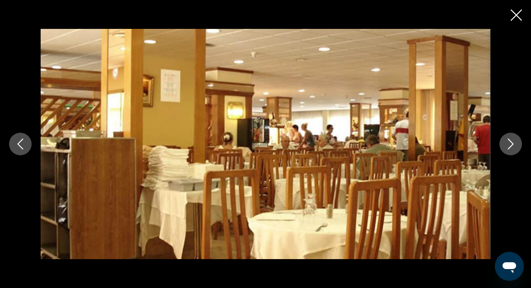
click at [512, 139] on icon "Next image" at bounding box center [510, 144] width 11 height 11
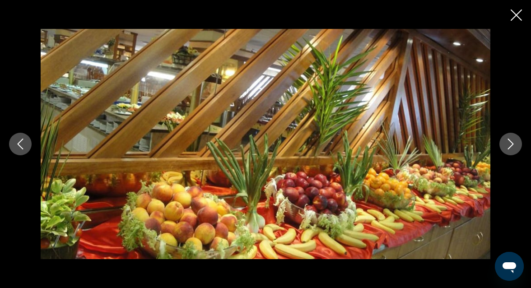
click at [512, 139] on icon "Next image" at bounding box center [510, 144] width 11 height 11
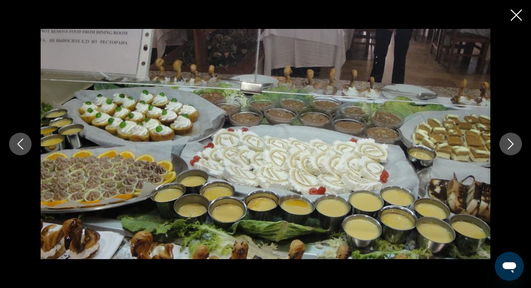
click at [512, 139] on icon "Next image" at bounding box center [510, 144] width 11 height 11
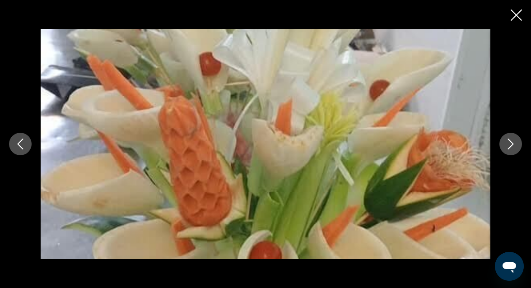
click at [512, 139] on icon "Next image" at bounding box center [510, 144] width 11 height 11
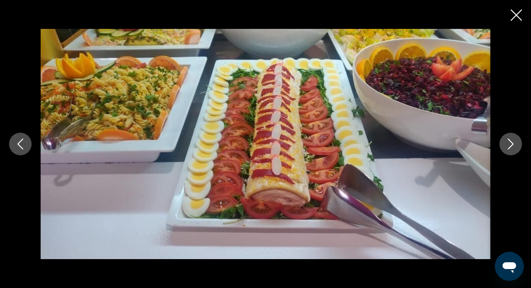
click at [512, 139] on icon "Next image" at bounding box center [510, 144] width 11 height 11
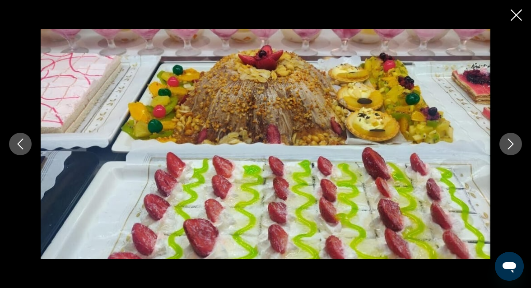
click at [512, 139] on icon "Next image" at bounding box center [510, 144] width 11 height 11
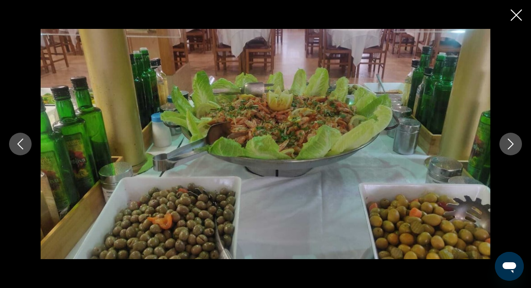
click at [512, 139] on icon "Next image" at bounding box center [510, 144] width 11 height 11
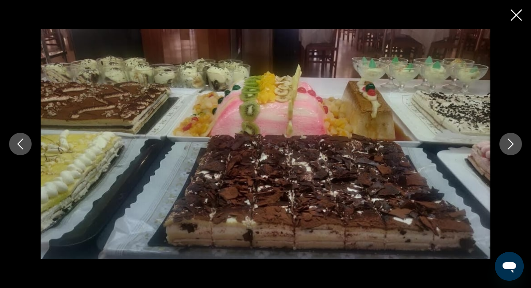
click at [512, 139] on icon "Next image" at bounding box center [510, 144] width 11 height 11
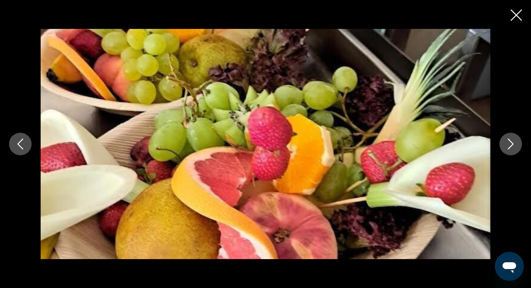
click at [512, 139] on icon "Next image" at bounding box center [510, 144] width 11 height 11
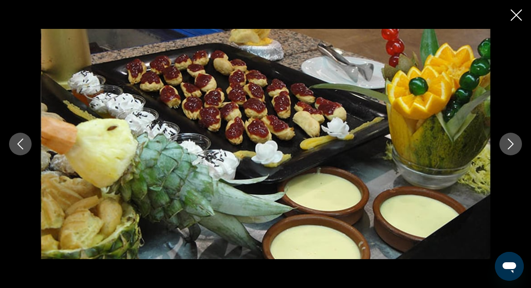
click at [512, 139] on icon "Next image" at bounding box center [510, 144] width 11 height 11
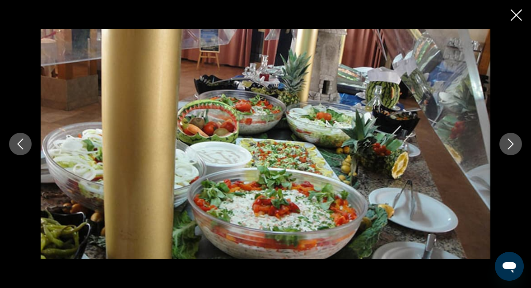
click at [512, 139] on icon "Next image" at bounding box center [510, 144] width 11 height 11
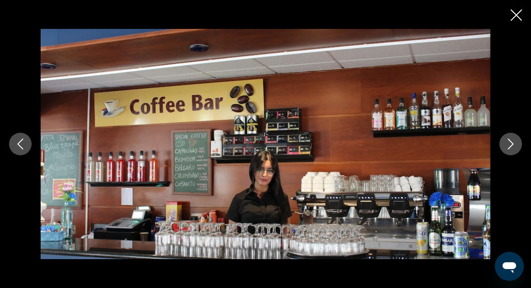
click at [512, 139] on icon "Next image" at bounding box center [510, 144] width 11 height 11
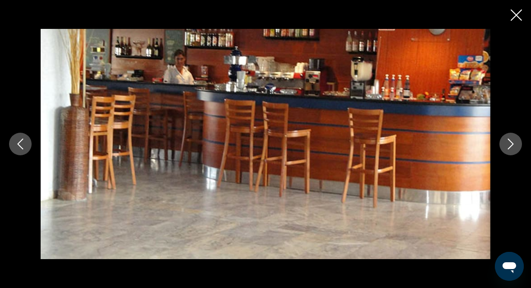
click at [512, 139] on icon "Next image" at bounding box center [510, 144] width 11 height 11
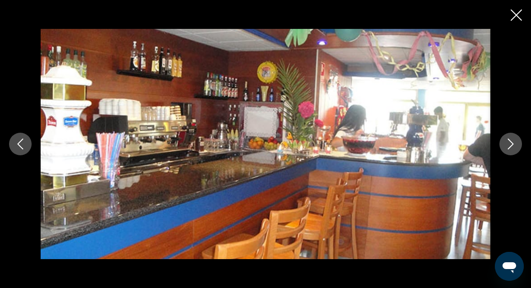
click at [512, 139] on icon "Next image" at bounding box center [510, 144] width 11 height 11
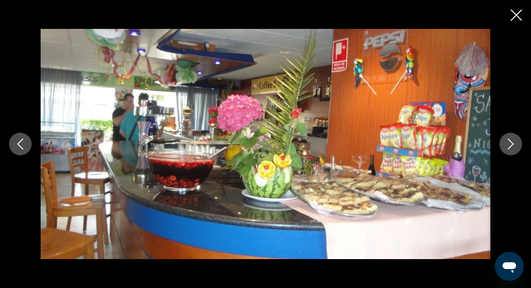
click at [512, 139] on icon "Next image" at bounding box center [510, 144] width 11 height 11
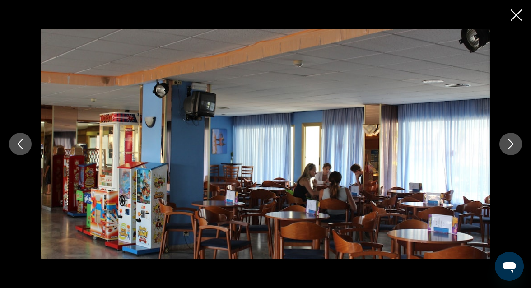
click at [512, 139] on icon "Next image" at bounding box center [510, 144] width 11 height 11
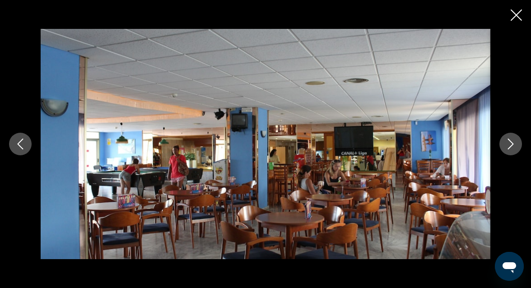
click at [512, 139] on icon "Next image" at bounding box center [510, 144] width 11 height 11
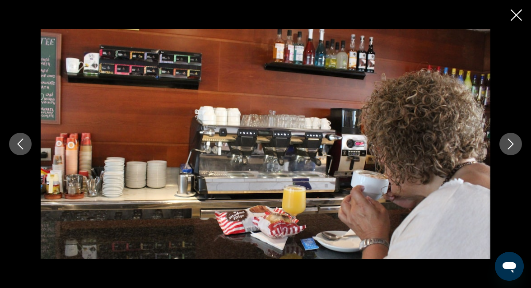
click at [512, 139] on icon "Next image" at bounding box center [510, 144] width 11 height 11
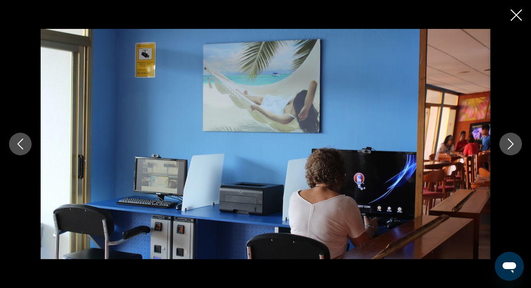
click at [513, 150] on button "Next image" at bounding box center [510, 144] width 23 height 23
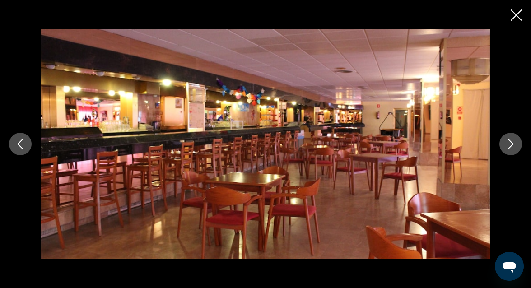
click at [513, 150] on button "Next image" at bounding box center [510, 144] width 23 height 23
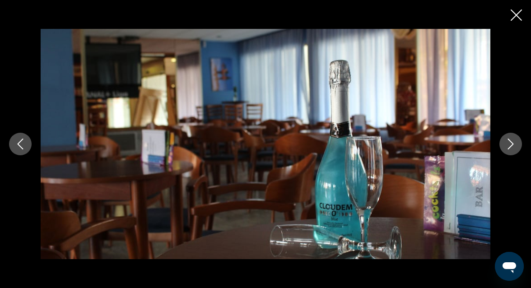
click at [513, 150] on button "Next image" at bounding box center [510, 144] width 23 height 23
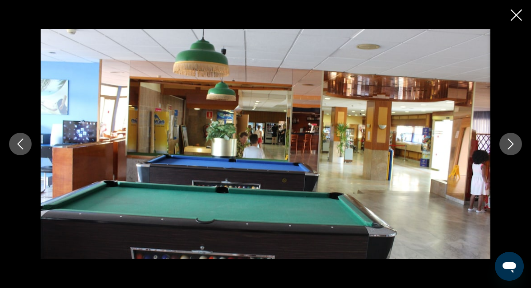
click at [513, 150] on button "Next image" at bounding box center [510, 144] width 23 height 23
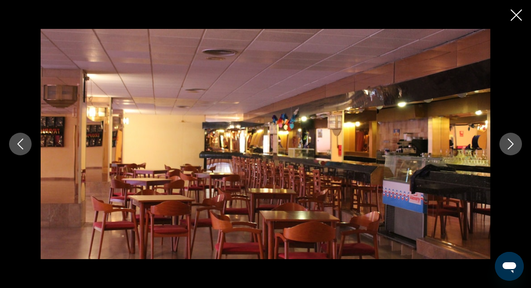
click at [513, 150] on button "Next image" at bounding box center [510, 144] width 23 height 23
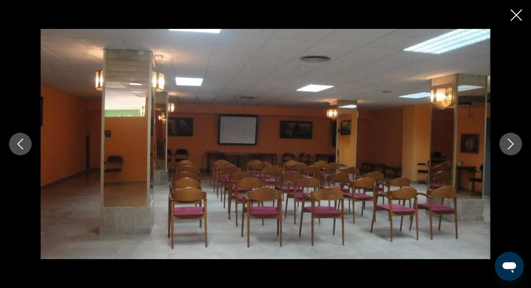
click at [513, 150] on button "Next image" at bounding box center [510, 144] width 23 height 23
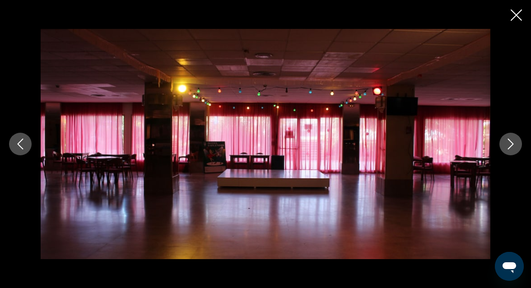
click at [513, 150] on button "Next image" at bounding box center [510, 144] width 23 height 23
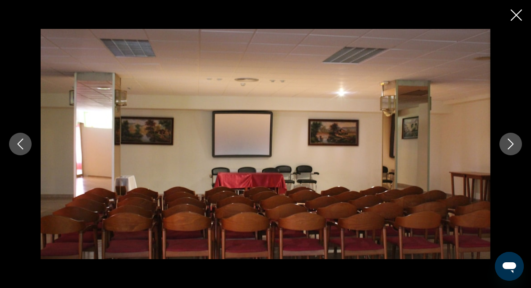
click at [513, 150] on button "Next image" at bounding box center [510, 144] width 23 height 23
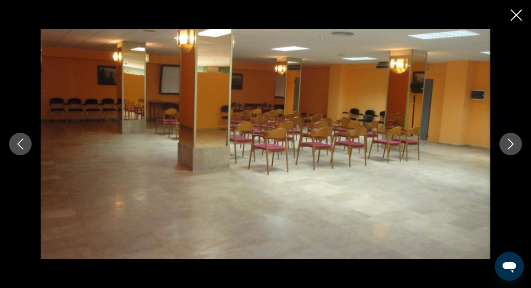
click at [513, 150] on button "Next image" at bounding box center [510, 144] width 23 height 23
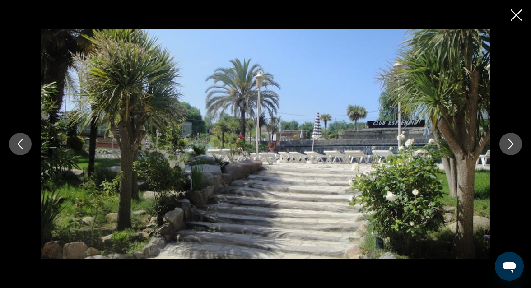
click at [513, 150] on button "Next image" at bounding box center [510, 144] width 23 height 23
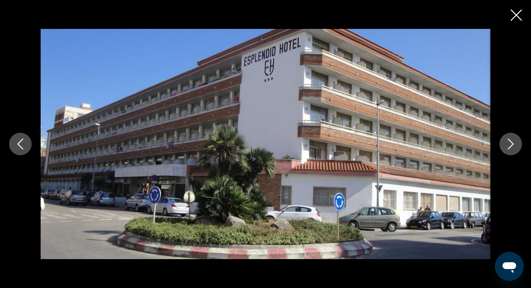
click at [513, 150] on button "Next image" at bounding box center [510, 144] width 23 height 23
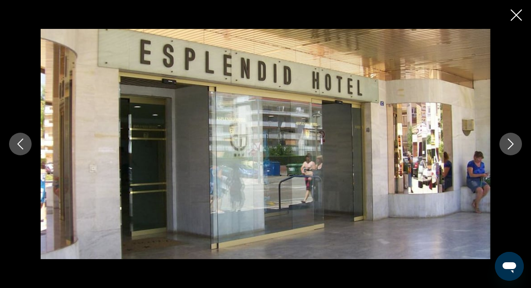
click at [513, 150] on button "Next image" at bounding box center [510, 144] width 23 height 23
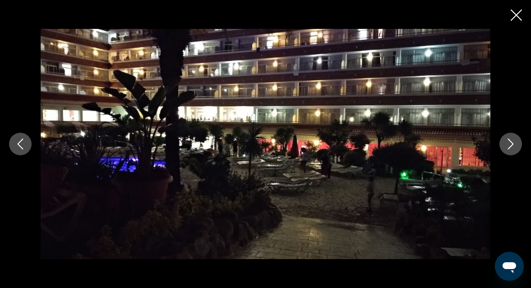
click at [513, 150] on button "Next image" at bounding box center [510, 144] width 23 height 23
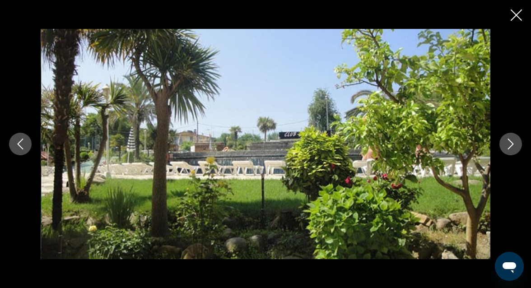
click at [513, 150] on button "Next image" at bounding box center [510, 144] width 23 height 23
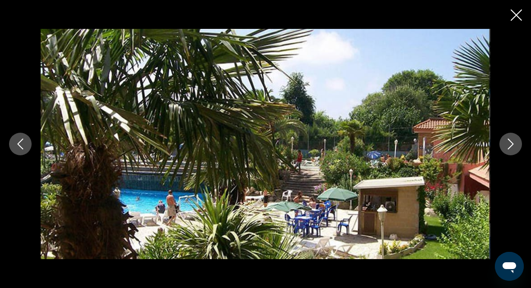
click at [513, 150] on button "Next image" at bounding box center [510, 144] width 23 height 23
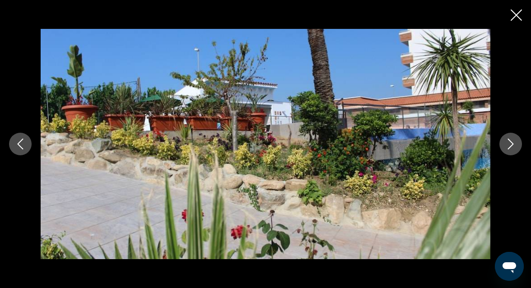
click at [513, 150] on button "Next image" at bounding box center [510, 144] width 23 height 23
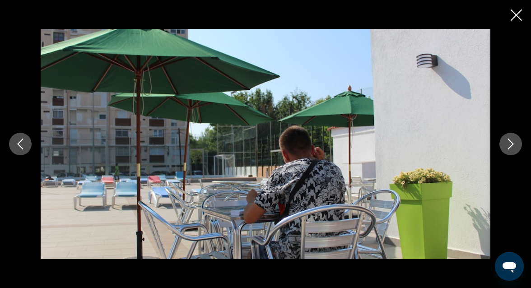
click at [513, 150] on button "Next image" at bounding box center [510, 144] width 23 height 23
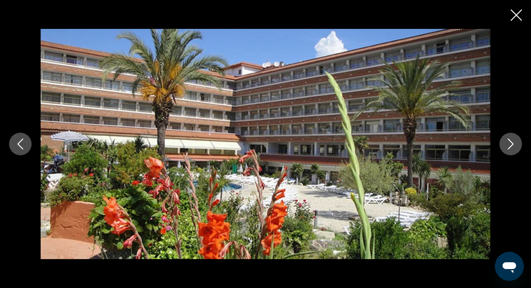
click at [513, 150] on button "Next image" at bounding box center [510, 144] width 23 height 23
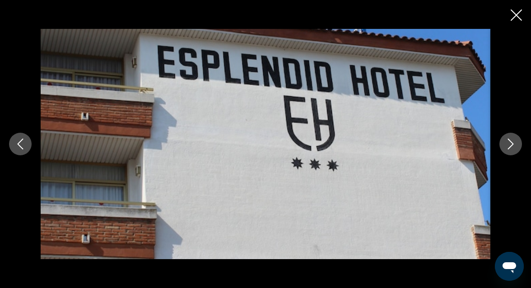
click at [513, 150] on button "Next image" at bounding box center [510, 144] width 23 height 23
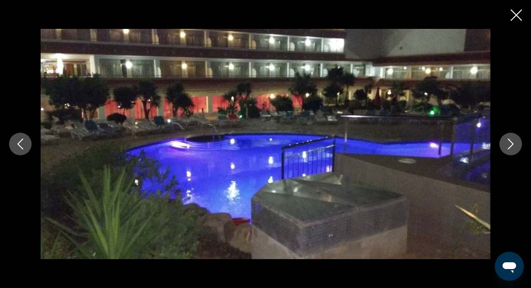
click at [513, 150] on button "Next image" at bounding box center [510, 144] width 23 height 23
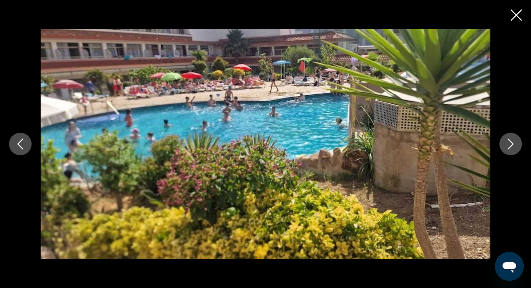
click at [513, 150] on button "Next image" at bounding box center [510, 144] width 23 height 23
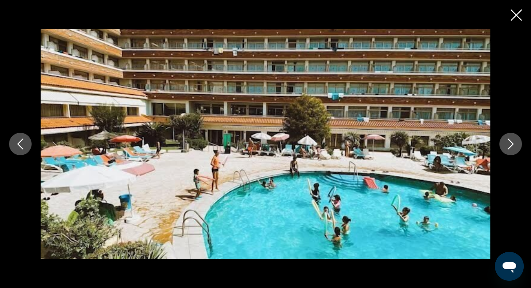
click at [513, 150] on button "Next image" at bounding box center [510, 144] width 23 height 23
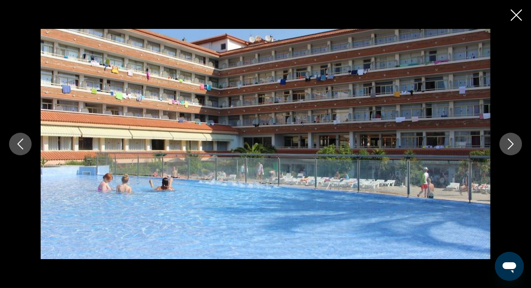
click at [513, 150] on button "Next image" at bounding box center [510, 144] width 23 height 23
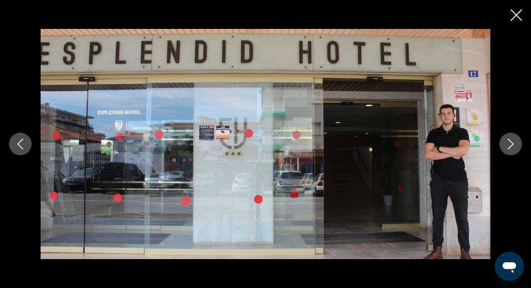
click at [520, 18] on icon "Close slideshow" at bounding box center [515, 14] width 11 height 11
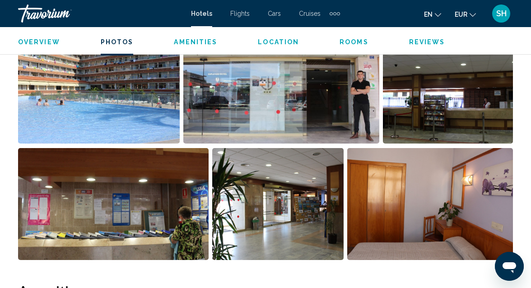
click at [408, 132] on img "Open full-screen image slider" at bounding box center [448, 88] width 130 height 112
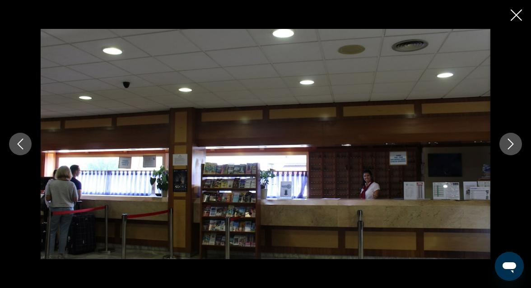
scroll to position [1037, 0]
click at [510, 15] on icon "Close slideshow" at bounding box center [515, 14] width 11 height 11
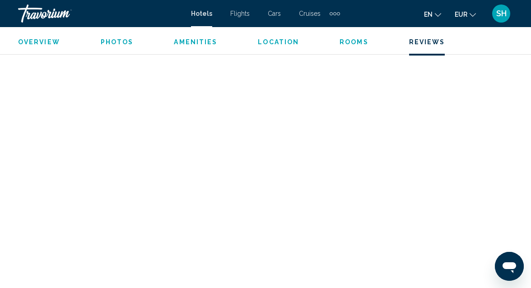
scroll to position [2064, 0]
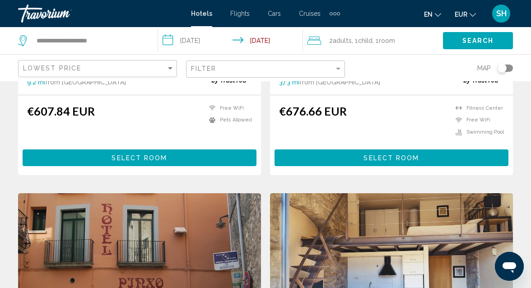
scroll to position [256, 0]
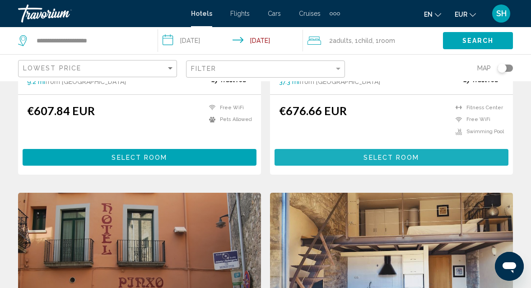
click at [404, 154] on span "Select Room" at bounding box center [390, 157] width 55 height 7
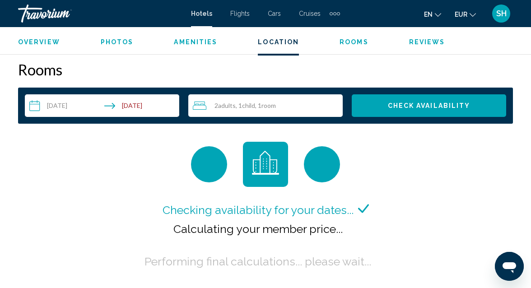
scroll to position [1276, 0]
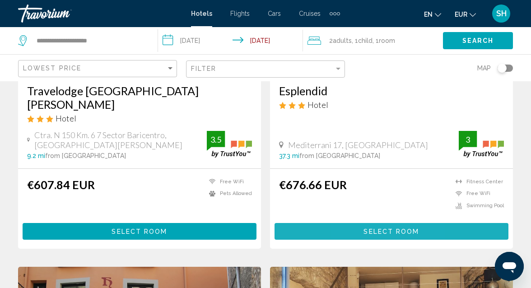
click at [362, 223] on button "Select Room" at bounding box center [391, 231] width 234 height 17
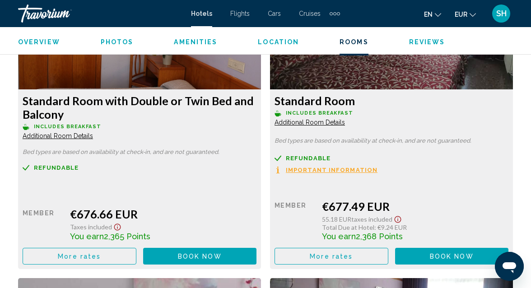
scroll to position [1468, 0]
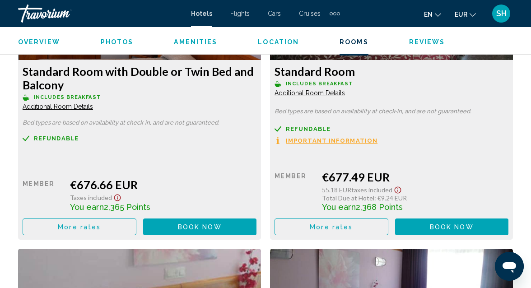
click at [89, 228] on span "More rates" at bounding box center [79, 226] width 43 height 7
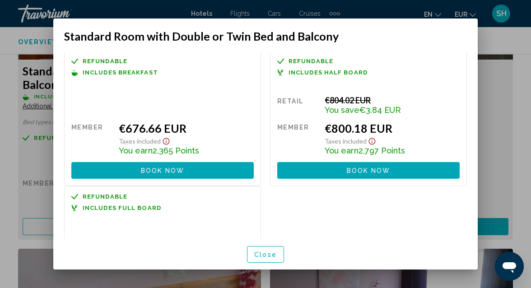
scroll to position [0, 0]
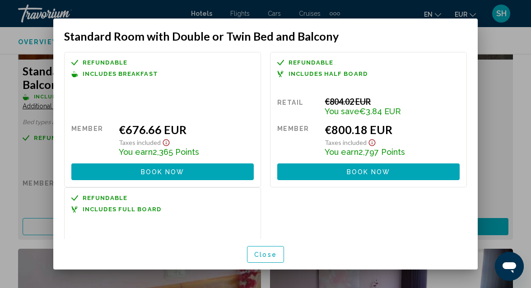
click at [489, 40] on div at bounding box center [265, 144] width 531 height 288
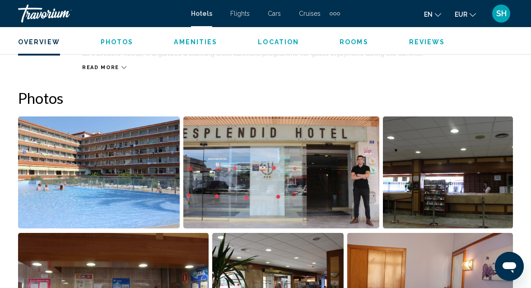
scroll to position [530, 0]
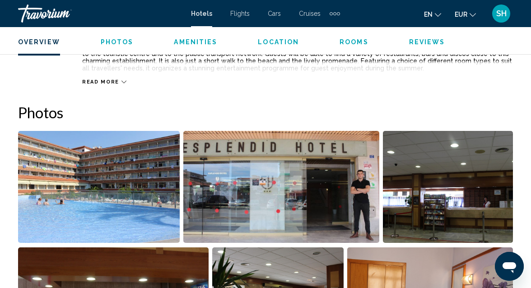
click at [135, 175] on img "Open full-screen image slider" at bounding box center [99, 187] width 162 height 112
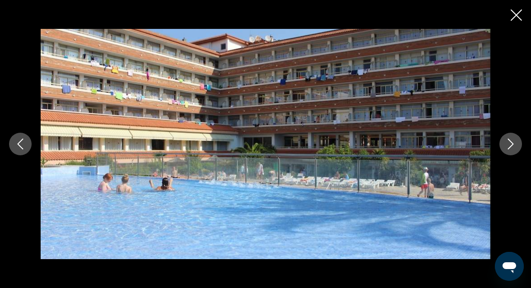
click at [514, 143] on icon "Next image" at bounding box center [510, 144] width 11 height 11
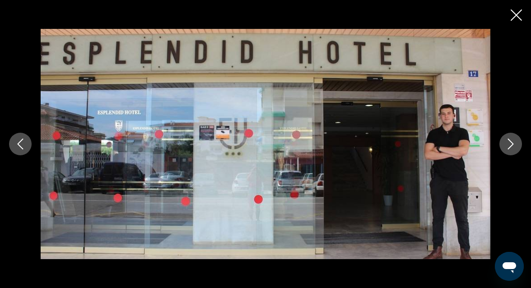
click at [514, 143] on icon "Next image" at bounding box center [510, 144] width 11 height 11
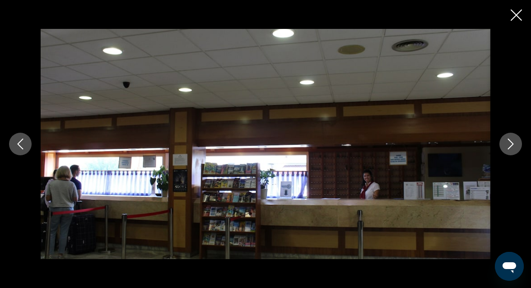
click at [514, 143] on icon "Next image" at bounding box center [510, 144] width 11 height 11
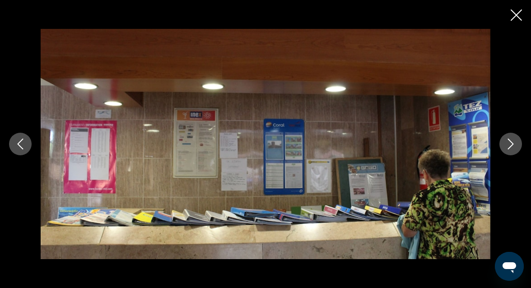
click at [514, 143] on icon "Next image" at bounding box center [510, 144] width 11 height 11
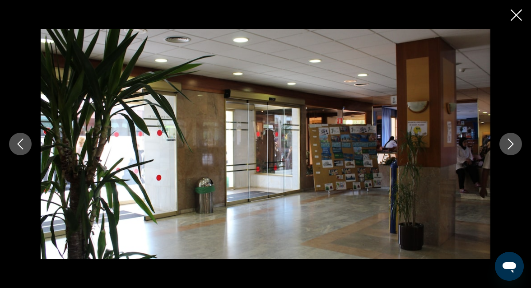
click at [514, 143] on icon "Next image" at bounding box center [510, 144] width 11 height 11
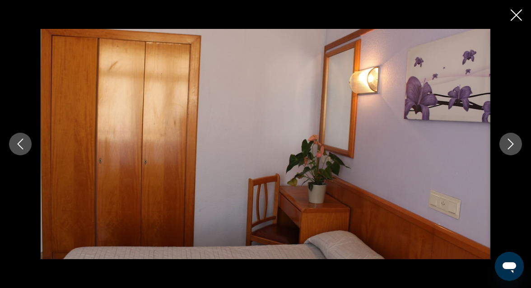
click at [514, 143] on icon "Next image" at bounding box center [510, 144] width 11 height 11
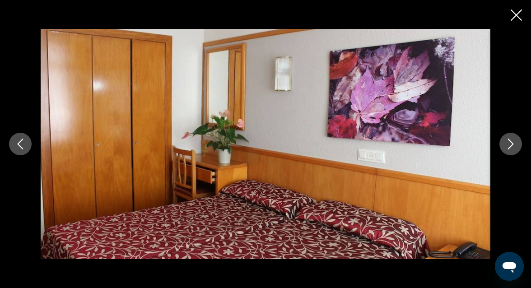
click at [514, 143] on icon "Next image" at bounding box center [510, 144] width 11 height 11
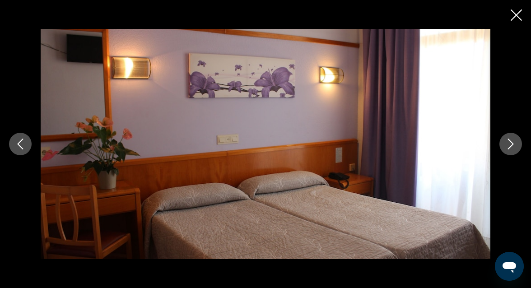
click at [514, 143] on icon "Next image" at bounding box center [510, 144] width 11 height 11
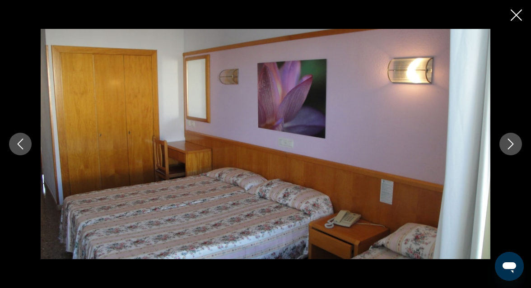
click at [514, 143] on icon "Next image" at bounding box center [510, 144] width 11 height 11
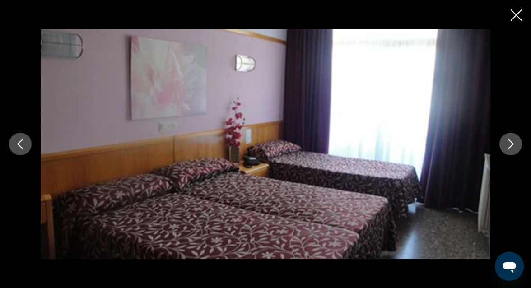
click at [514, 143] on icon "Next image" at bounding box center [510, 144] width 11 height 11
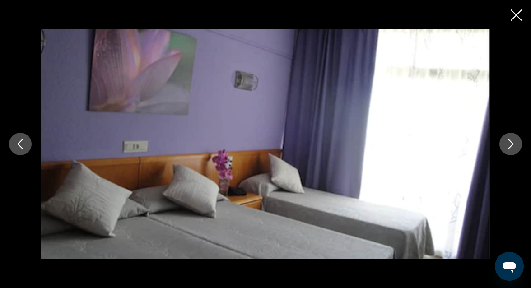
click at [514, 143] on icon "Next image" at bounding box center [510, 144] width 11 height 11
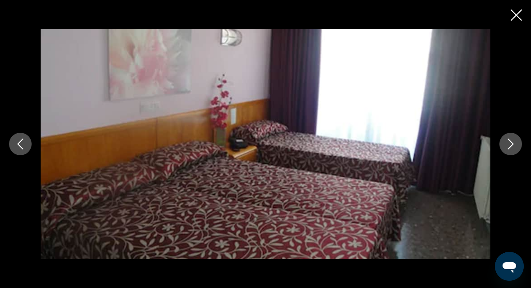
click at [514, 143] on icon "Next image" at bounding box center [510, 144] width 11 height 11
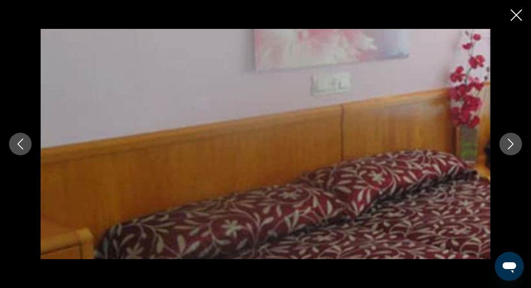
click at [514, 143] on icon "Next image" at bounding box center [510, 144] width 11 height 11
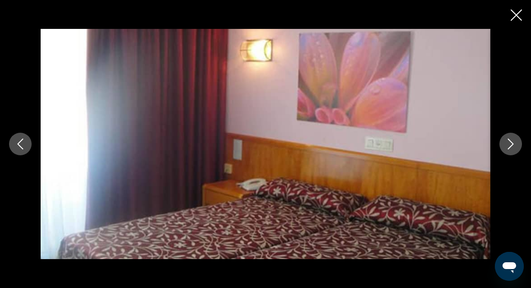
click at [514, 143] on icon "Next image" at bounding box center [510, 144] width 11 height 11
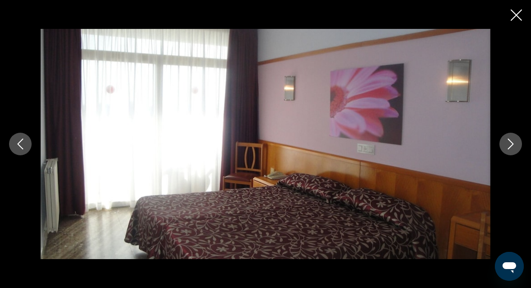
click at [514, 143] on icon "Next image" at bounding box center [510, 144] width 11 height 11
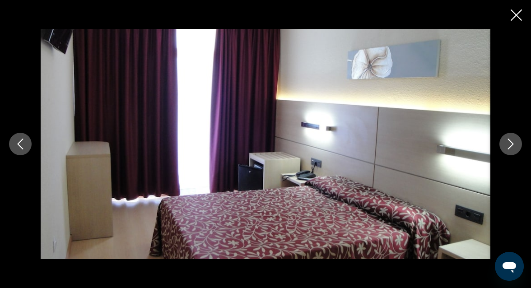
click at [514, 143] on icon "Next image" at bounding box center [510, 144] width 11 height 11
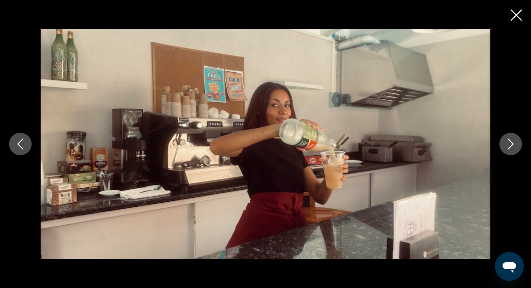
click at [514, 143] on icon "Next image" at bounding box center [510, 144] width 11 height 11
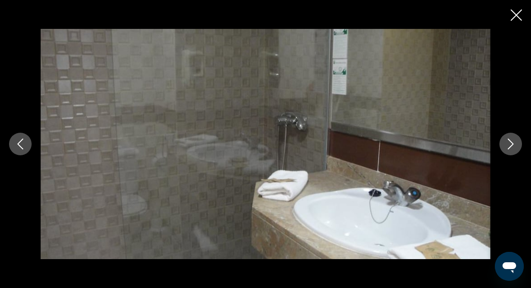
click at [514, 143] on icon "Next image" at bounding box center [510, 144] width 11 height 11
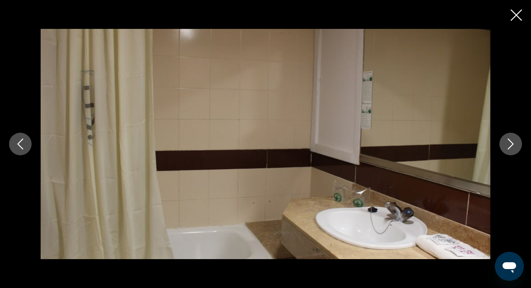
click at [514, 143] on icon "Next image" at bounding box center [510, 144] width 11 height 11
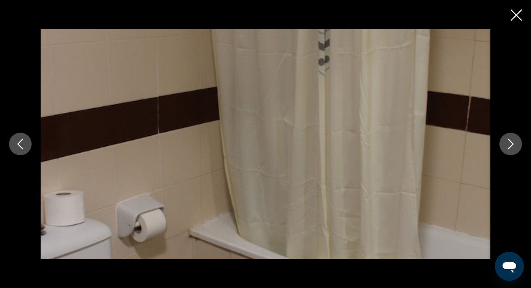
click at [514, 143] on icon "Next image" at bounding box center [510, 144] width 11 height 11
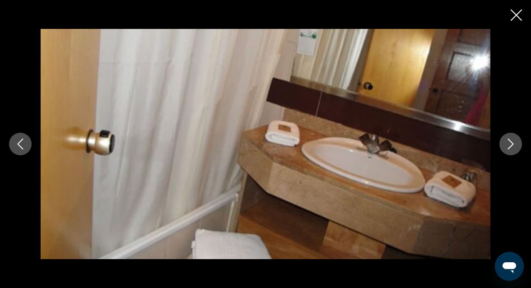
click at [514, 143] on icon "Next image" at bounding box center [510, 144] width 11 height 11
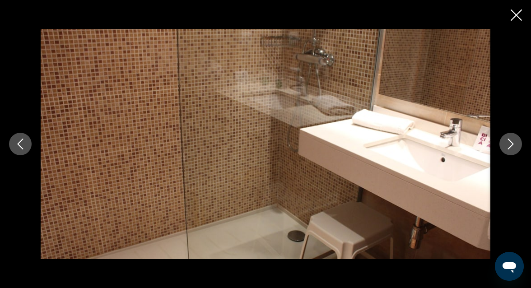
click at [514, 143] on icon "Next image" at bounding box center [510, 144] width 11 height 11
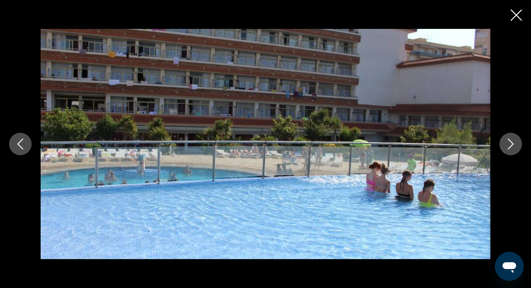
click at [514, 143] on icon "Next image" at bounding box center [510, 144] width 11 height 11
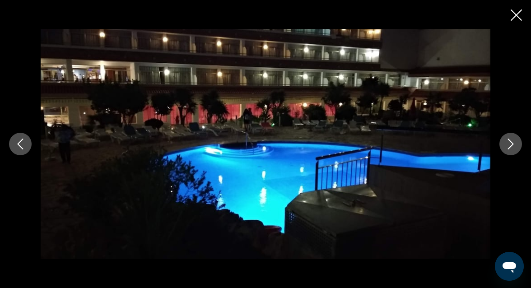
click at [514, 143] on icon "Next image" at bounding box center [510, 144] width 11 height 11
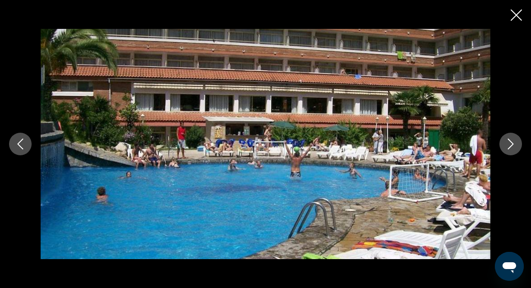
click at [514, 143] on icon "Next image" at bounding box center [510, 144] width 11 height 11
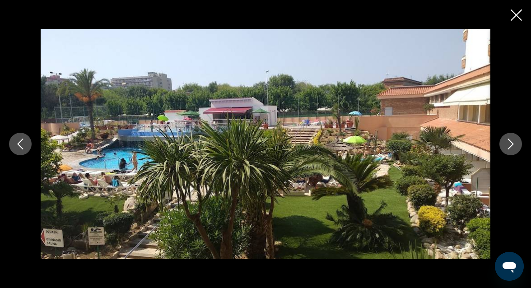
click at [514, 143] on icon "Next image" at bounding box center [510, 144] width 11 height 11
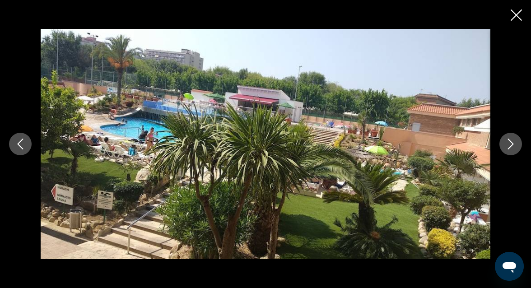
click at [514, 143] on icon "Next image" at bounding box center [510, 144] width 11 height 11
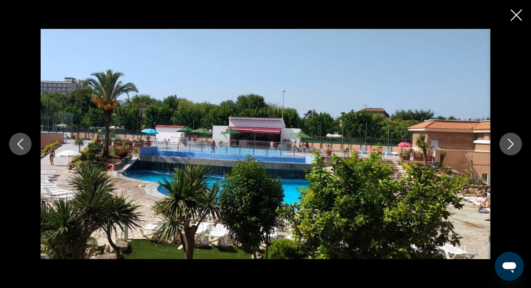
click at [514, 143] on icon "Next image" at bounding box center [510, 144] width 11 height 11
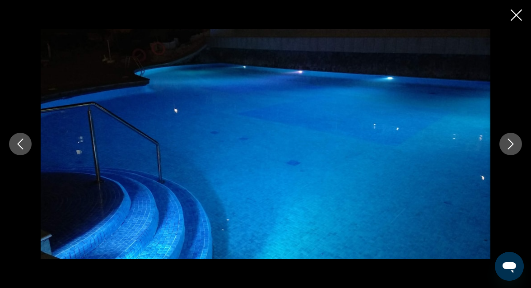
click at [514, 143] on icon "Next image" at bounding box center [510, 144] width 11 height 11
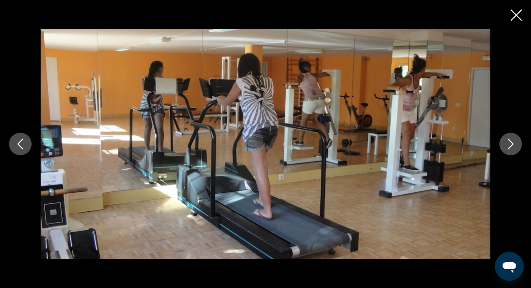
click at [514, 143] on icon "Next image" at bounding box center [510, 144] width 11 height 11
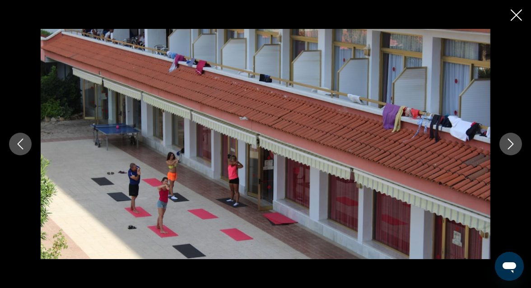
click at [514, 143] on icon "Next image" at bounding box center [510, 144] width 11 height 11
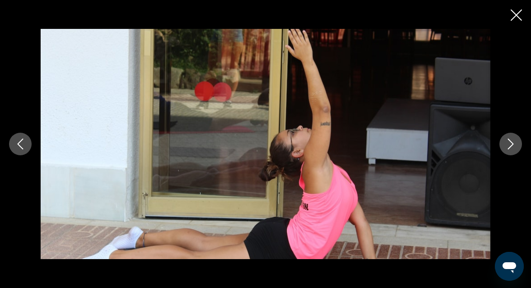
click at [514, 143] on icon "Next image" at bounding box center [510, 144] width 11 height 11
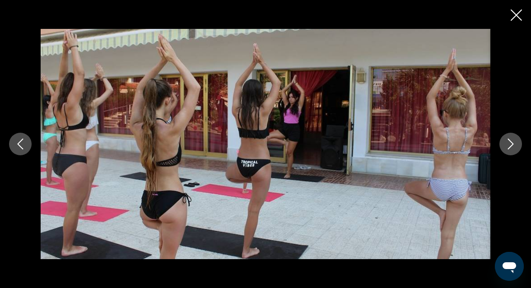
click at [514, 143] on icon "Next image" at bounding box center [510, 144] width 11 height 11
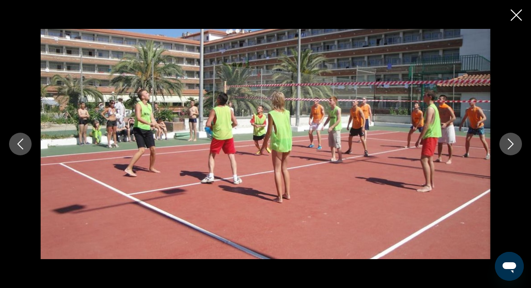
click at [514, 143] on icon "Next image" at bounding box center [510, 144] width 11 height 11
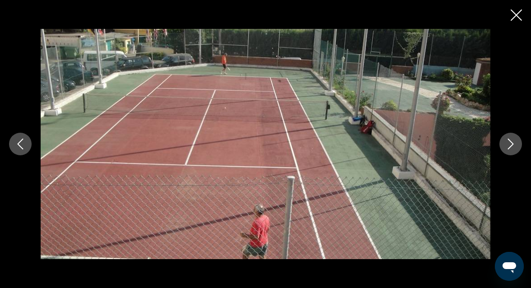
click at [514, 143] on icon "Next image" at bounding box center [510, 144] width 11 height 11
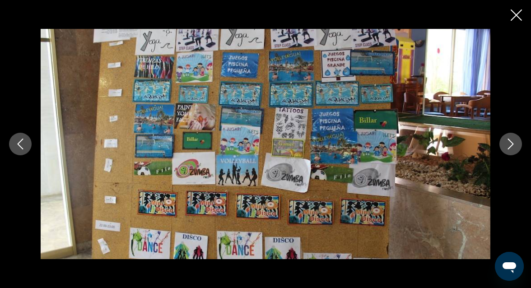
click at [514, 143] on icon "Next image" at bounding box center [510, 144] width 11 height 11
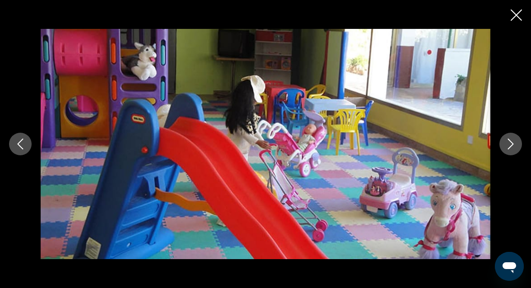
click at [514, 143] on icon "Next image" at bounding box center [510, 144] width 11 height 11
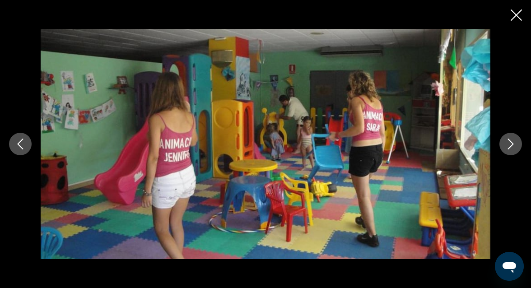
click at [514, 143] on icon "Next image" at bounding box center [510, 144] width 11 height 11
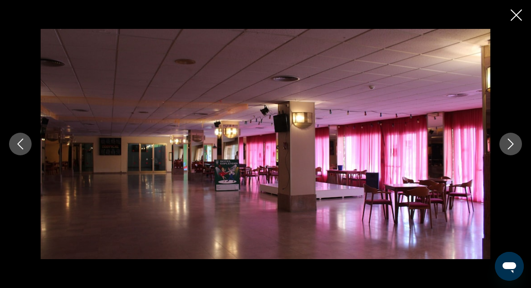
click at [514, 143] on icon "Next image" at bounding box center [510, 144] width 11 height 11
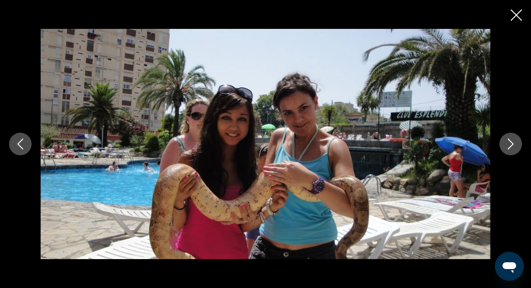
click at [514, 143] on icon "Next image" at bounding box center [510, 144] width 11 height 11
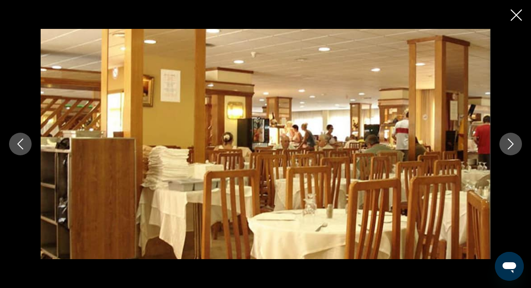
click at [514, 143] on icon "Next image" at bounding box center [510, 144] width 11 height 11
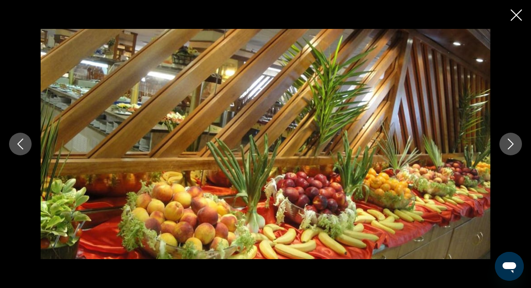
click at [514, 143] on icon "Next image" at bounding box center [510, 144] width 11 height 11
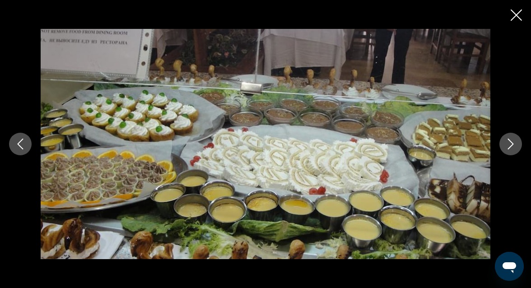
click at [514, 143] on icon "Next image" at bounding box center [510, 144] width 11 height 11
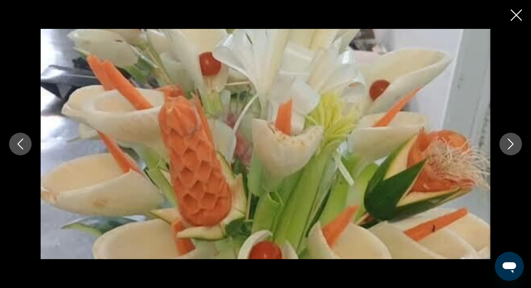
click at [514, 143] on icon "Next image" at bounding box center [510, 144] width 11 height 11
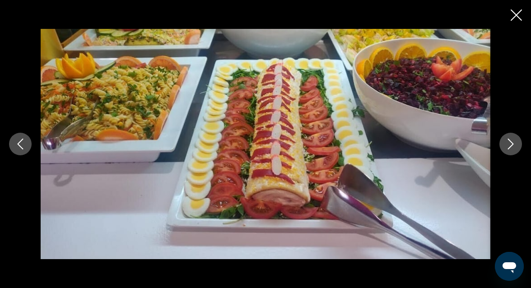
click at [514, 143] on icon "Next image" at bounding box center [510, 144] width 11 height 11
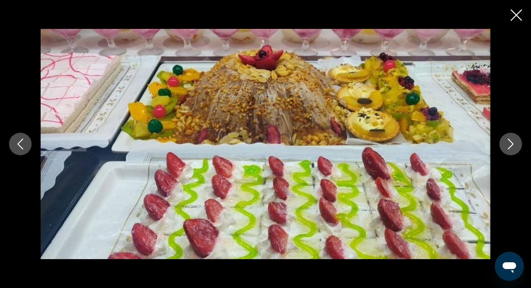
click at [514, 143] on icon "Next image" at bounding box center [510, 144] width 11 height 11
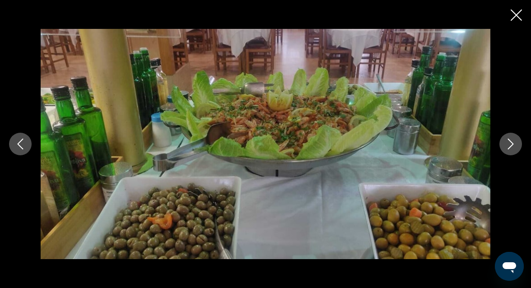
click at [515, 144] on icon "Next image" at bounding box center [510, 144] width 11 height 11
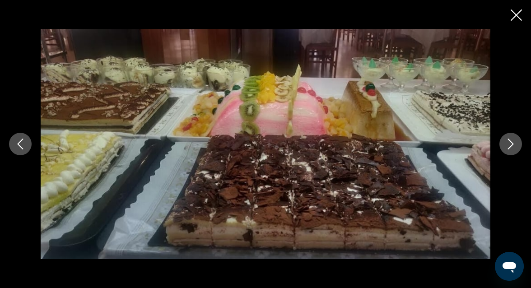
click at [515, 147] on icon "Next image" at bounding box center [510, 144] width 11 height 11
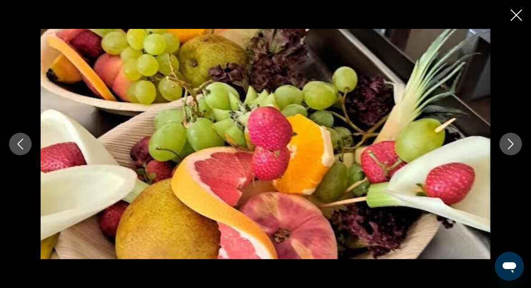
click at [20, 143] on icon "Previous image" at bounding box center [20, 144] width 11 height 11
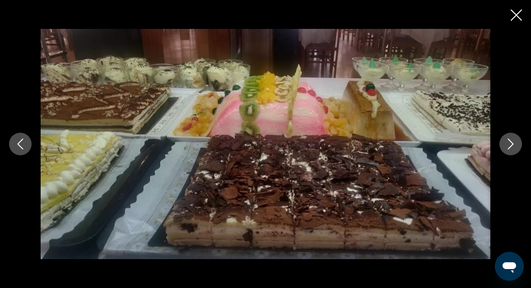
click at [513, 148] on icon "Next image" at bounding box center [510, 144] width 11 height 11
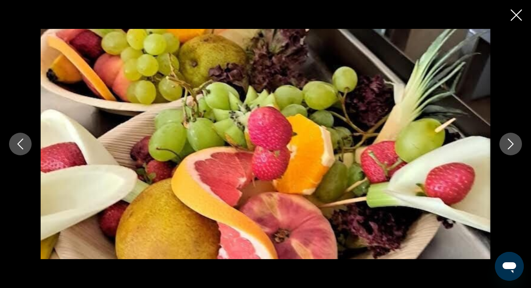
click at [513, 148] on icon "Next image" at bounding box center [510, 144] width 11 height 11
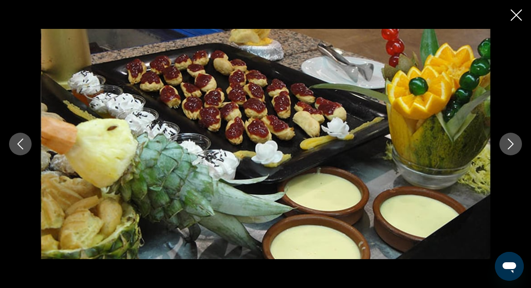
click at [513, 148] on icon "Next image" at bounding box center [510, 144] width 11 height 11
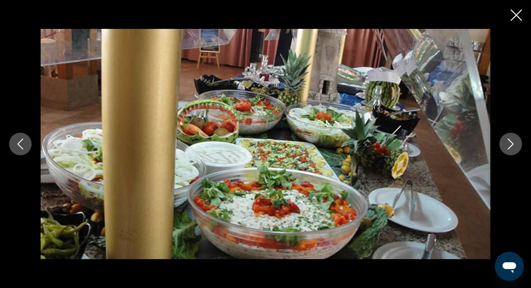
click at [513, 148] on icon "Next image" at bounding box center [510, 144] width 11 height 11
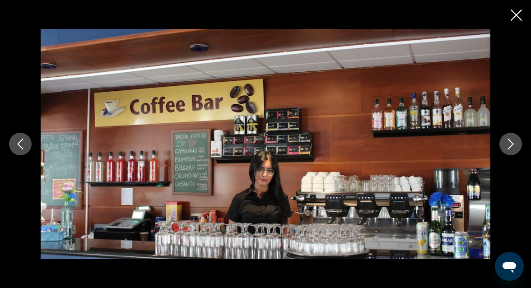
click at [513, 148] on icon "Next image" at bounding box center [510, 144] width 11 height 11
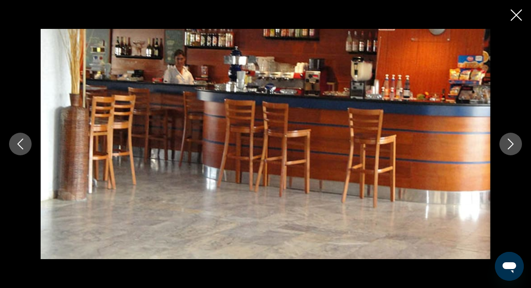
click at [513, 148] on icon "Next image" at bounding box center [510, 144] width 11 height 11
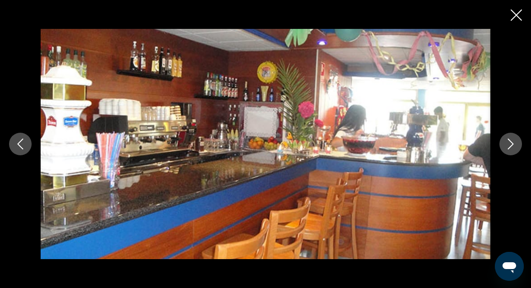
click at [513, 148] on icon "Next image" at bounding box center [510, 144] width 11 height 11
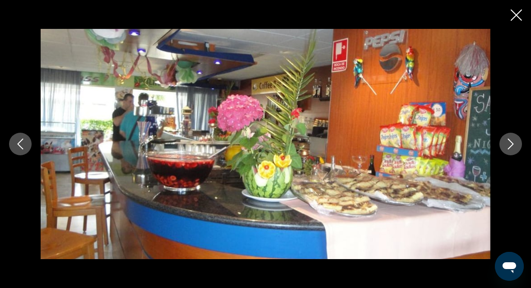
click at [513, 148] on icon "Next image" at bounding box center [510, 144] width 11 height 11
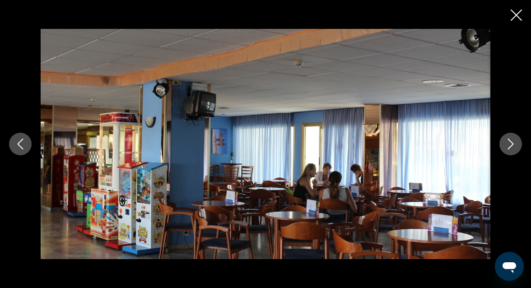
click at [513, 148] on icon "Next image" at bounding box center [510, 144] width 11 height 11
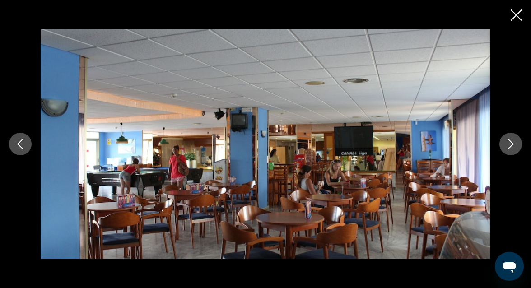
click at [517, 14] on icon "Close slideshow" at bounding box center [515, 14] width 11 height 11
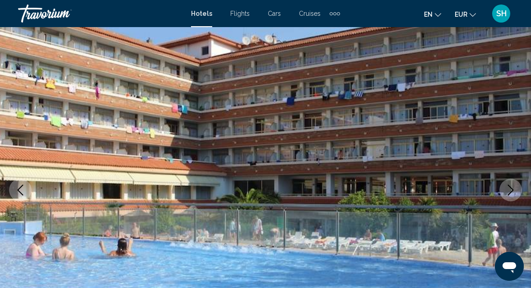
scroll to position [0, 0]
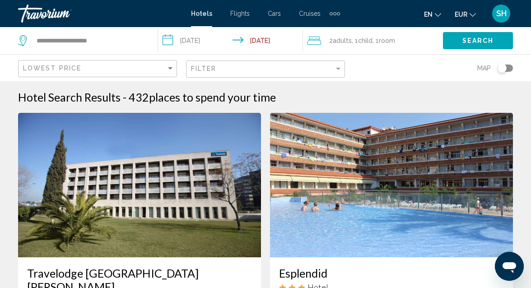
click at [351, 38] on span "Adults" at bounding box center [341, 40] width 19 height 7
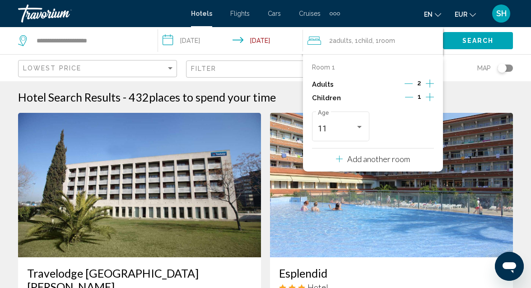
click at [428, 96] on icon "Increment children" at bounding box center [429, 97] width 8 height 11
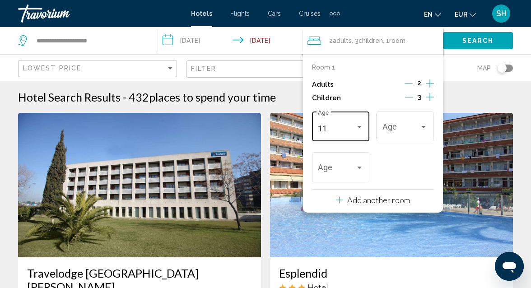
click at [364, 130] on div "11 Age" at bounding box center [341, 125] width 58 height 32
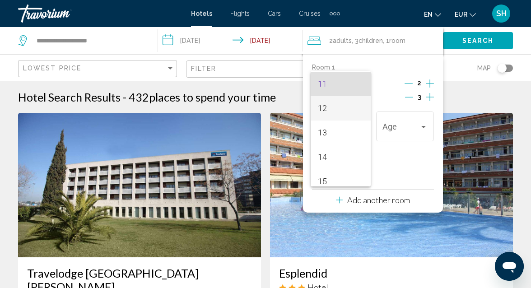
scroll to position [269, 0]
click at [332, 133] on span "13" at bounding box center [341, 131] width 46 height 24
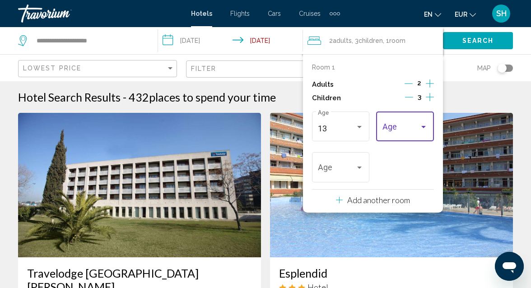
click at [424, 131] on div "Travelers: 2 adults, 3 children" at bounding box center [405, 128] width 46 height 9
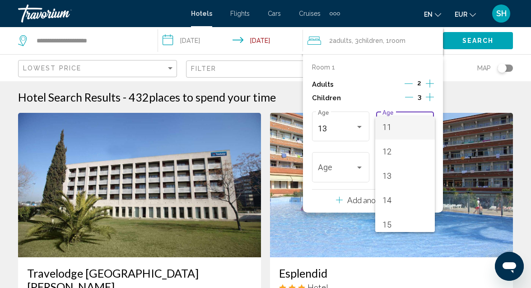
scroll to position [277, 0]
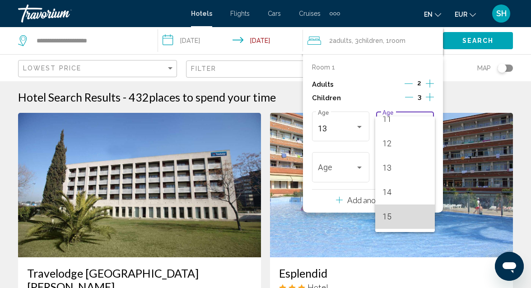
click at [394, 212] on span "15" at bounding box center [405, 216] width 46 height 24
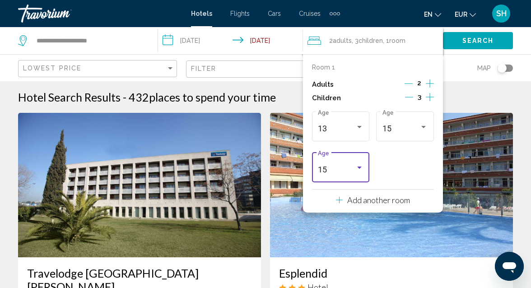
click at [362, 171] on div "Travelers: 2 adults, 3 children" at bounding box center [359, 167] width 8 height 7
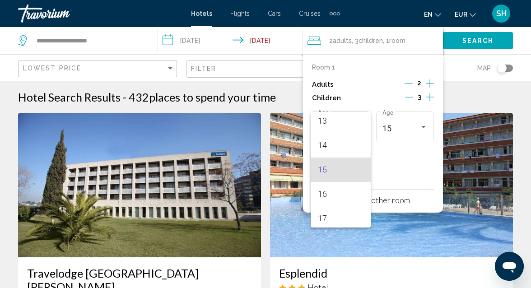
scroll to position [323, 0]
click at [329, 190] on span "16" at bounding box center [341, 191] width 46 height 24
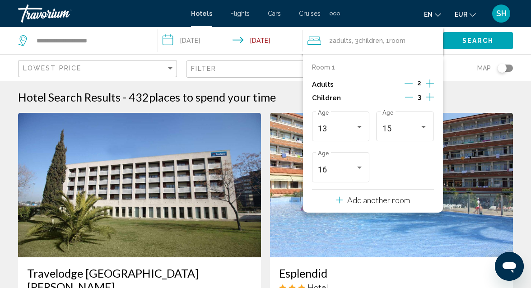
click at [489, 40] on span "Search" at bounding box center [478, 40] width 32 height 7
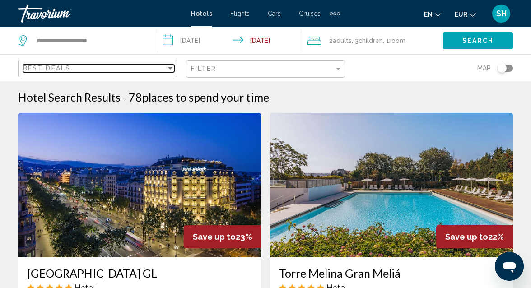
click at [171, 71] on div "Sort by" at bounding box center [170, 68] width 8 height 7
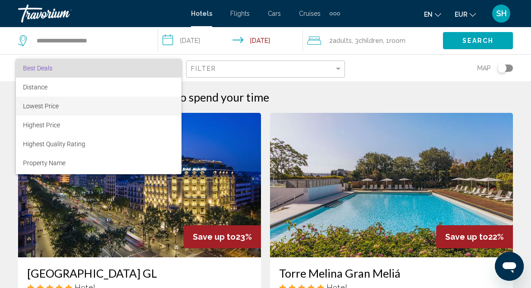
click at [120, 107] on span "Lowest Price" at bounding box center [98, 106] width 151 height 19
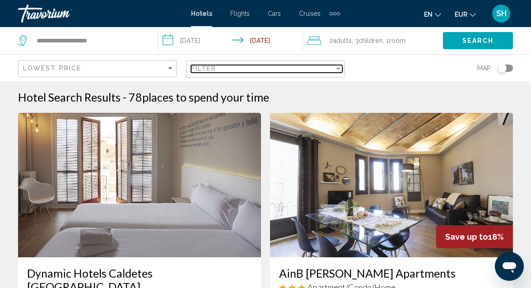
click at [266, 66] on div "Filter" at bounding box center [262, 68] width 143 height 7
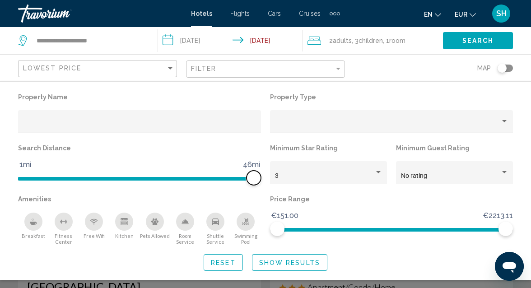
drag, startPoint x: 178, startPoint y: 175, endPoint x: 268, endPoint y: 171, distance: 90.3
click at [268, 171] on div "Property Name Property Type Search Distance 1mi 46mi 46mi Minimum Star Rating 3…" at bounding box center [265, 168] width 503 height 154
click at [496, 40] on button "Search" at bounding box center [478, 40] width 70 height 17
click at [492, 38] on span "Search" at bounding box center [478, 40] width 32 height 7
click at [284, 263] on span "Show Results" at bounding box center [289, 262] width 61 height 7
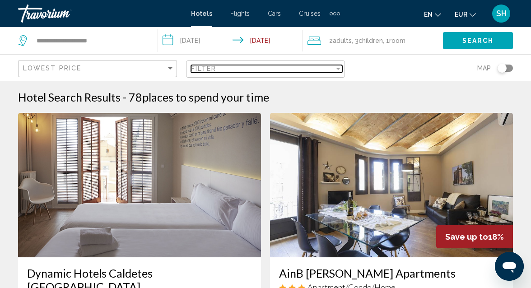
click at [341, 70] on div "Filter" at bounding box center [338, 68] width 8 height 7
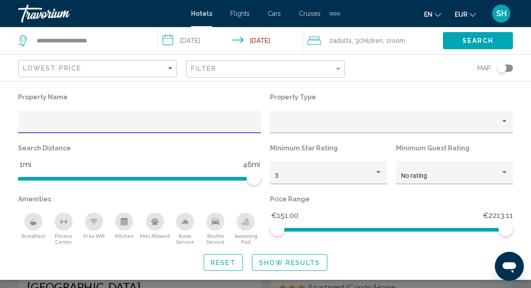
click at [287, 264] on span "Show Results" at bounding box center [289, 262] width 61 height 7
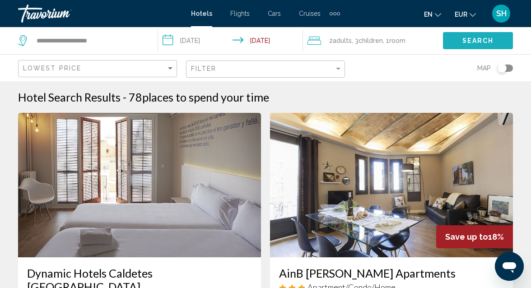
click at [496, 39] on button "Search" at bounding box center [478, 40] width 70 height 17
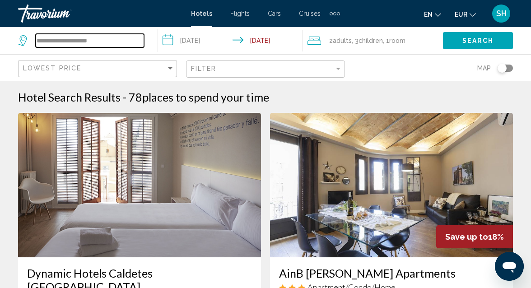
click at [122, 39] on input "**********" at bounding box center [90, 41] width 108 height 14
drag, startPoint x: 111, startPoint y: 42, endPoint x: 27, endPoint y: 53, distance: 85.4
click at [28, 51] on div "**********" at bounding box center [83, 40] width 130 height 27
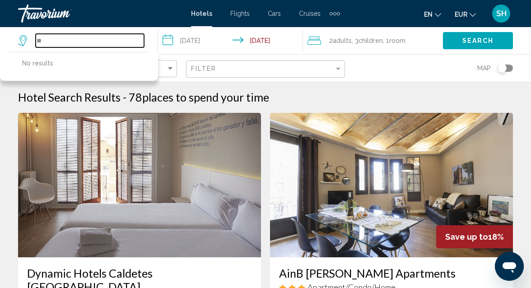
type input "*"
click at [69, 42] on input "*******" at bounding box center [90, 41] width 108 height 14
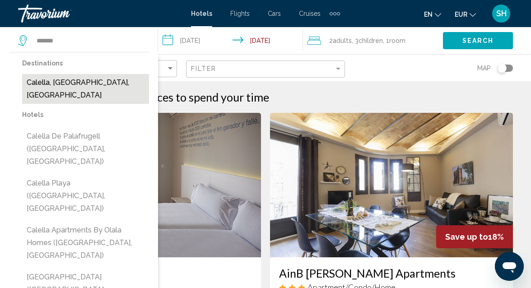
click at [85, 79] on button "Calella, [GEOGRAPHIC_DATA], [GEOGRAPHIC_DATA]" at bounding box center [85, 89] width 127 height 30
type input "**********"
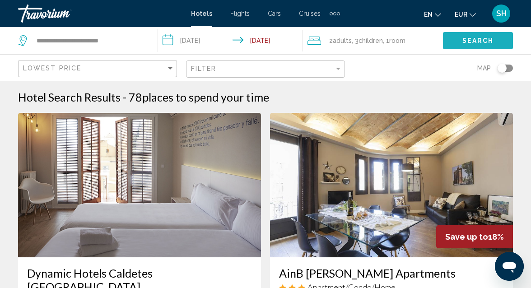
click at [475, 38] on span "Search" at bounding box center [478, 40] width 32 height 7
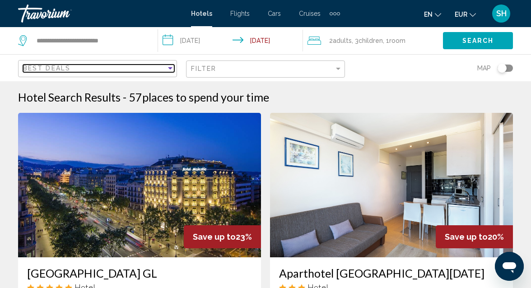
click at [170, 71] on div "Sort by" at bounding box center [170, 68] width 8 height 7
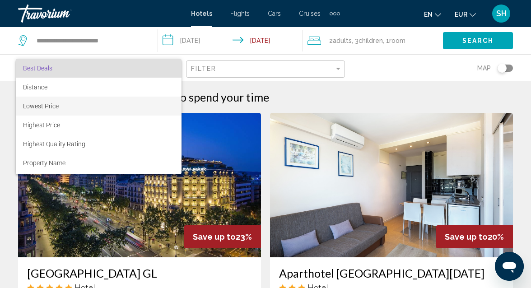
click at [151, 105] on span "Lowest Price" at bounding box center [98, 106] width 151 height 19
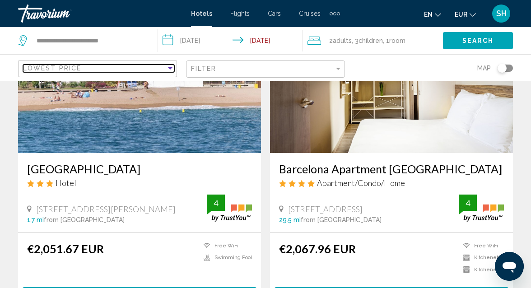
scroll to position [1112, 0]
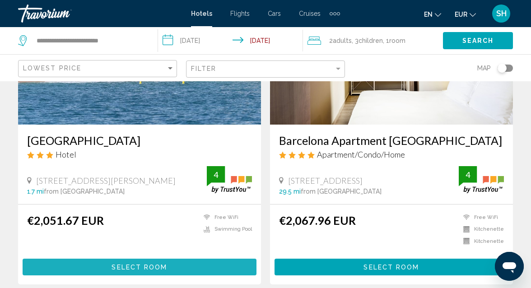
click at [208, 259] on button "Select Room" at bounding box center [140, 267] width 234 height 17
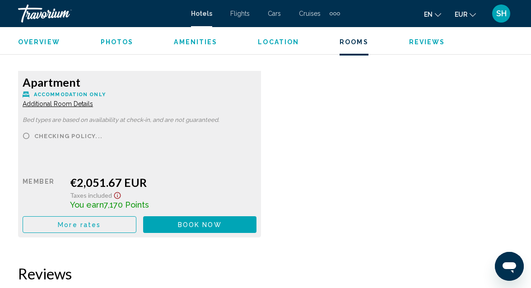
scroll to position [1487, 0]
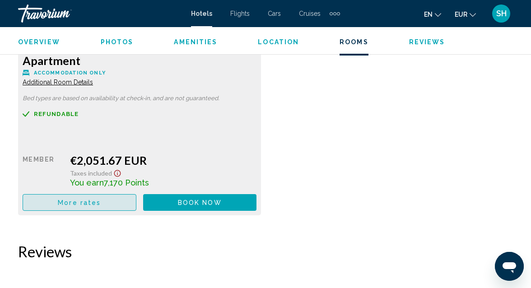
click at [102, 205] on button "More rates" at bounding box center [80, 202] width 114 height 17
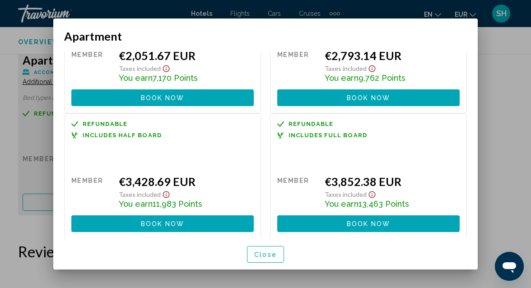
scroll to position [0, 0]
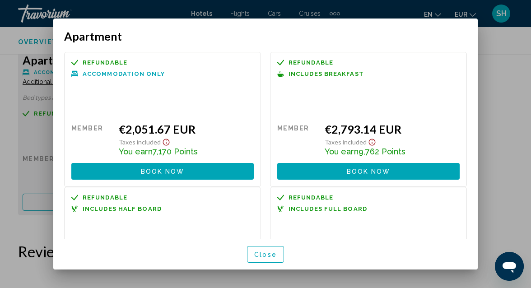
click at [521, 114] on div at bounding box center [265, 144] width 531 height 288
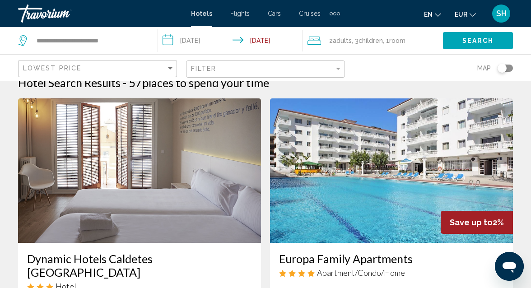
scroll to position [15, 0]
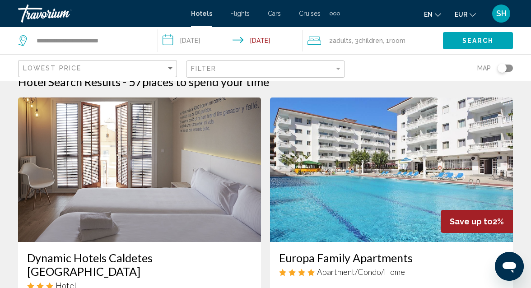
click at [391, 39] on span ", 1 Room rooms" at bounding box center [394, 40] width 23 height 13
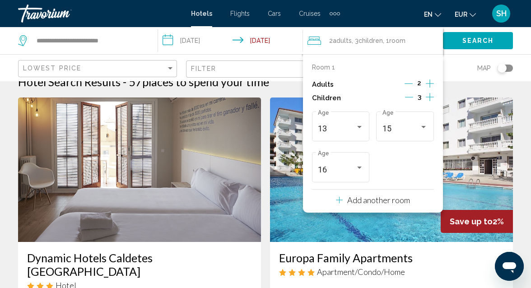
click at [410, 97] on icon "Decrement children" at bounding box center [409, 97] width 8 height 0
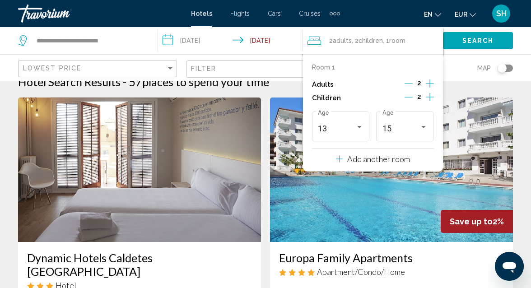
click at [340, 162] on icon "Travelers: 2 adults, 2 children" at bounding box center [339, 158] width 7 height 11
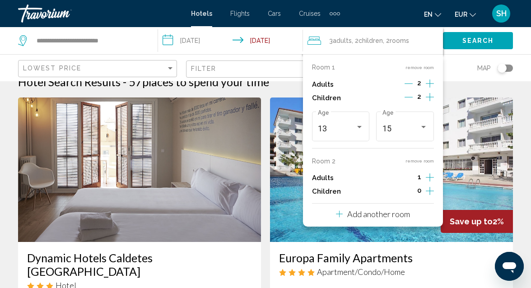
click at [429, 83] on icon "Increment adults" at bounding box center [429, 83] width 8 height 8
click at [411, 83] on icon "Decrement adults" at bounding box center [409, 83] width 8 height 8
click at [411, 83] on icon "Decrement adults" at bounding box center [408, 83] width 8 height 8
click at [430, 102] on icon "Increment children" at bounding box center [429, 97] width 8 height 11
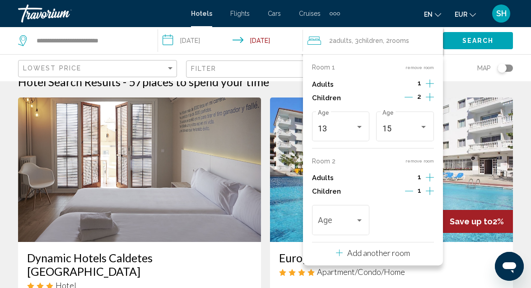
click at [429, 88] on icon "Increment adults" at bounding box center [429, 83] width 8 height 8
click at [410, 190] on icon "Decrement children" at bounding box center [409, 191] width 8 height 8
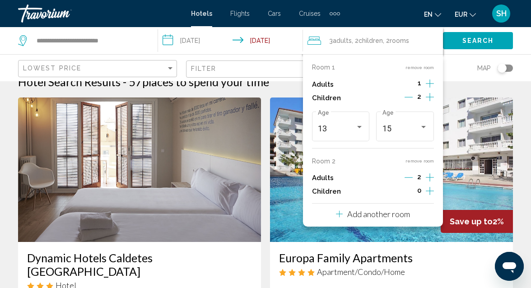
click at [430, 102] on icon "Increment children" at bounding box center [429, 97] width 8 height 11
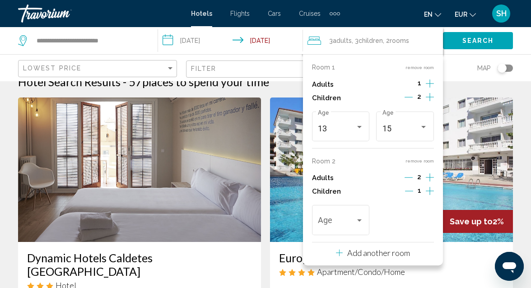
click at [430, 102] on icon "Increment children" at bounding box center [429, 97] width 8 height 11
click at [429, 79] on icon "Increment adults" at bounding box center [429, 83] width 8 height 11
click at [360, 127] on div "Travelers: 4 adults, 4 children" at bounding box center [359, 127] width 5 height 2
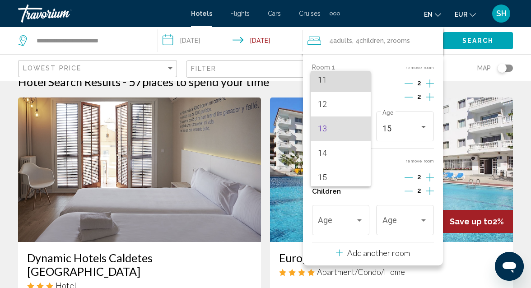
click at [344, 88] on span "11" at bounding box center [341, 80] width 46 height 24
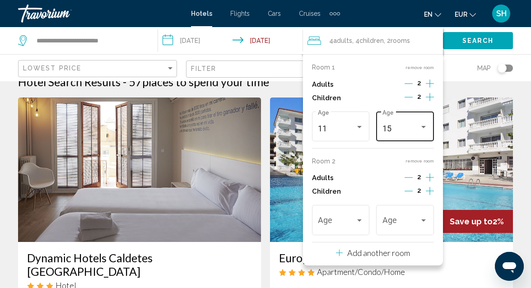
click at [425, 129] on div "Travelers: 4 adults, 4 children" at bounding box center [423, 126] width 8 height 7
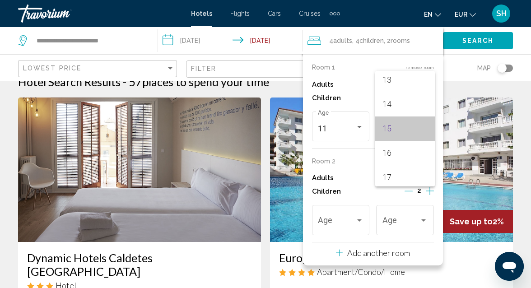
click at [406, 128] on span "15" at bounding box center [405, 128] width 46 height 24
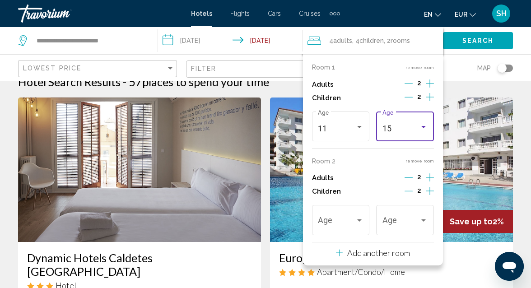
click at [426, 128] on div "Travelers: 4 adults, 4 children" at bounding box center [423, 126] width 8 height 7
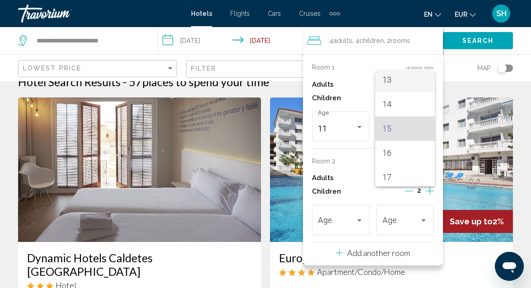
click at [402, 80] on span "13" at bounding box center [405, 80] width 46 height 24
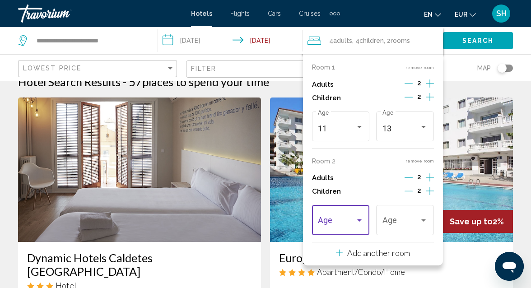
click at [359, 222] on div "Travelers: 4 adults, 4 children" at bounding box center [359, 220] width 8 height 7
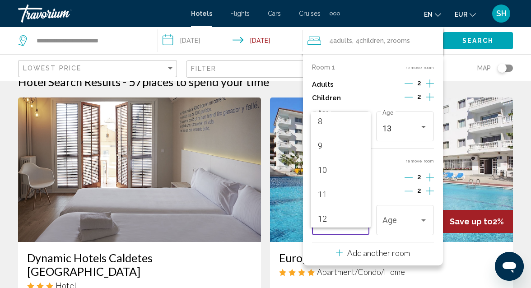
scroll to position [199, 0]
click at [342, 195] on span "11" at bounding box center [341, 193] width 46 height 24
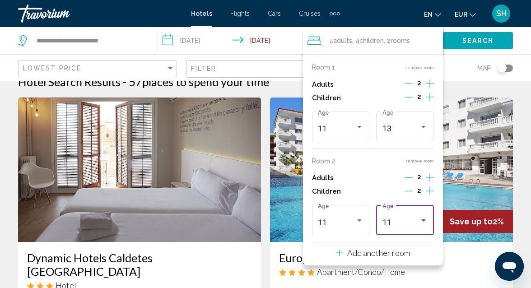
click at [425, 222] on div "Travelers: 4 adults, 4 children" at bounding box center [423, 220] width 8 height 7
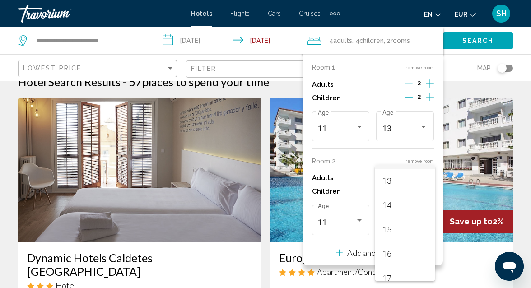
scroll to position [323, 0]
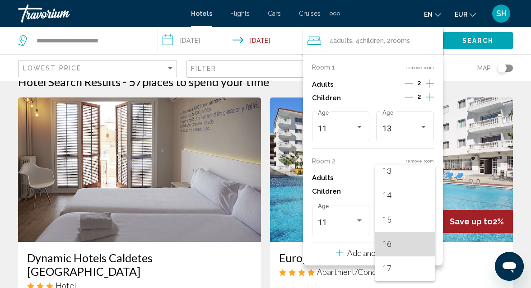
click at [403, 245] on span "16" at bounding box center [405, 244] width 46 height 24
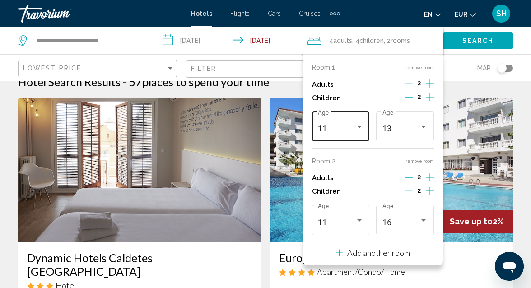
click at [337, 132] on div "11" at bounding box center [336, 128] width 37 height 9
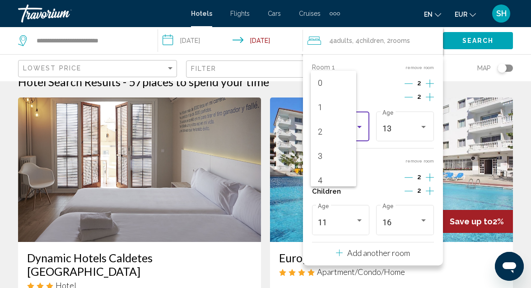
scroll to position [222, 0]
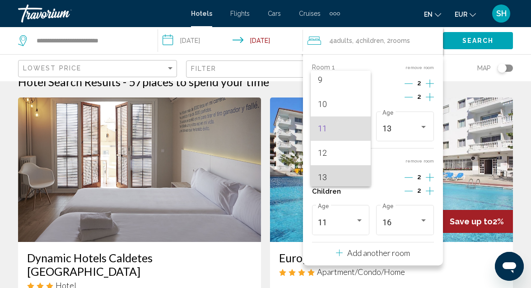
click at [321, 173] on span "13" at bounding box center [341, 177] width 46 height 24
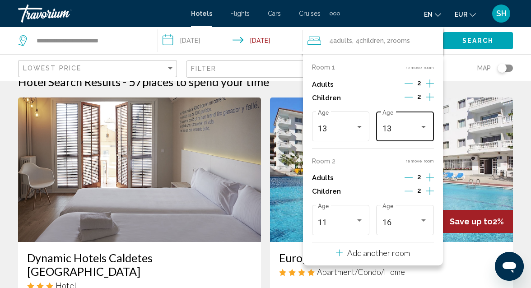
click at [425, 128] on div "Travelers: 4 adults, 4 children" at bounding box center [423, 127] width 5 height 2
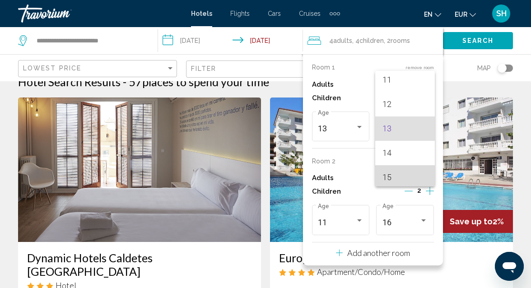
click at [409, 170] on span "15" at bounding box center [405, 177] width 46 height 24
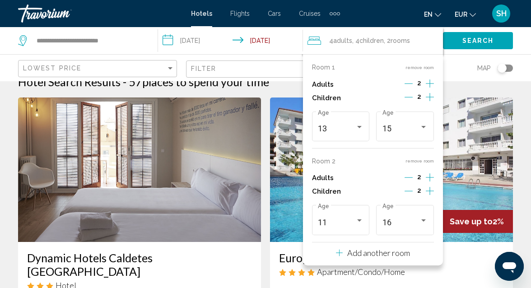
click at [491, 40] on span "Search" at bounding box center [478, 40] width 32 height 7
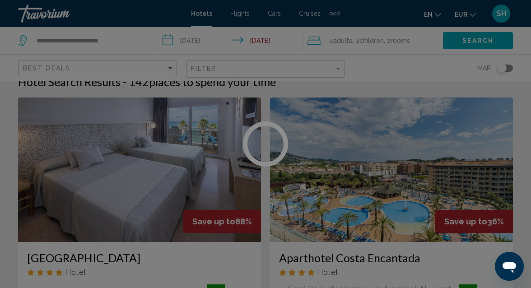
scroll to position [106, 0]
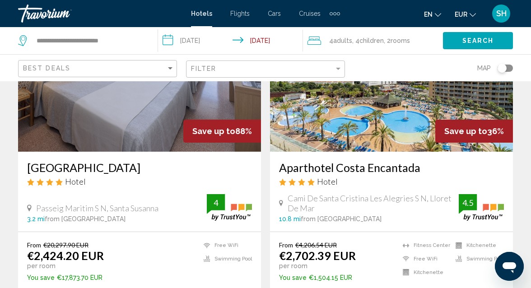
click at [175, 67] on mat-form-field "Best Deals" at bounding box center [97, 69] width 159 height 18
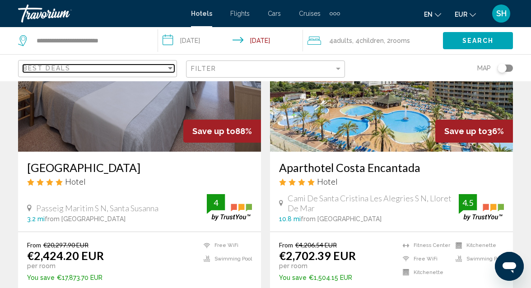
click at [165, 71] on div "Best Deals" at bounding box center [94, 68] width 143 height 7
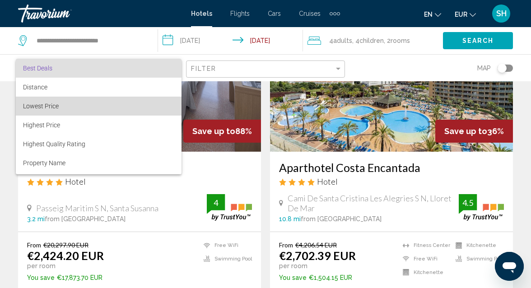
click at [80, 113] on span "Lowest Price" at bounding box center [98, 106] width 151 height 19
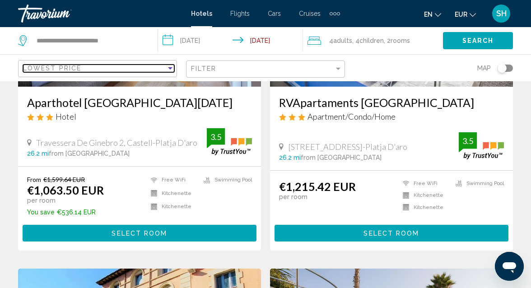
scroll to position [429, 0]
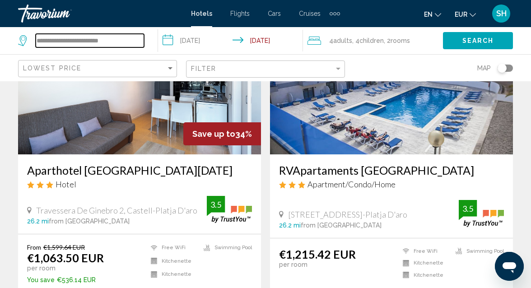
click at [113, 46] on input "**********" at bounding box center [90, 41] width 108 height 14
click at [124, 44] on input "**********" at bounding box center [90, 41] width 108 height 14
type input "*"
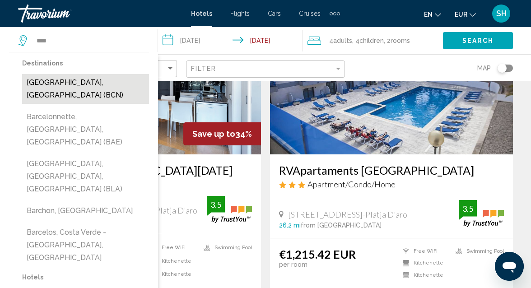
click at [80, 83] on button "[GEOGRAPHIC_DATA], [GEOGRAPHIC_DATA] (BCN)" at bounding box center [85, 89] width 127 height 30
type input "**********"
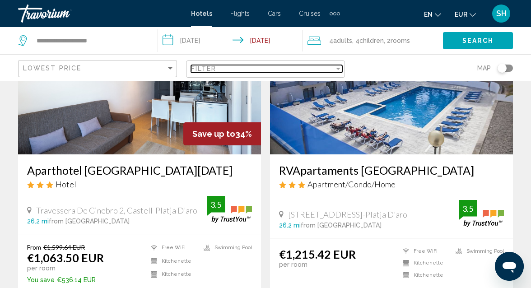
click at [305, 68] on div "Filter" at bounding box center [262, 68] width 143 height 7
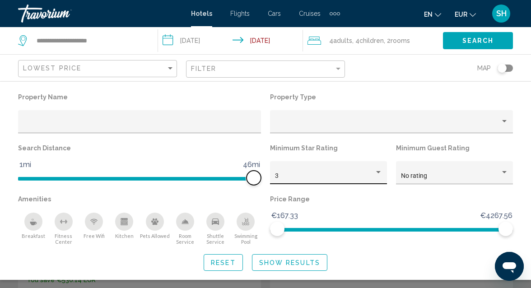
drag, startPoint x: 172, startPoint y: 178, endPoint x: 272, endPoint y: 177, distance: 100.2
click at [273, 177] on div "Property Name Property Type Search Distance 1mi 46mi 46mi Minimum Star Rating 3…" at bounding box center [265, 168] width 503 height 154
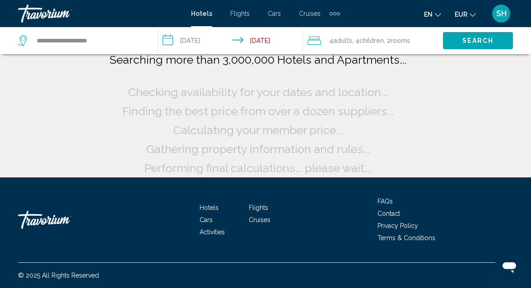
scroll to position [76, 0]
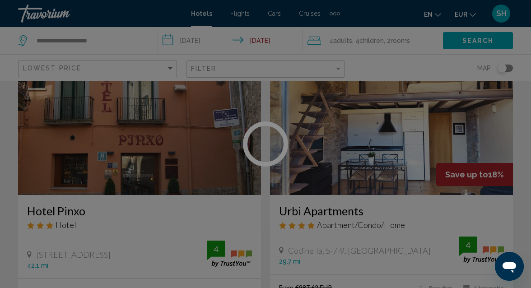
scroll to position [152, 0]
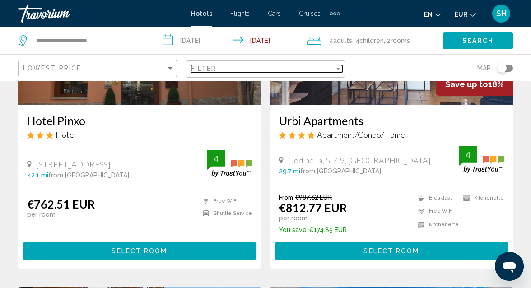
click at [240, 68] on div "Filter" at bounding box center [262, 68] width 143 height 7
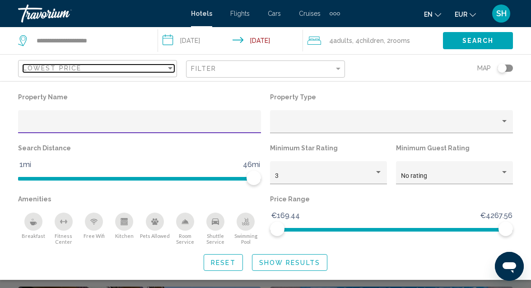
click at [133, 67] on div "Lowest Price" at bounding box center [94, 68] width 143 height 7
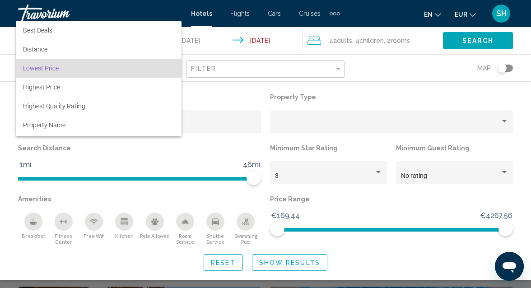
click at [530, 42] on div at bounding box center [265, 144] width 531 height 288
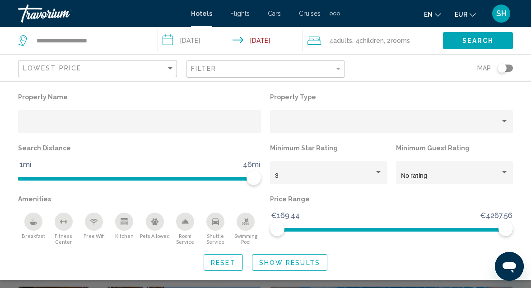
click at [307, 259] on span "Show Results" at bounding box center [289, 262] width 61 height 7
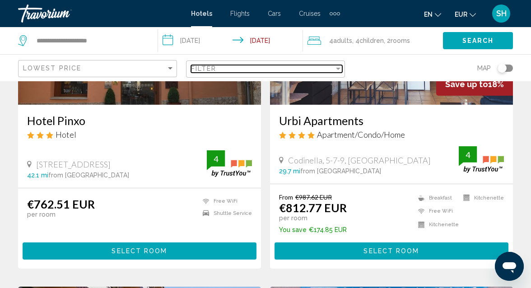
click at [339, 68] on div "Filter" at bounding box center [338, 69] width 5 height 2
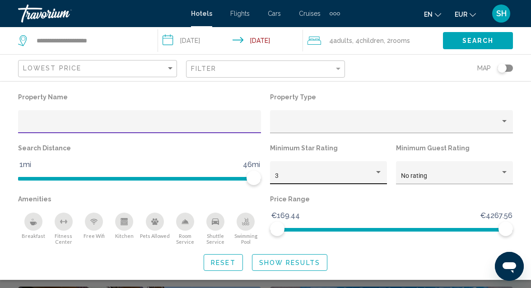
click at [381, 174] on div "Hotel Filters" at bounding box center [378, 172] width 8 height 7
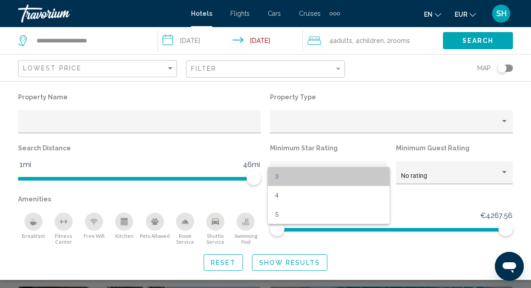
click at [357, 175] on span "3" at bounding box center [328, 176] width 107 height 19
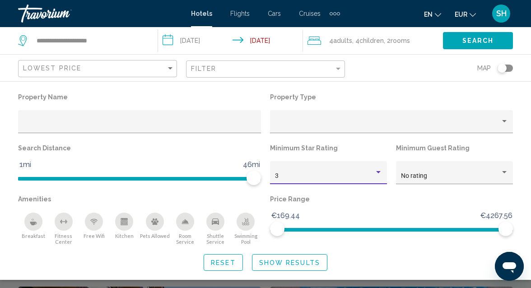
click at [314, 260] on span "Show Results" at bounding box center [289, 262] width 61 height 7
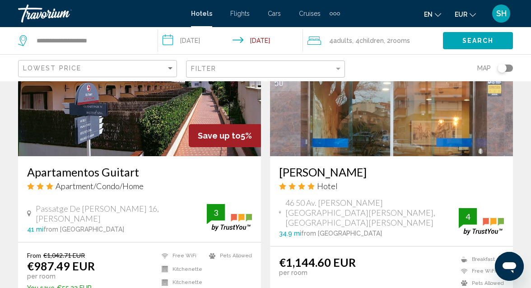
scroll to position [428, 0]
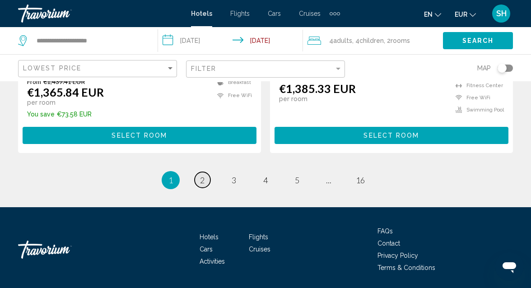
click at [201, 175] on span "2" at bounding box center [202, 180] width 5 height 10
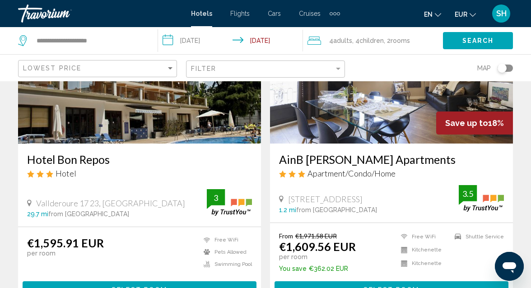
scroll to position [1853, 0]
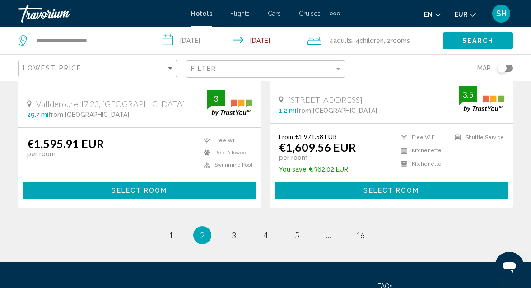
click at [178, 182] on button "Select Room" at bounding box center [140, 190] width 234 height 17
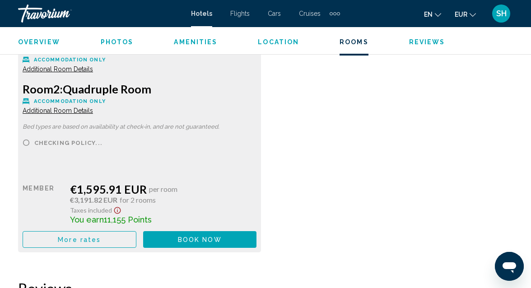
scroll to position [1516, 0]
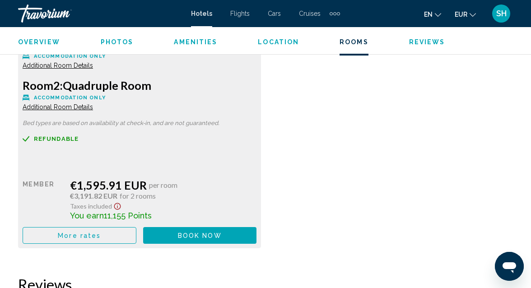
click at [87, 238] on span "More rates" at bounding box center [79, 235] width 43 height 7
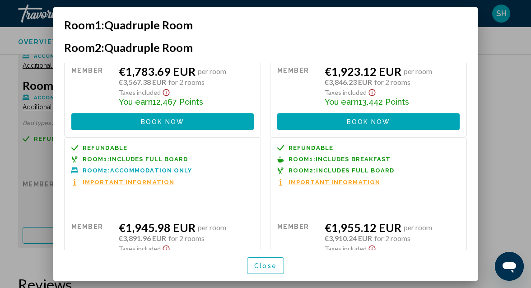
scroll to position [716, 0]
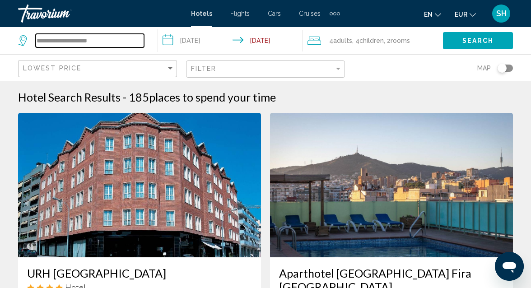
click at [127, 45] on input "**********" at bounding box center [90, 41] width 108 height 14
type input "*"
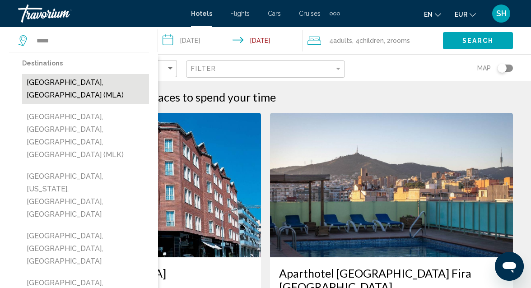
click at [77, 84] on button "[GEOGRAPHIC_DATA], [GEOGRAPHIC_DATA] (MLA)" at bounding box center [85, 89] width 127 height 30
type input "**********"
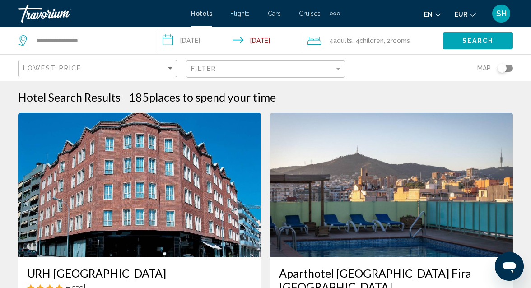
click at [460, 42] on button "Search" at bounding box center [478, 40] width 70 height 17
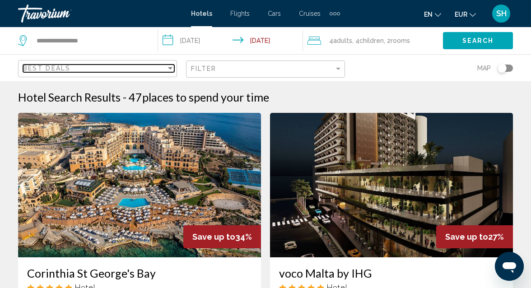
click at [171, 70] on div "Sort by" at bounding box center [170, 68] width 8 height 7
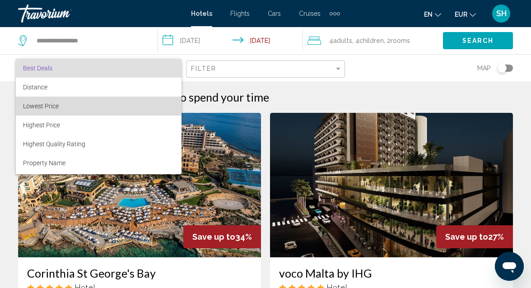
click at [140, 104] on span "Lowest Price" at bounding box center [98, 106] width 151 height 19
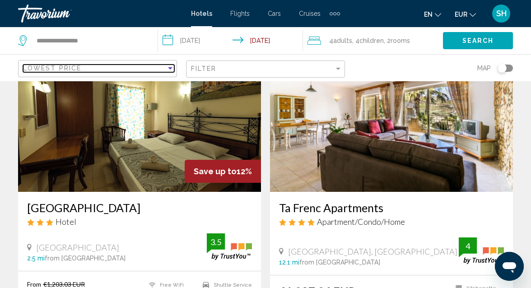
scroll to position [53, 0]
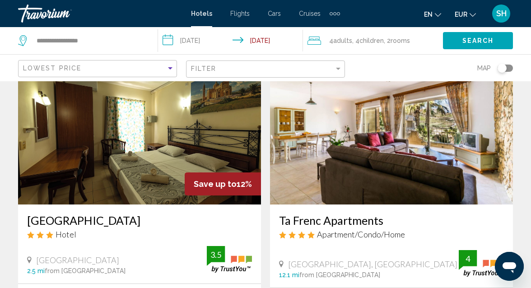
click at [411, 143] on img "Main content" at bounding box center [391, 132] width 243 height 144
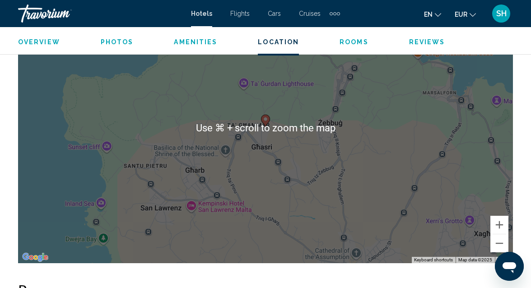
scroll to position [1074, 0]
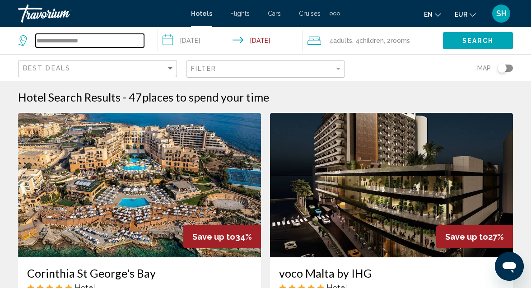
drag, startPoint x: 92, startPoint y: 43, endPoint x: 20, endPoint y: 46, distance: 72.3
click at [20, 46] on div "**********" at bounding box center [81, 41] width 126 height 14
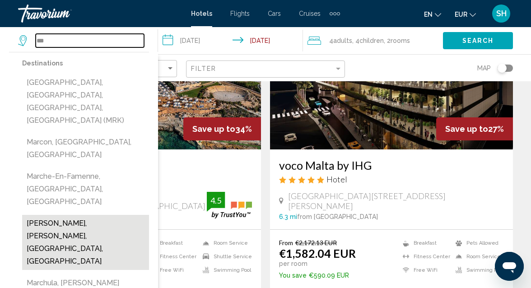
scroll to position [108, 0]
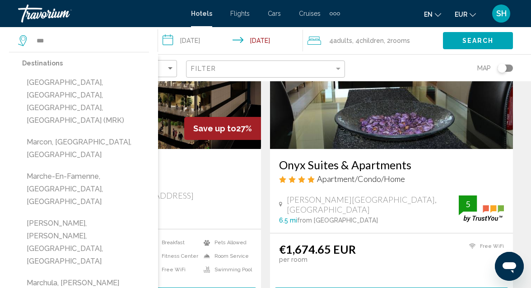
click at [367, 44] on span ", 4 Child Children" at bounding box center [368, 40] width 32 height 13
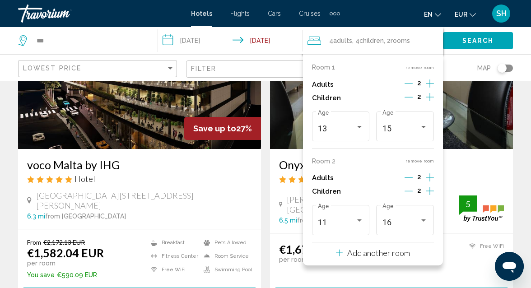
click at [412, 82] on icon "Decrement adults" at bounding box center [408, 83] width 8 height 8
click at [360, 129] on div "Travelers: 3 adults, 4 children" at bounding box center [359, 126] width 8 height 7
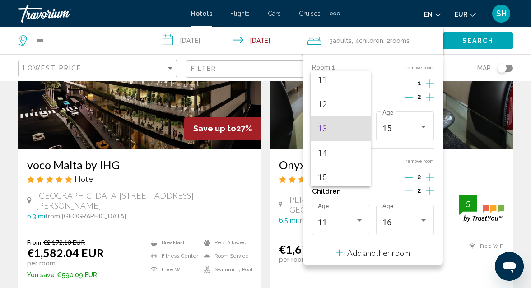
click at [420, 126] on div at bounding box center [265, 144] width 531 height 288
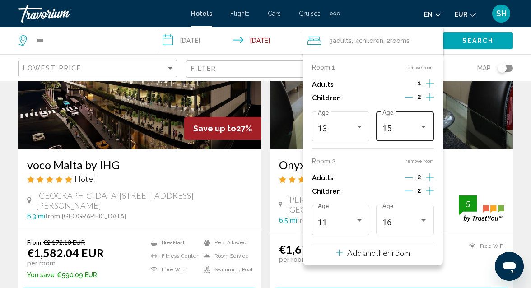
click at [422, 128] on div "Travelers: 3 adults, 4 children" at bounding box center [423, 127] width 5 height 2
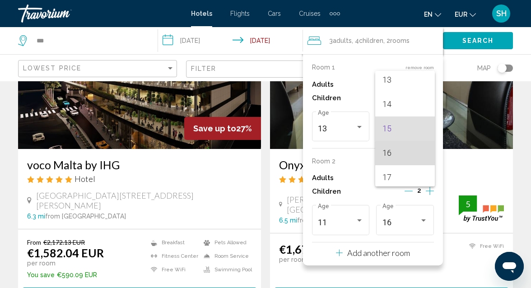
click at [407, 153] on span "16" at bounding box center [405, 153] width 46 height 24
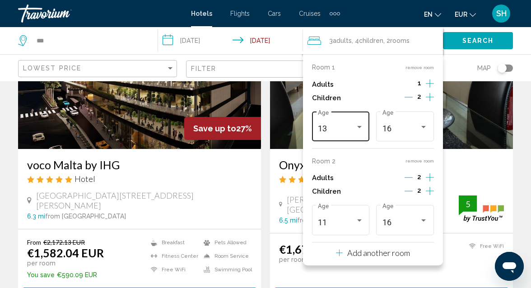
click at [362, 129] on div "Travelers: 3 adults, 4 children" at bounding box center [359, 126] width 8 height 7
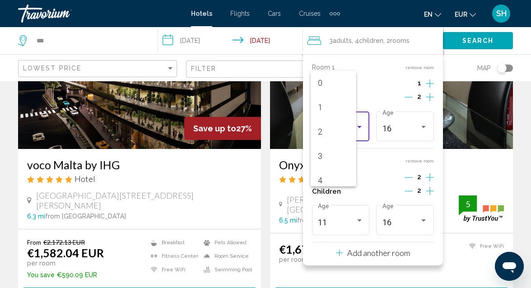
scroll to position [271, 0]
click at [411, 95] on div at bounding box center [265, 144] width 531 height 288
click at [411, 95] on icon "Decrement children" at bounding box center [408, 97] width 8 height 8
click at [362, 124] on div "Travelers: 3 adults, 3 children" at bounding box center [359, 126] width 8 height 7
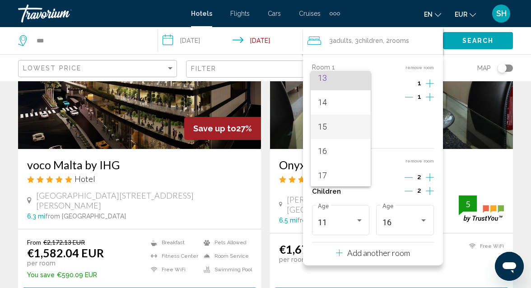
scroll to position [322, 0]
click at [331, 151] on span "16" at bounding box center [341, 151] width 46 height 24
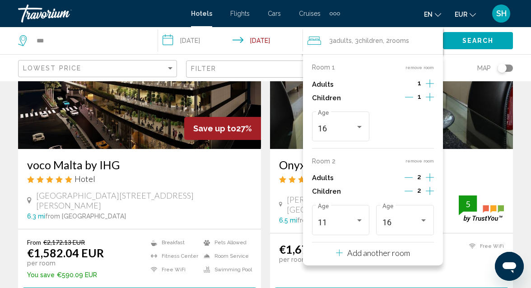
click at [409, 177] on icon "Decrement adults" at bounding box center [408, 177] width 8 height 8
click at [360, 222] on div "Travelers: 2 adults, 3 children" at bounding box center [359, 220] width 8 height 7
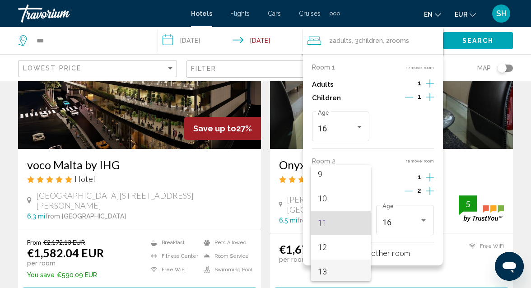
click at [336, 268] on span "13" at bounding box center [341, 271] width 46 height 24
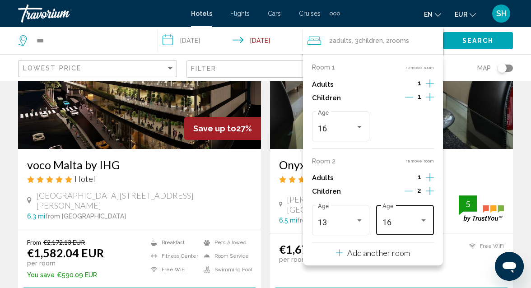
click at [424, 222] on div "Travelers: 2 adults, 3 children" at bounding box center [423, 220] width 5 height 2
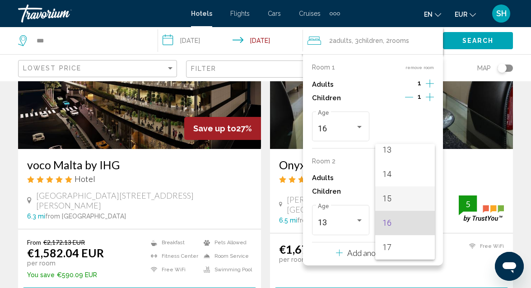
click at [404, 198] on span "15" at bounding box center [405, 198] width 46 height 24
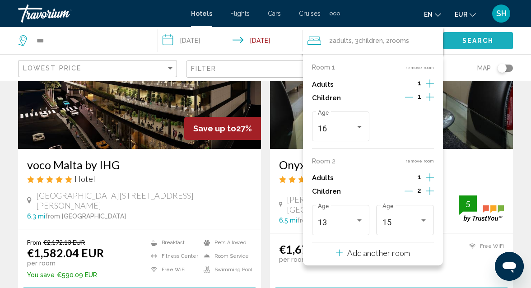
click at [474, 37] on span "Search" at bounding box center [478, 40] width 32 height 7
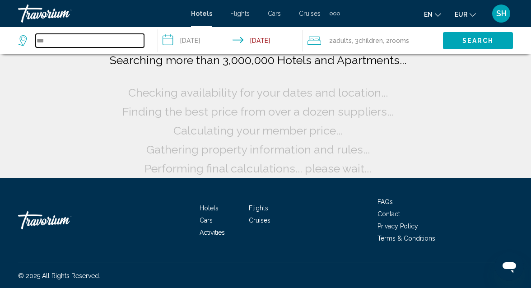
click at [83, 42] on input "***" at bounding box center [90, 41] width 108 height 14
drag, startPoint x: 74, startPoint y: 42, endPoint x: 29, endPoint y: 40, distance: 44.3
click at [29, 40] on div "***" at bounding box center [81, 41] width 126 height 14
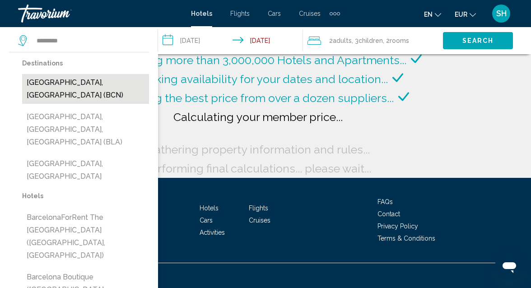
click at [81, 83] on button "[GEOGRAPHIC_DATA], [GEOGRAPHIC_DATA] (BCN)" at bounding box center [85, 89] width 127 height 30
type input "**********"
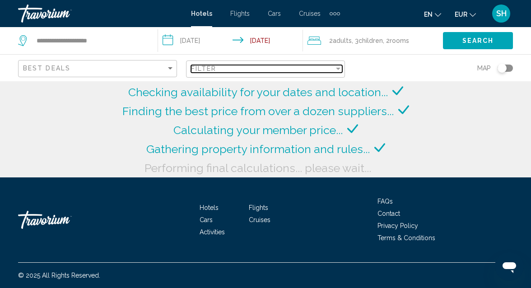
click at [227, 71] on div "Filter" at bounding box center [262, 68] width 143 height 7
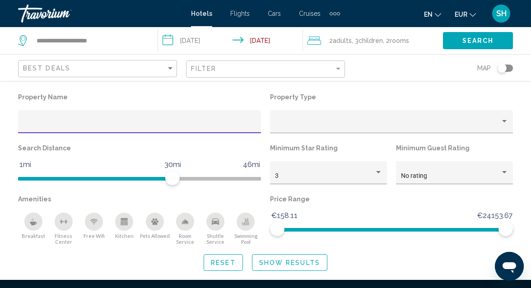
scroll to position [152, 0]
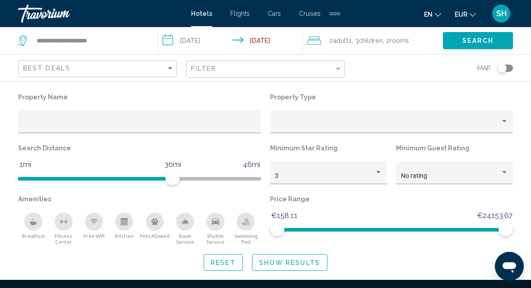
scroll to position [0, 0]
click at [259, 179] on span "Hotel Filters" at bounding box center [139, 179] width 243 height 4
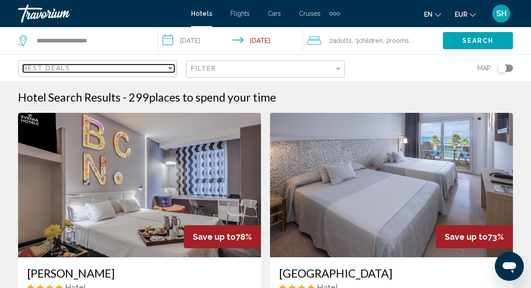
click at [170, 71] on div "Sort by" at bounding box center [170, 68] width 8 height 7
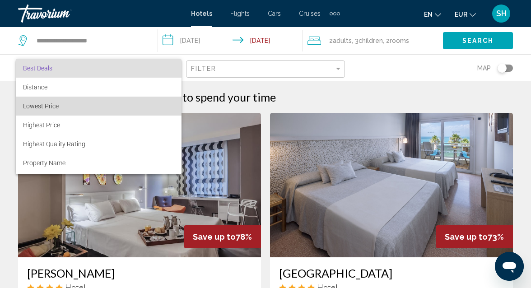
click at [111, 106] on span "Lowest Price" at bounding box center [98, 106] width 151 height 19
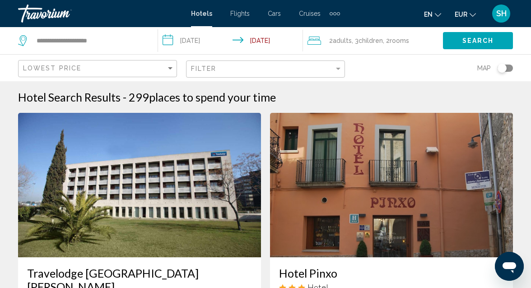
click at [338, 73] on div "Filter" at bounding box center [266, 69] width 151 height 17
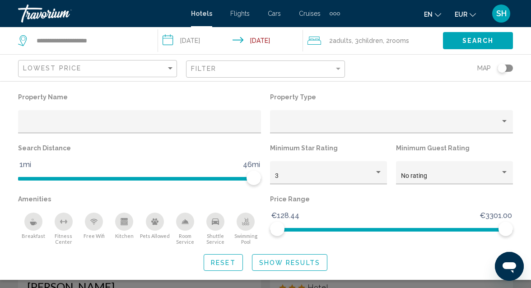
click at [517, 38] on div "Search" at bounding box center [487, 40] width 88 height 27
click at [296, 259] on span "Show Results" at bounding box center [289, 262] width 61 height 7
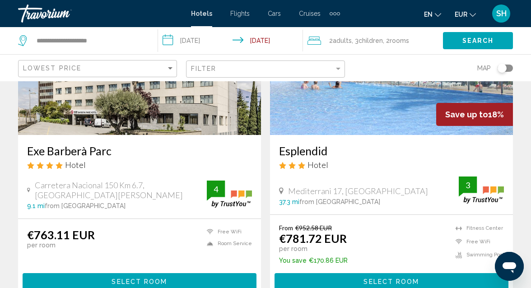
scroll to position [458, 0]
click at [374, 278] on span "Select Room" at bounding box center [390, 281] width 55 height 7
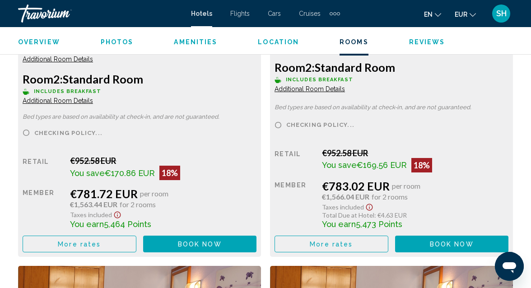
scroll to position [1524, 0]
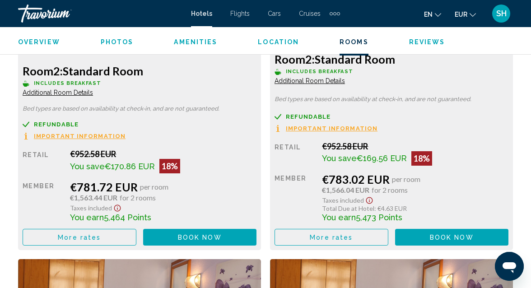
click at [85, 231] on button "More rates" at bounding box center [80, 237] width 114 height 17
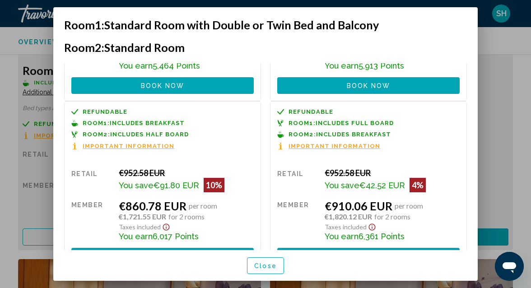
scroll to position [0, 0]
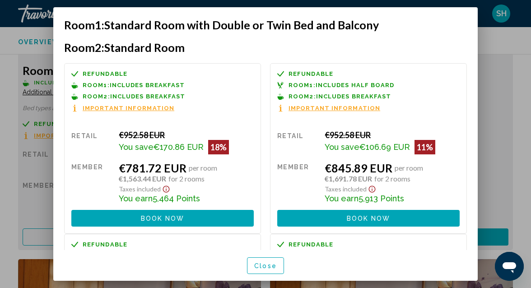
click at [530, 59] on div at bounding box center [265, 144] width 531 height 288
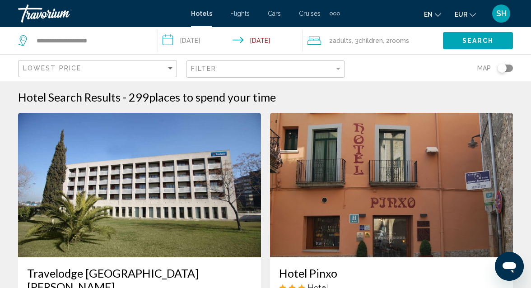
click at [356, 42] on span ", 3 Child Children" at bounding box center [366, 40] width 31 height 13
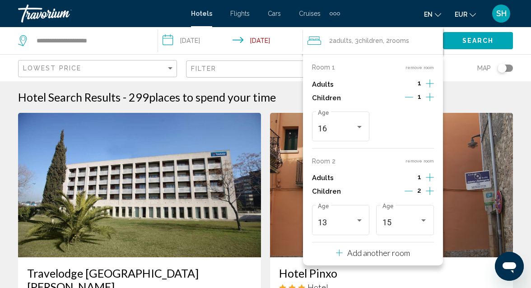
click at [417, 161] on button "remove room" at bounding box center [419, 161] width 28 height 6
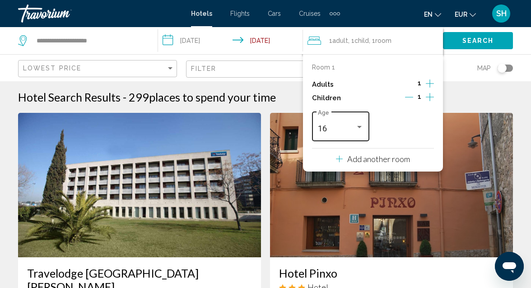
click at [359, 130] on div "Travelers: 1 adult, 1 child" at bounding box center [359, 126] width 8 height 7
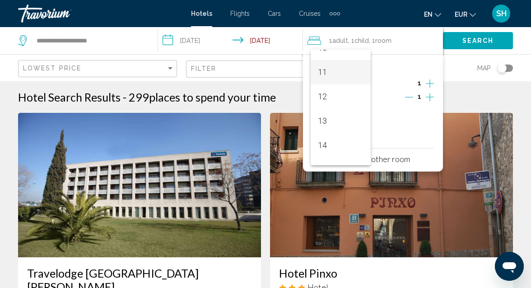
scroll to position [256, 0]
click at [328, 74] on span "11" at bounding box center [341, 73] width 46 height 24
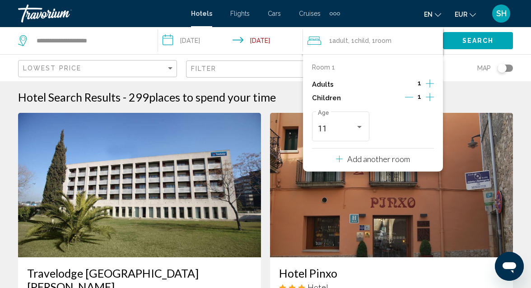
click at [430, 81] on icon "Increment adults" at bounding box center [429, 83] width 8 height 11
click at [466, 44] on span "Search" at bounding box center [478, 40] width 32 height 7
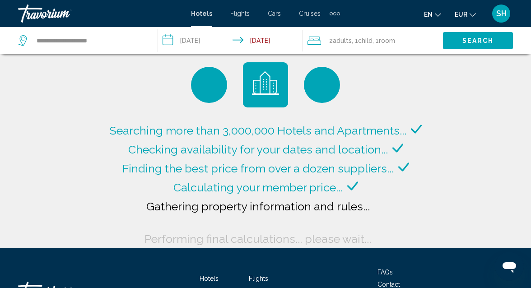
scroll to position [6, 0]
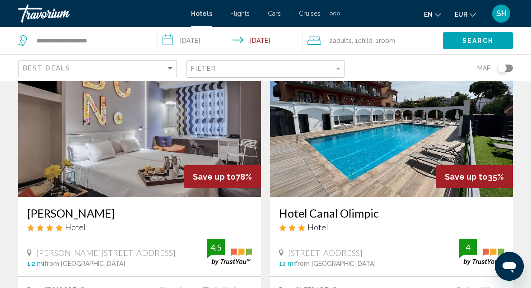
scroll to position [44, 0]
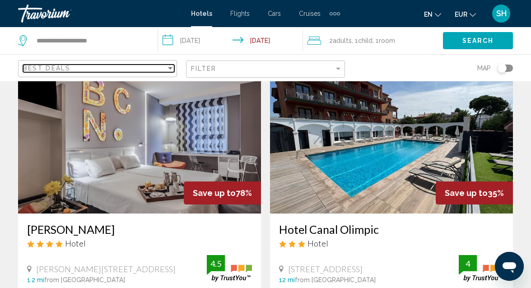
click at [172, 67] on div "Sort by" at bounding box center [170, 68] width 8 height 7
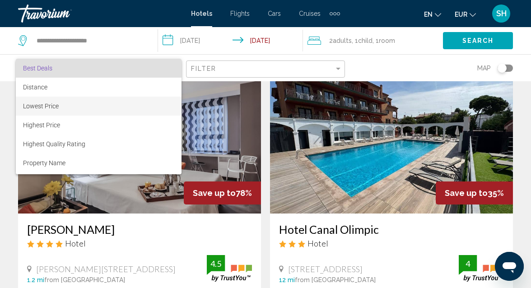
click at [129, 105] on span "Lowest Price" at bounding box center [98, 106] width 151 height 19
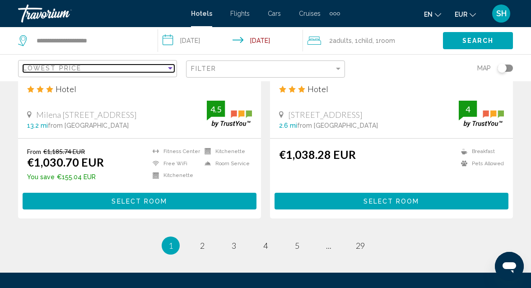
scroll to position [1858, 0]
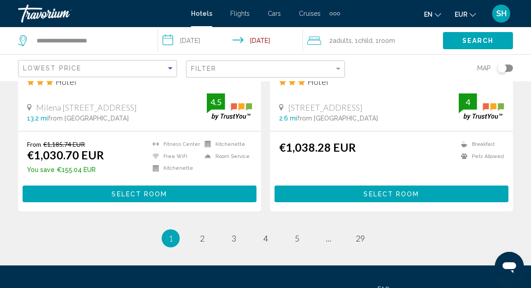
click at [146, 41] on div "**********" at bounding box center [83, 40] width 130 height 27
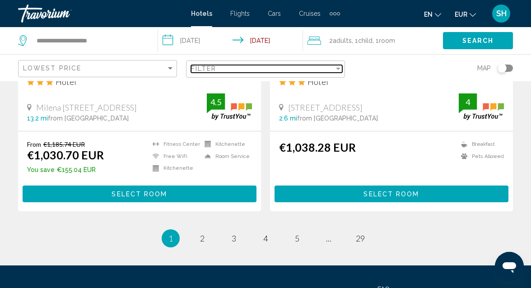
click at [223, 72] on div "Filter" at bounding box center [262, 68] width 143 height 7
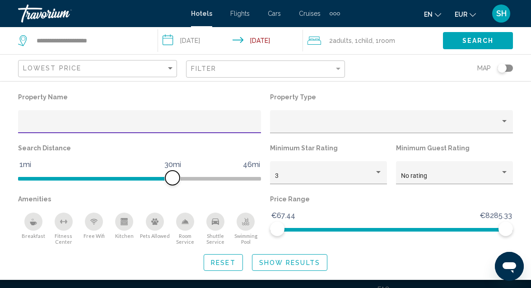
click at [260, 180] on span "Hotel Filters" at bounding box center [139, 179] width 243 height 4
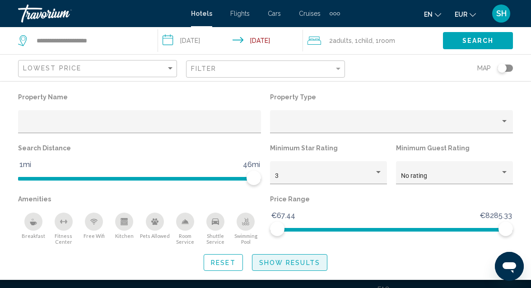
click at [306, 263] on span "Show Results" at bounding box center [289, 262] width 61 height 7
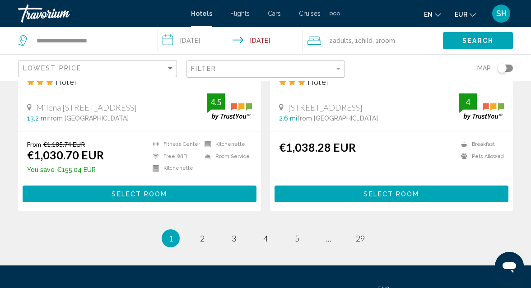
click at [484, 37] on span "Search" at bounding box center [478, 40] width 32 height 7
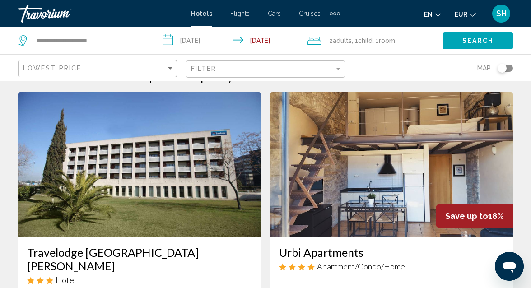
scroll to position [0, 0]
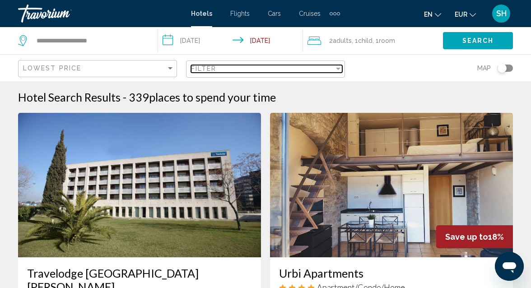
click at [202, 71] on span "Filter" at bounding box center [204, 68] width 26 height 7
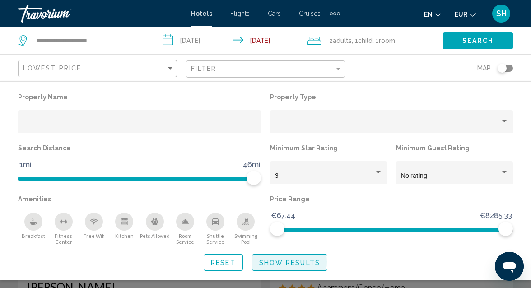
click at [287, 262] on span "Show Results" at bounding box center [289, 262] width 61 height 7
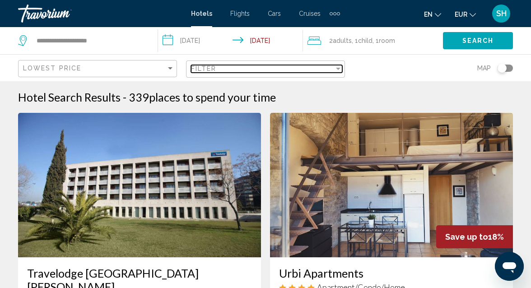
click at [222, 67] on div "Filter" at bounding box center [262, 68] width 143 height 7
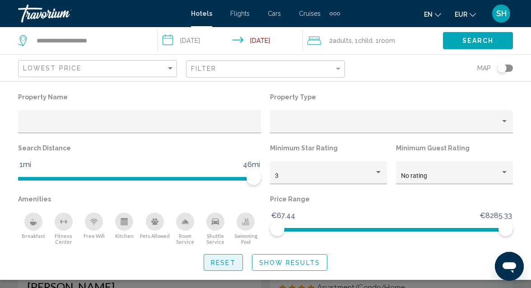
click at [222, 268] on button "Reset" at bounding box center [222, 262] width 39 height 17
click at [225, 264] on span "Reset" at bounding box center [223, 262] width 25 height 7
click at [308, 266] on span "Show Results" at bounding box center [289, 262] width 61 height 7
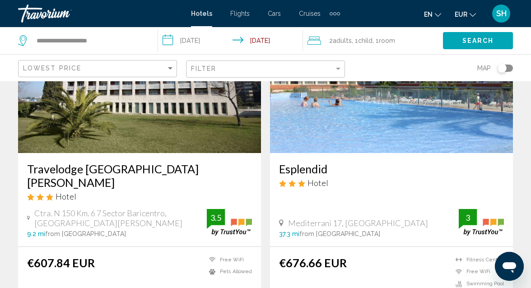
scroll to position [116, 0]
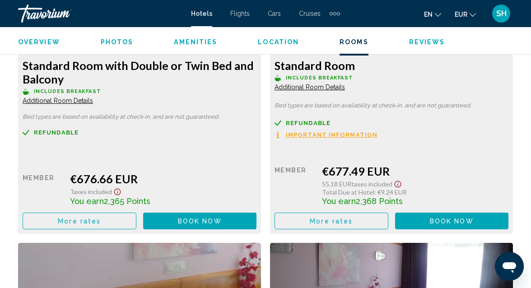
scroll to position [1476, 0]
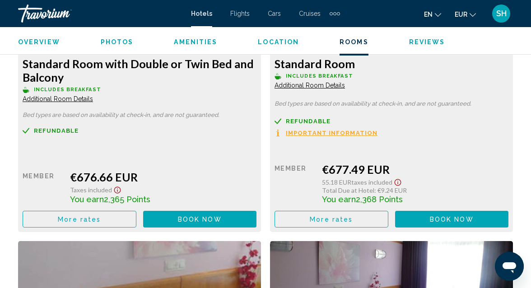
click at [107, 216] on button "More rates" at bounding box center [80, 219] width 114 height 17
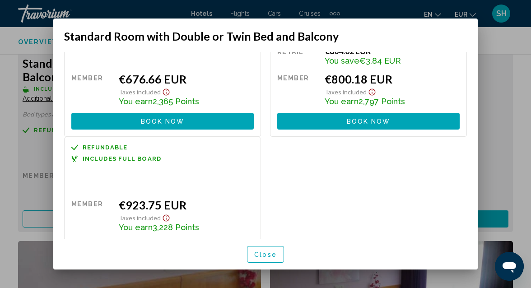
scroll to position [74, 0]
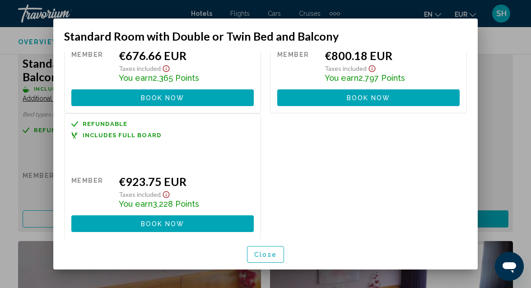
click at [485, 85] on div at bounding box center [265, 144] width 531 height 288
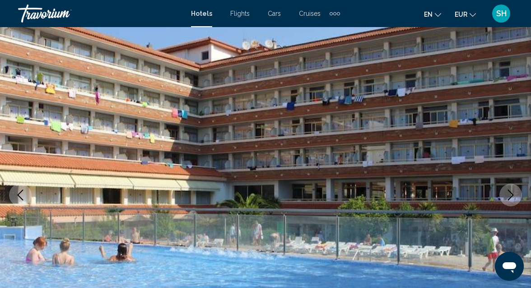
scroll to position [0, 0]
